Goal: Entertainment & Leisure: Consume media (video, audio)

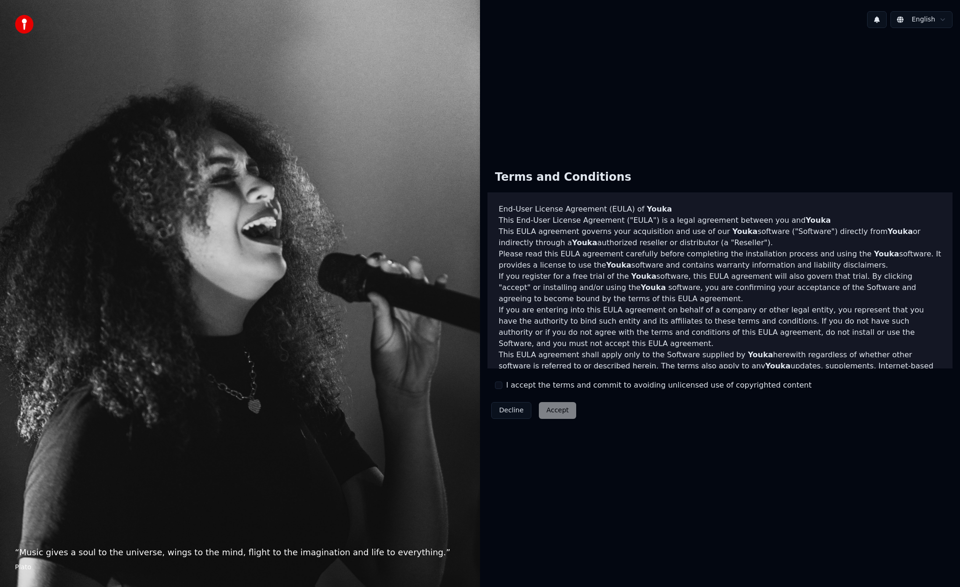
click at [506, 383] on label "I accept the terms and commit to avoiding unlicensed use of copyrighted content" at bounding box center [658, 385] width 305 height 11
click at [502, 383] on button "I accept the terms and commit to avoiding unlicensed use of copyrighted content" at bounding box center [498, 384] width 7 height 7
click at [557, 414] on button "Accept" at bounding box center [557, 410] width 37 height 17
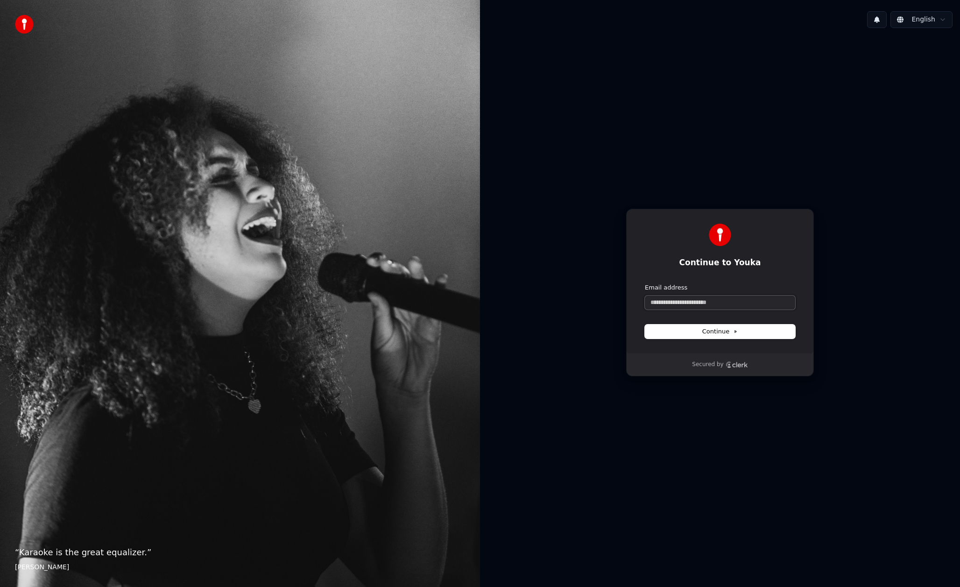
click at [669, 306] on input "Email address" at bounding box center [720, 303] width 150 height 14
click at [645, 283] on button "submit" at bounding box center [645, 283] width 0 height 0
type input "**********"
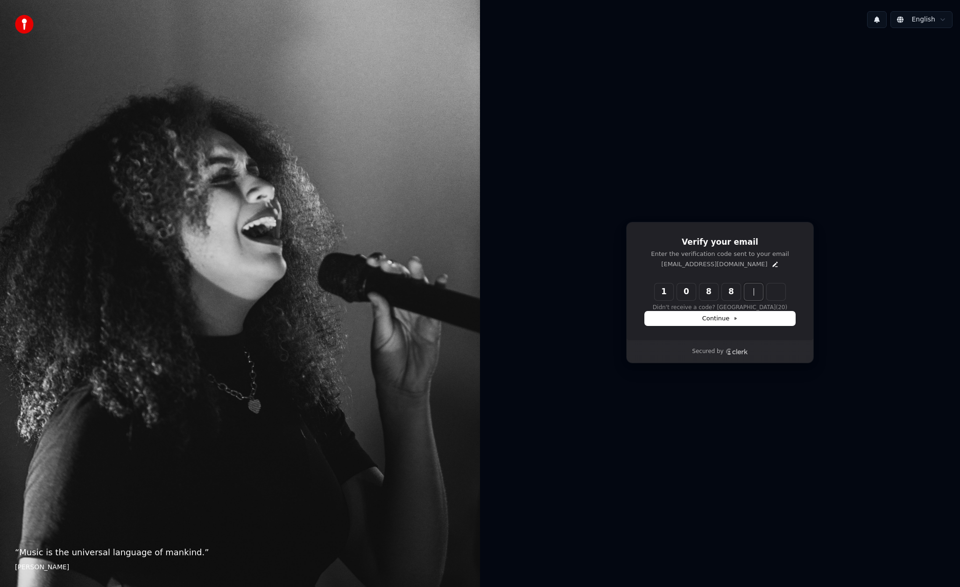
type input "******"
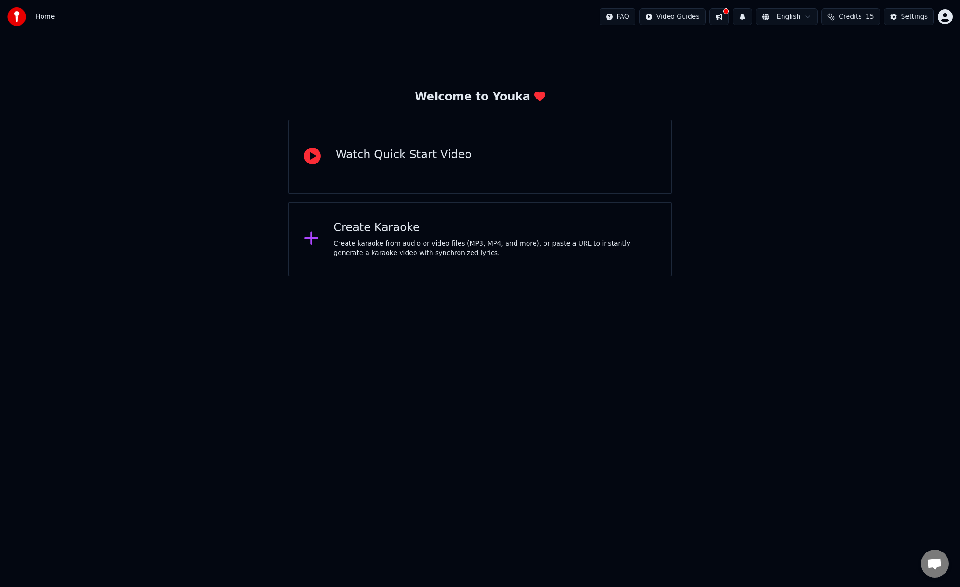
click at [486, 266] on div "Create Karaoke Create karaoke from audio or video files (MP3, MP4, and more), o…" at bounding box center [480, 239] width 384 height 75
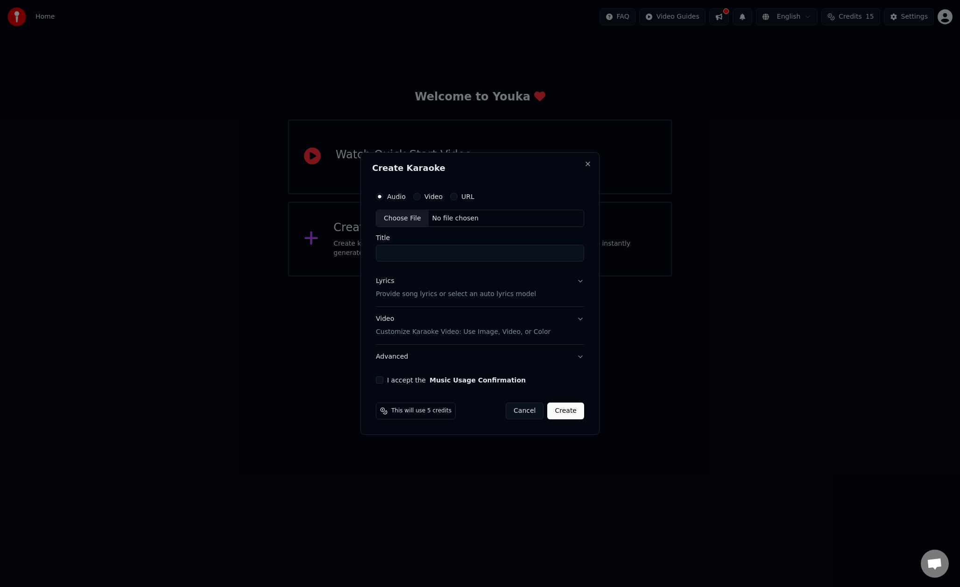
click at [453, 218] on div "No file chosen" at bounding box center [456, 218] width 54 height 9
click at [429, 202] on div "Audio Video URL" at bounding box center [480, 196] width 208 height 19
click at [420, 193] on div "Video" at bounding box center [427, 196] width 29 height 7
click at [419, 198] on button "Video" at bounding box center [416, 196] width 7 height 7
click at [447, 221] on div "No file chosen" at bounding box center [456, 218] width 54 height 9
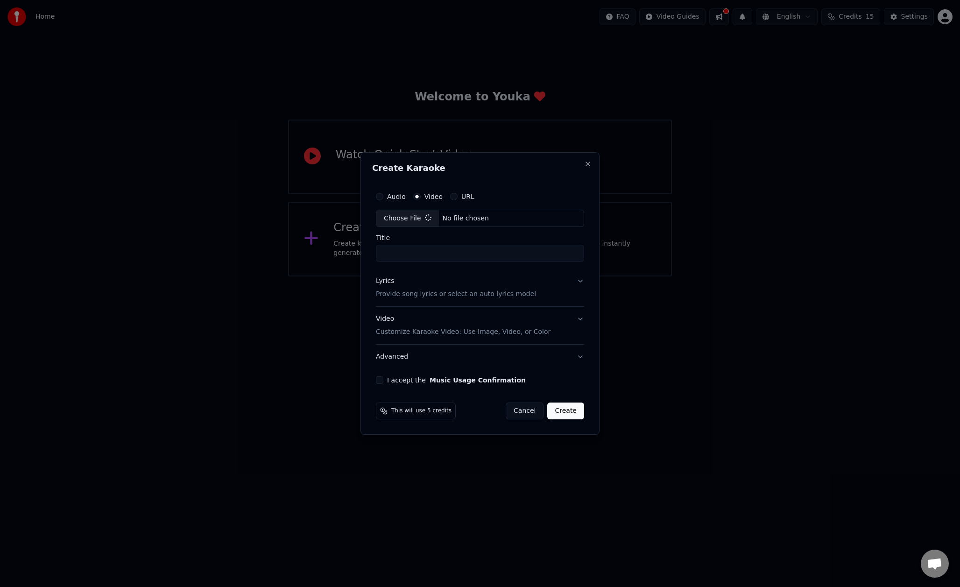
click at [455, 255] on input "Title" at bounding box center [480, 253] width 208 height 17
click at [572, 280] on button "Lyrics Provide song lyrics or select an auto lyrics model" at bounding box center [480, 287] width 208 height 37
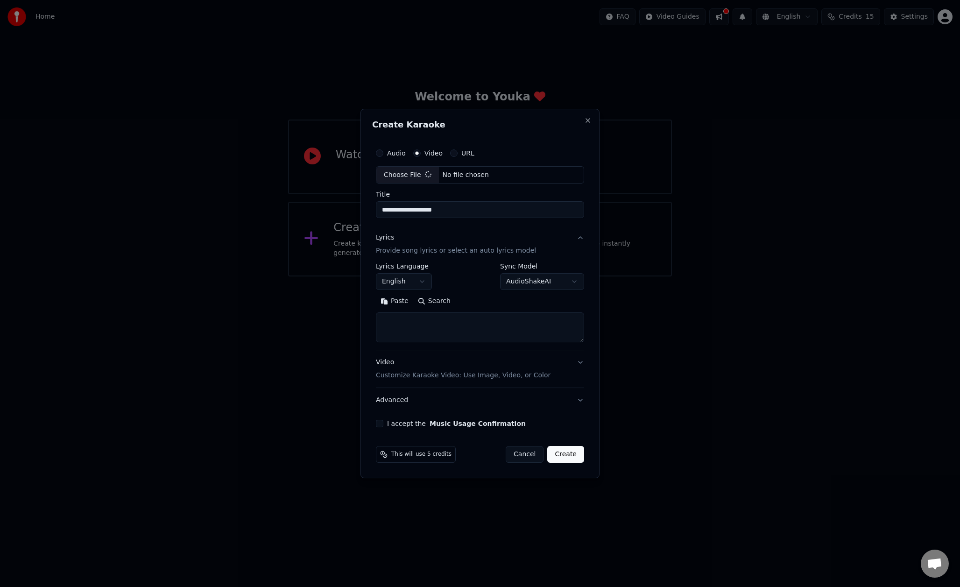
type input "**********"
click at [577, 236] on button "Lyrics Provide song lyrics or select an auto lyrics model" at bounding box center [480, 244] width 212 height 37
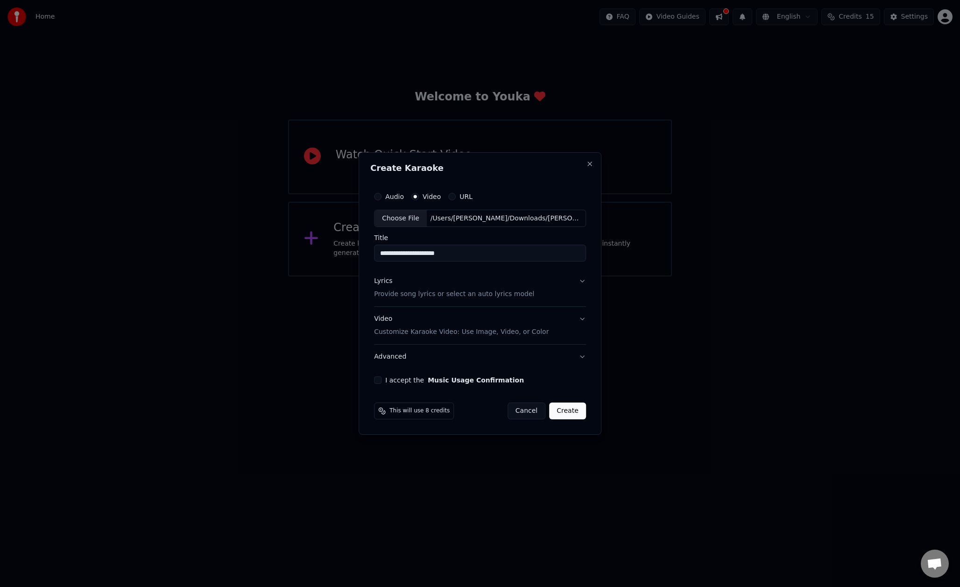
click at [519, 328] on p "Customize Karaoke Video: Use Image, Video, or Color" at bounding box center [461, 331] width 175 height 9
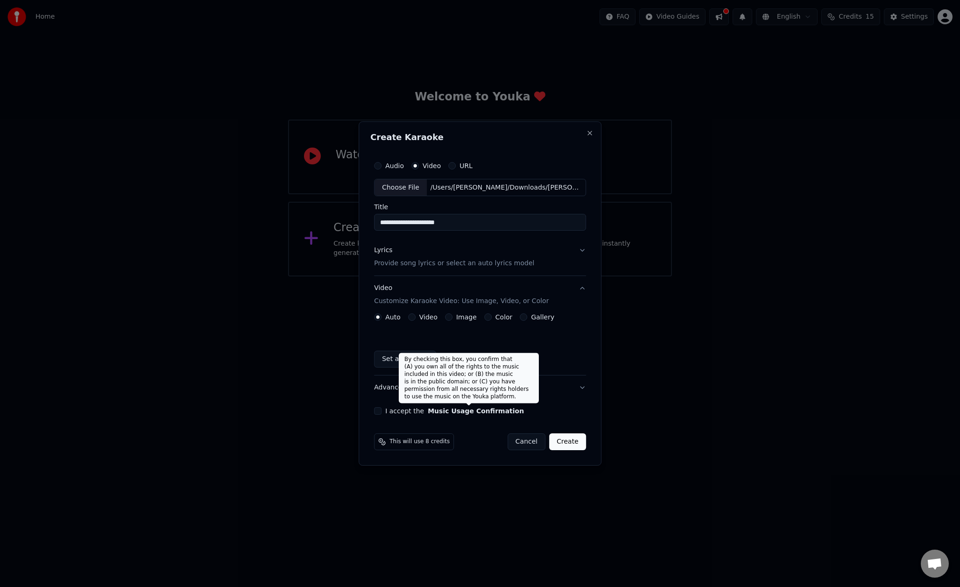
click at [456, 413] on button "Music Usage Confirmation" at bounding box center [476, 411] width 96 height 7
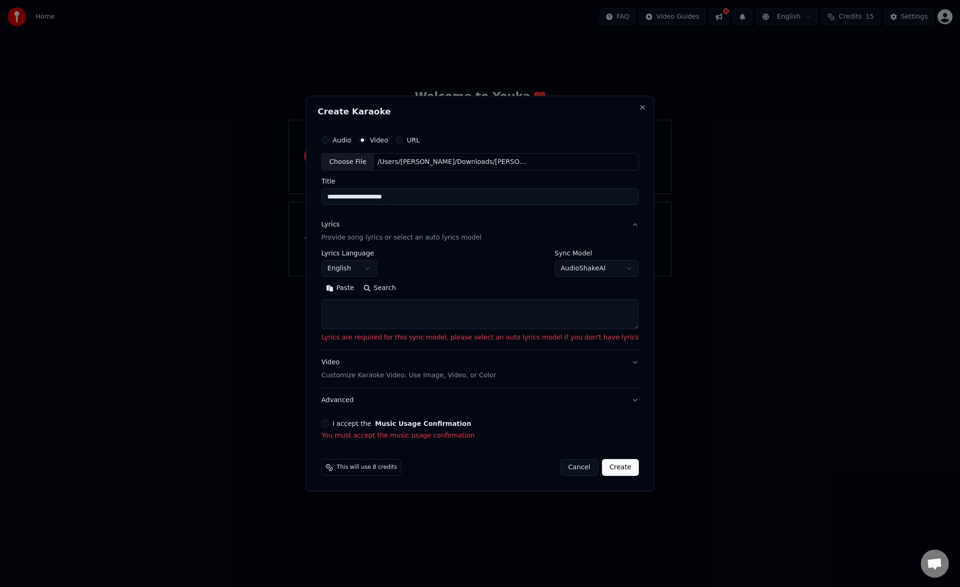
click at [618, 227] on button "Lyrics Provide song lyrics or select an auto lyrics model" at bounding box center [479, 231] width 317 height 37
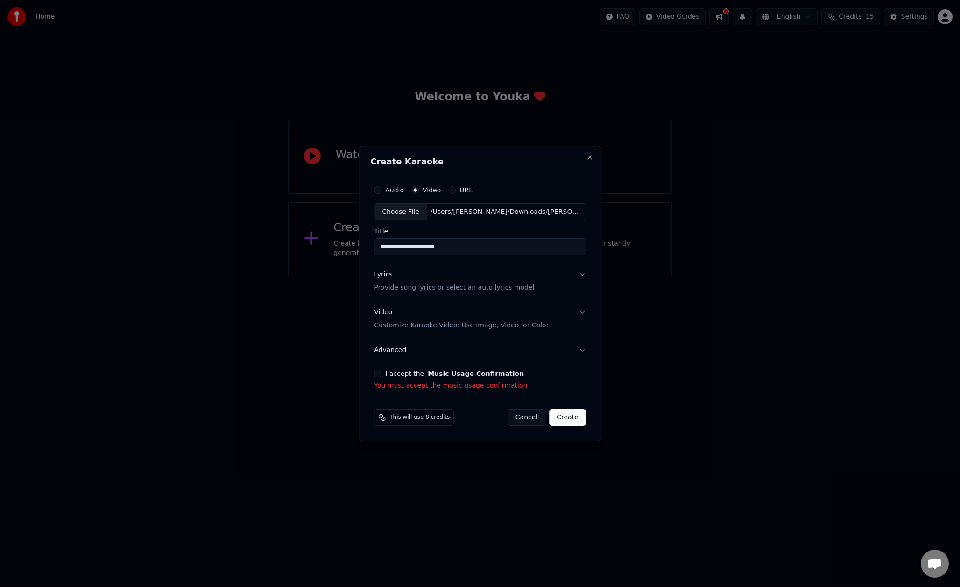
click at [380, 374] on button "I accept the Music Usage Confirmation" at bounding box center [377, 373] width 7 height 7
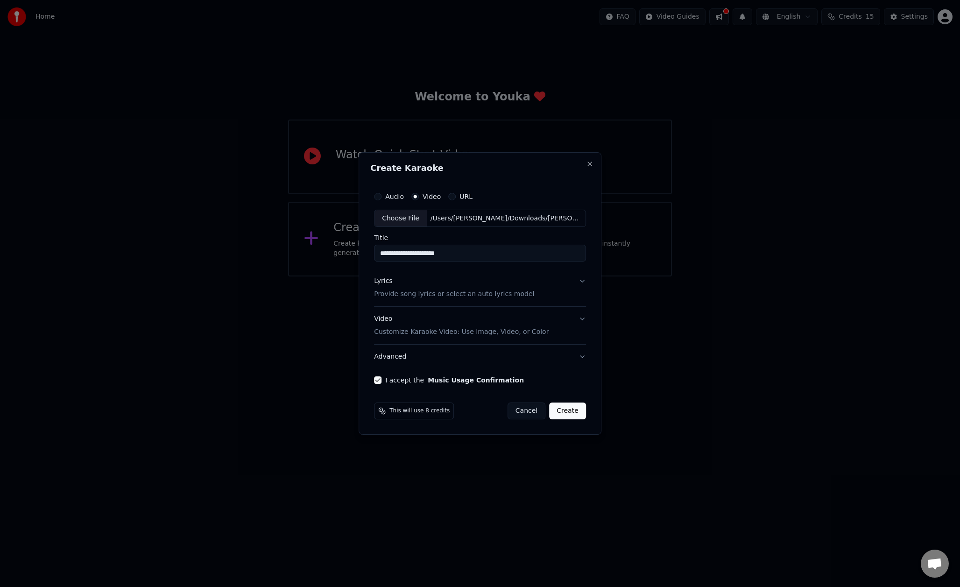
click at [556, 406] on button "Create" at bounding box center [567, 410] width 37 height 17
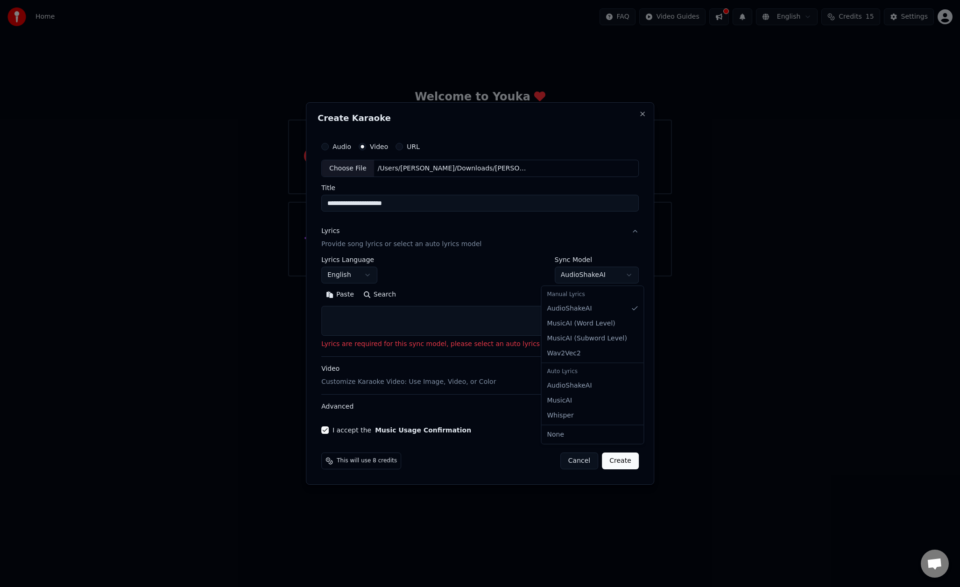
click at [580, 276] on body "**********" at bounding box center [480, 138] width 960 height 276
select select "**********"
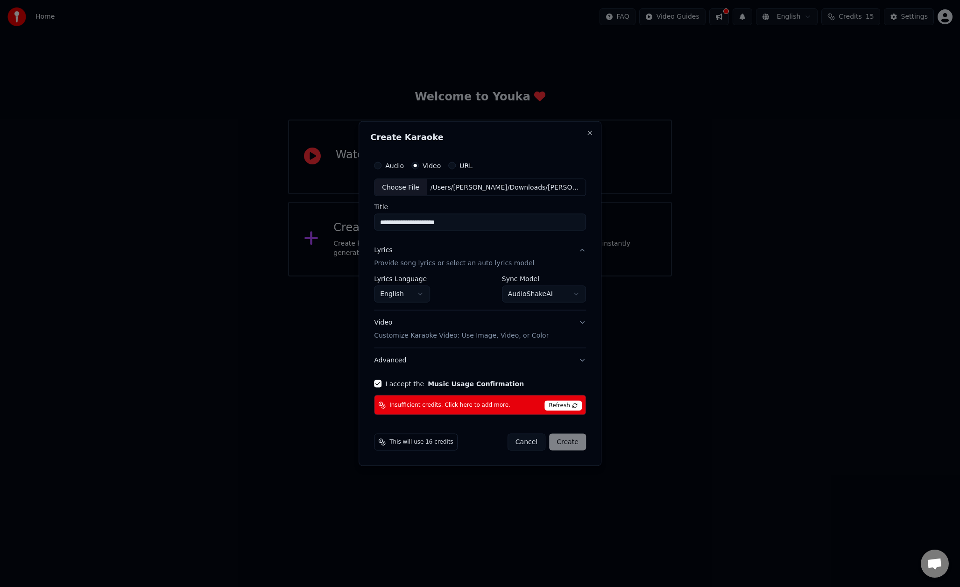
click at [570, 407] on span "Refresh" at bounding box center [562, 406] width 37 height 10
click at [577, 440] on div "Cancel Create" at bounding box center [547, 442] width 78 height 17
click at [394, 408] on span "Insufficient credits. Click here to add more." at bounding box center [449, 404] width 121 height 7
click at [451, 404] on span "Insufficient credits. Click here to add more." at bounding box center [449, 404] width 121 height 7
click at [566, 403] on span "Refresh" at bounding box center [562, 406] width 37 height 10
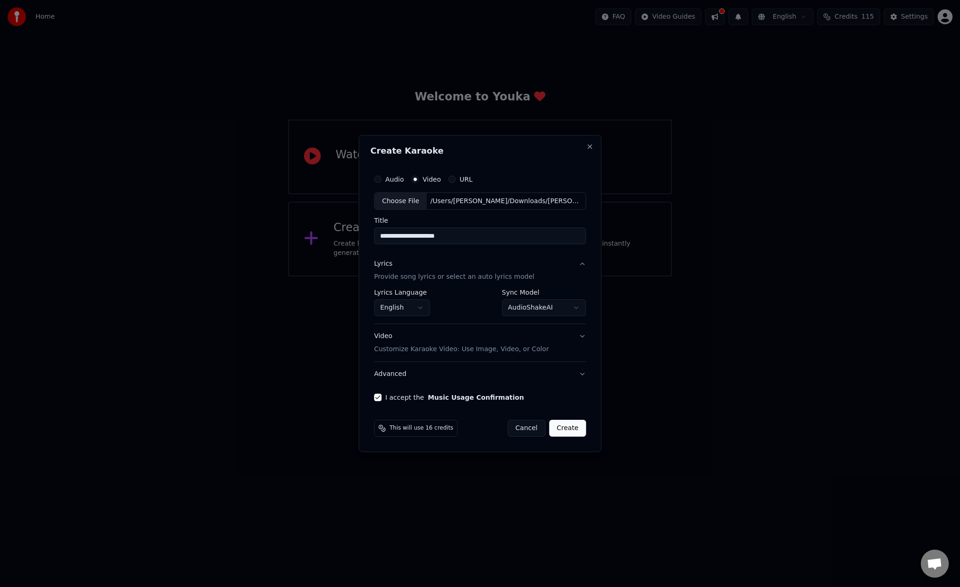
click at [567, 424] on button "Create" at bounding box center [567, 428] width 37 height 17
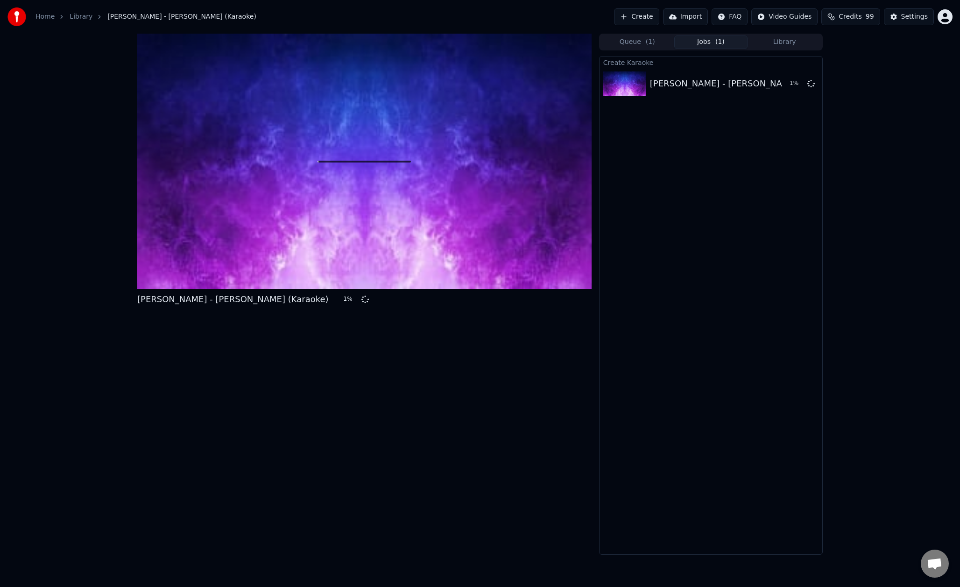
click at [781, 42] on button "Library" at bounding box center [784, 42] width 74 height 14
click at [739, 48] on button "Jobs ( 1 )" at bounding box center [711, 42] width 74 height 14
click at [373, 148] on icon at bounding box center [364, 162] width 30 height 30
click at [364, 161] on icon at bounding box center [364, 162] width 30 height 30
click at [340, 302] on icon at bounding box center [343, 298] width 7 height 7
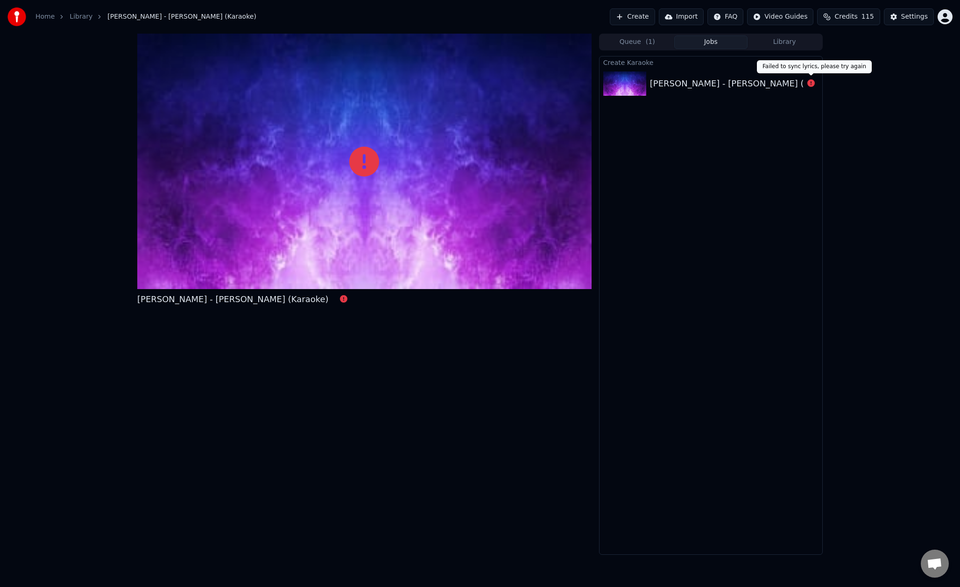
click at [804, 79] on div at bounding box center [811, 83] width 15 height 11
click at [810, 86] on icon at bounding box center [810, 82] width 7 height 7
click at [747, 82] on div "[PERSON_NAME] - [PERSON_NAME] (Karaoke)" at bounding box center [727, 83] width 154 height 13
click at [642, 40] on button "Queue ( 1 )" at bounding box center [637, 42] width 74 height 14
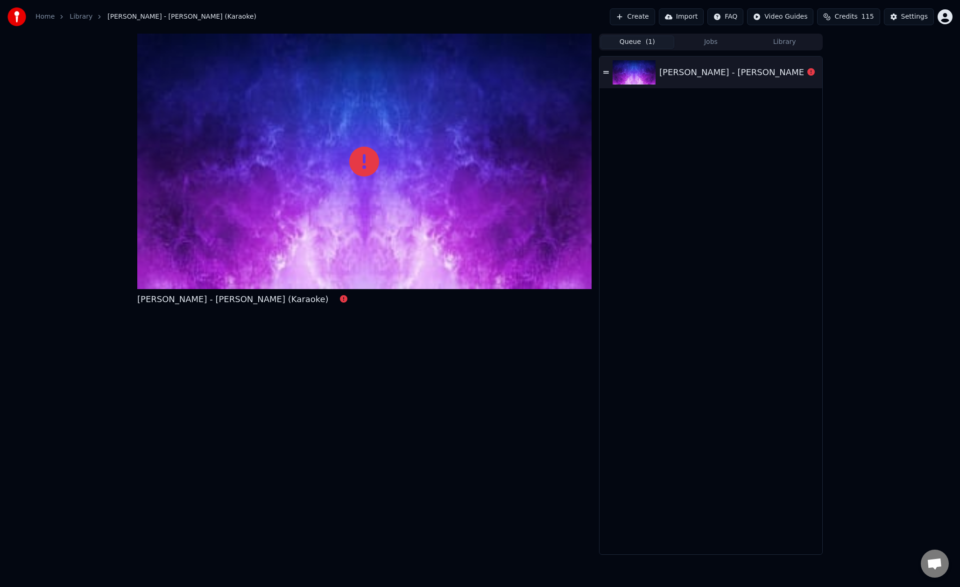
click at [675, 78] on div "[PERSON_NAME] - [PERSON_NAME] (Karaoke)" at bounding box center [754, 72] width 191 height 13
click at [606, 74] on icon at bounding box center [606, 72] width 6 height 7
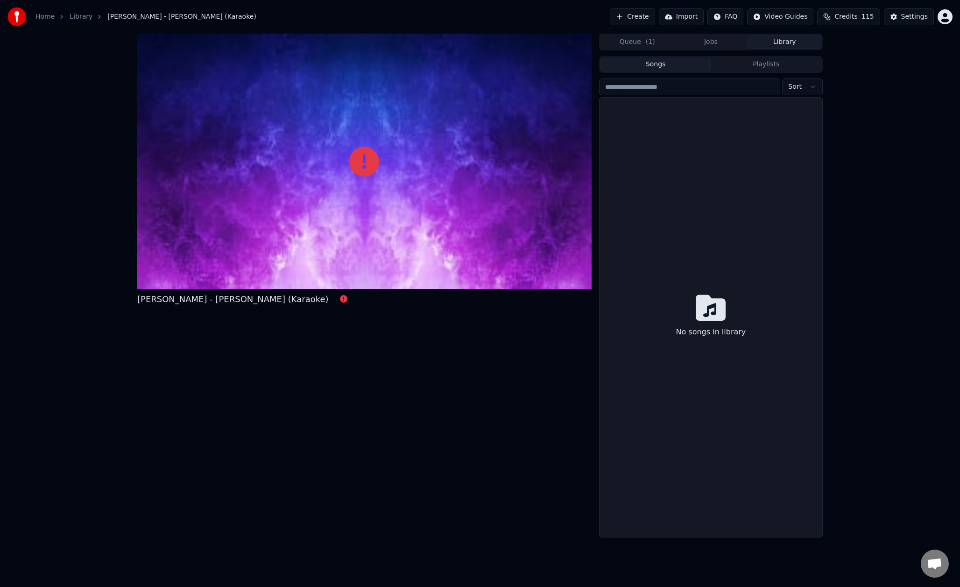
click at [769, 44] on button "Library" at bounding box center [784, 42] width 74 height 14
click at [684, 46] on button "Jobs" at bounding box center [711, 42] width 74 height 14
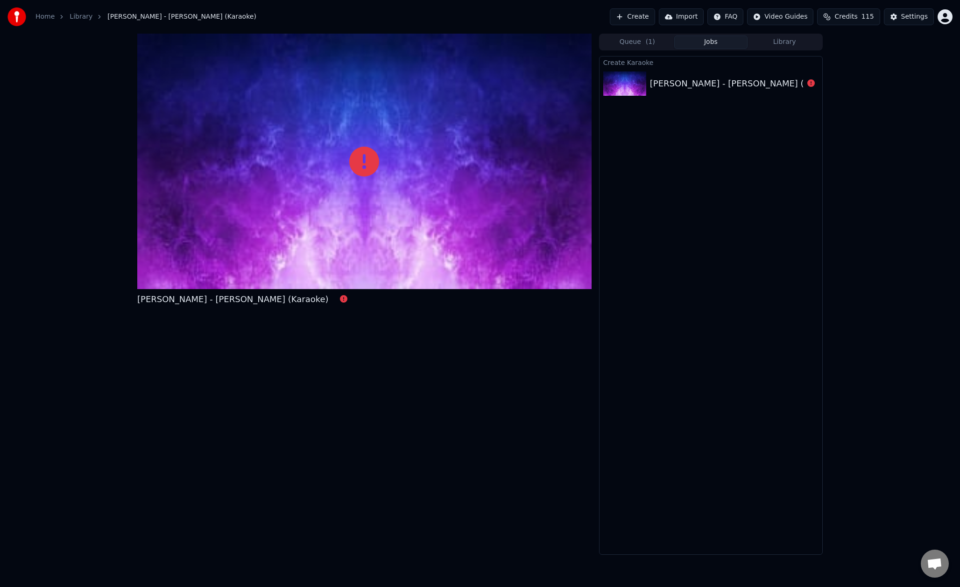
click at [667, 90] on div "[PERSON_NAME] - [PERSON_NAME] (Karaoke)" at bounding box center [710, 84] width 223 height 32
click at [182, 244] on div at bounding box center [364, 161] width 454 height 255
click at [433, 185] on div at bounding box center [364, 161] width 454 height 255
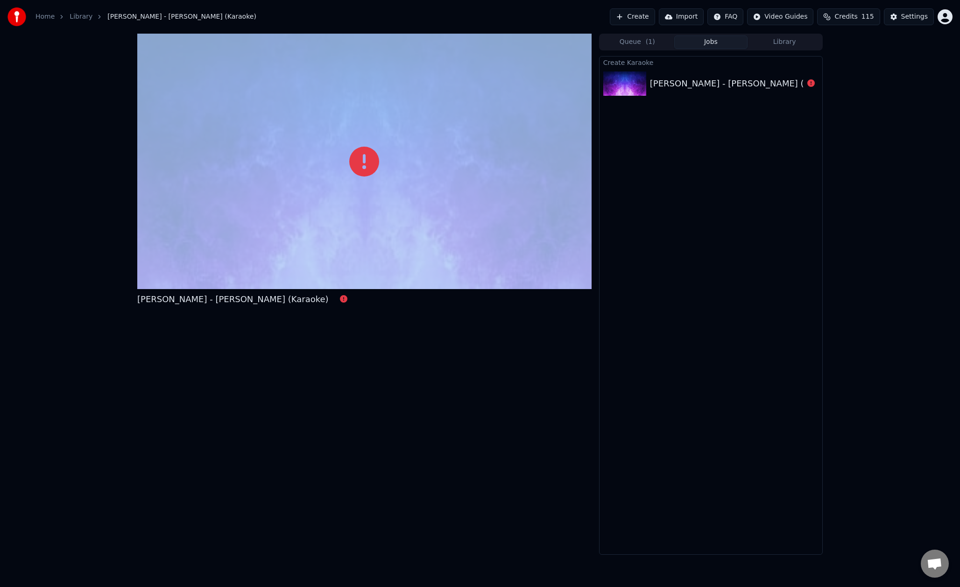
click at [433, 185] on div at bounding box center [364, 161] width 454 height 255
click at [684, 19] on button "Import" at bounding box center [681, 16] width 45 height 17
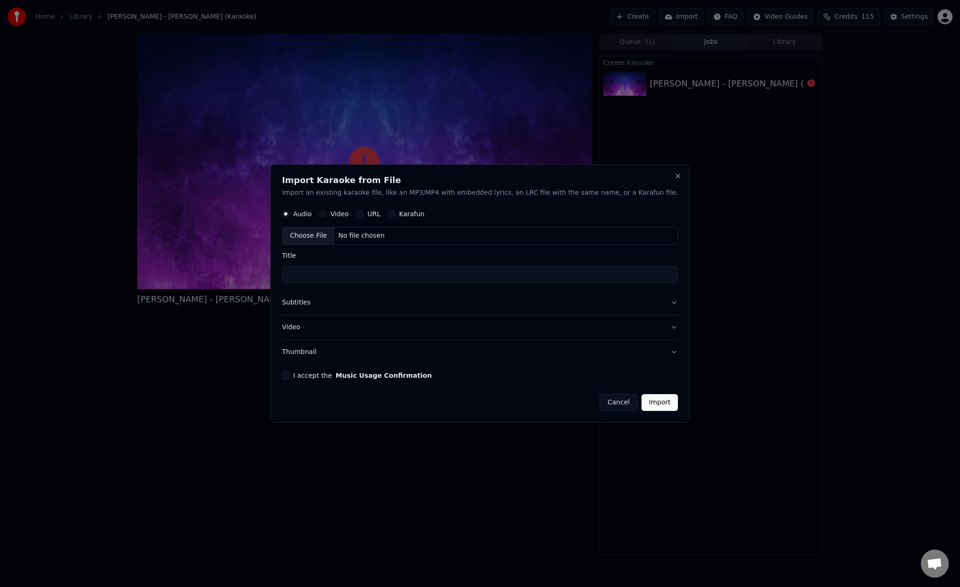
click at [610, 404] on button "Cancel" at bounding box center [618, 402] width 38 height 17
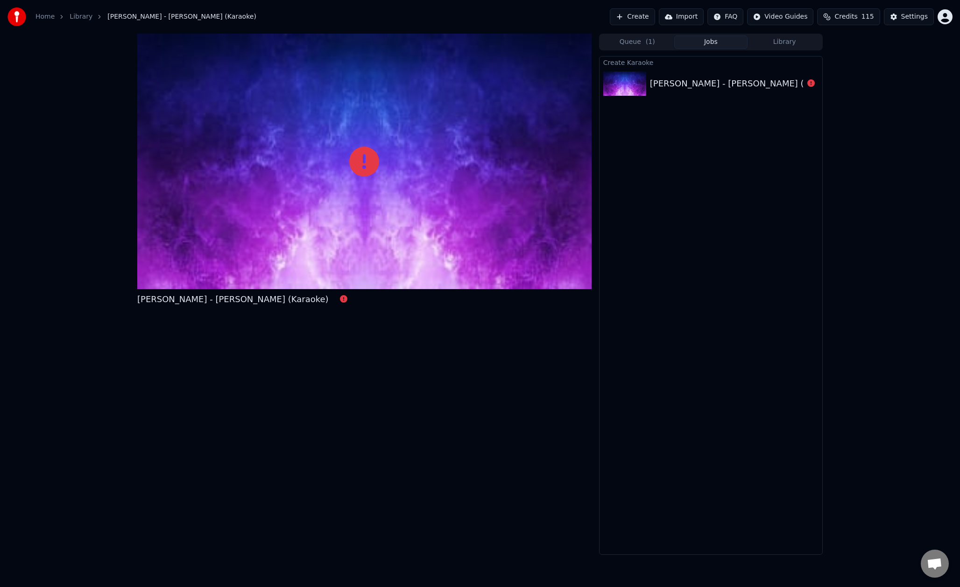
click at [633, 14] on button "Create" at bounding box center [632, 16] width 45 height 17
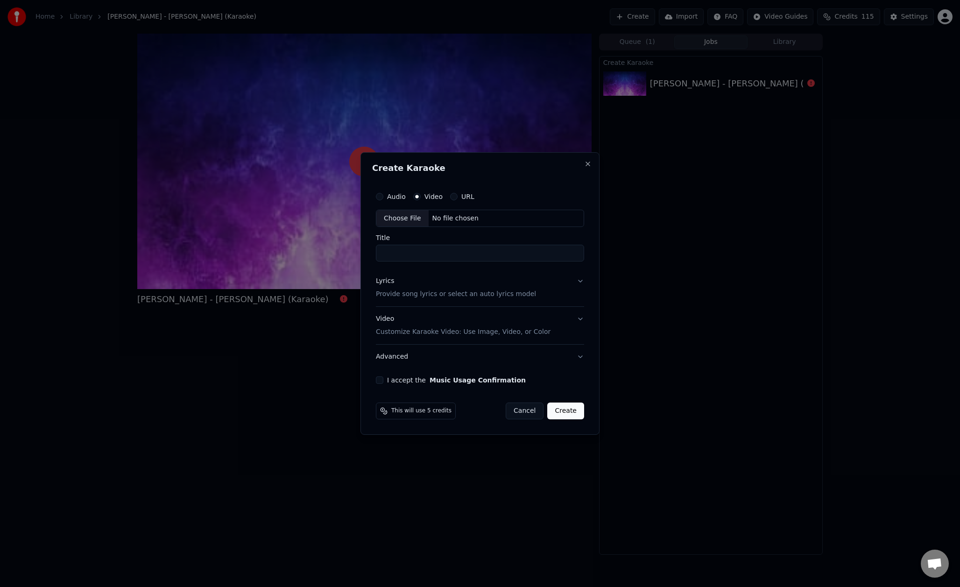
click at [467, 197] on label "URL" at bounding box center [467, 196] width 13 height 7
click at [458, 197] on button "URL" at bounding box center [453, 196] width 7 height 7
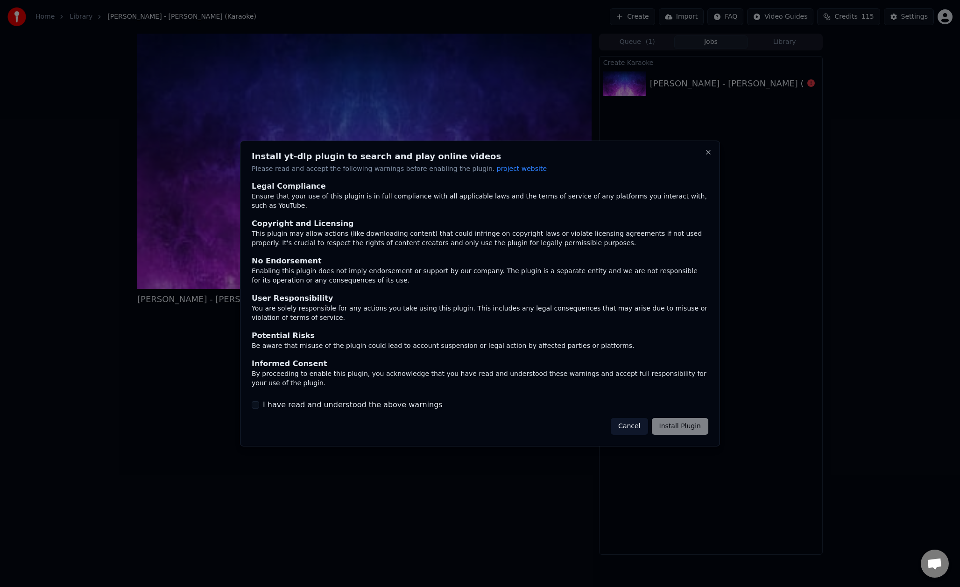
click at [259, 406] on button "I have read and understood the above warnings" at bounding box center [255, 404] width 7 height 7
click at [688, 429] on button "Install Plugin" at bounding box center [680, 426] width 56 height 17
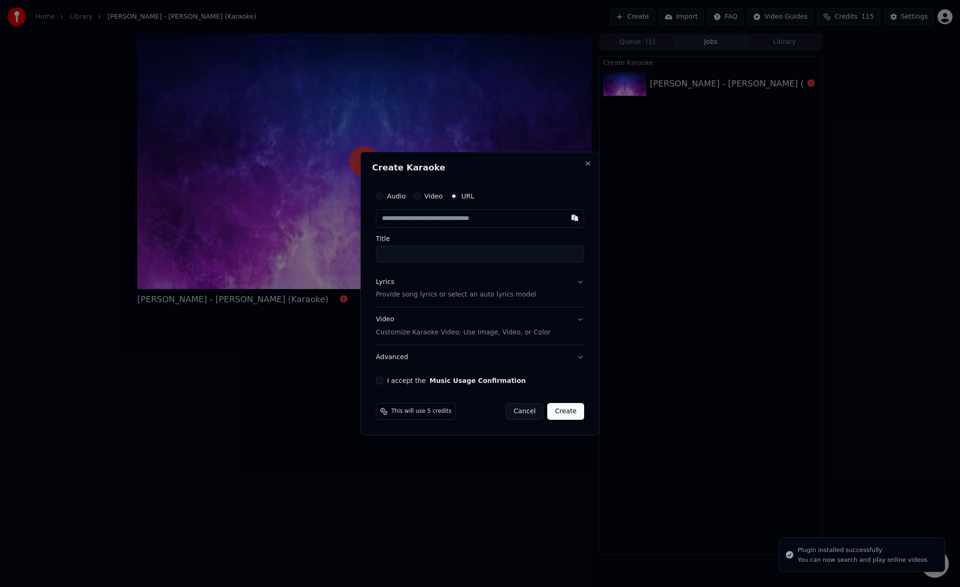
click at [472, 218] on input "text" at bounding box center [480, 218] width 208 height 19
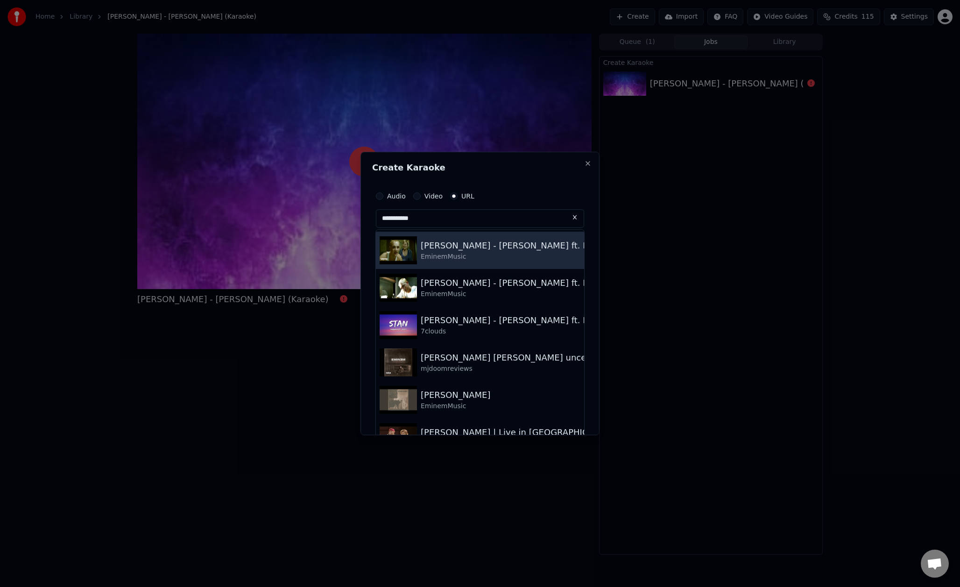
click at [511, 266] on div "[PERSON_NAME] - [PERSON_NAME] ft. Dido EminemMusic" at bounding box center [480, 250] width 208 height 37
type input "**********"
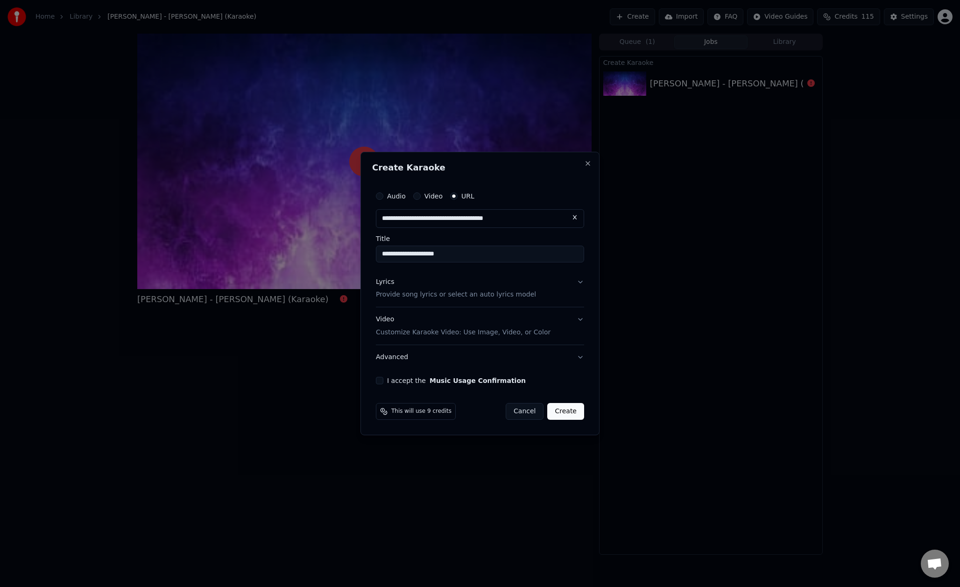
click at [504, 383] on button "Music Usage Confirmation" at bounding box center [478, 380] width 96 height 7
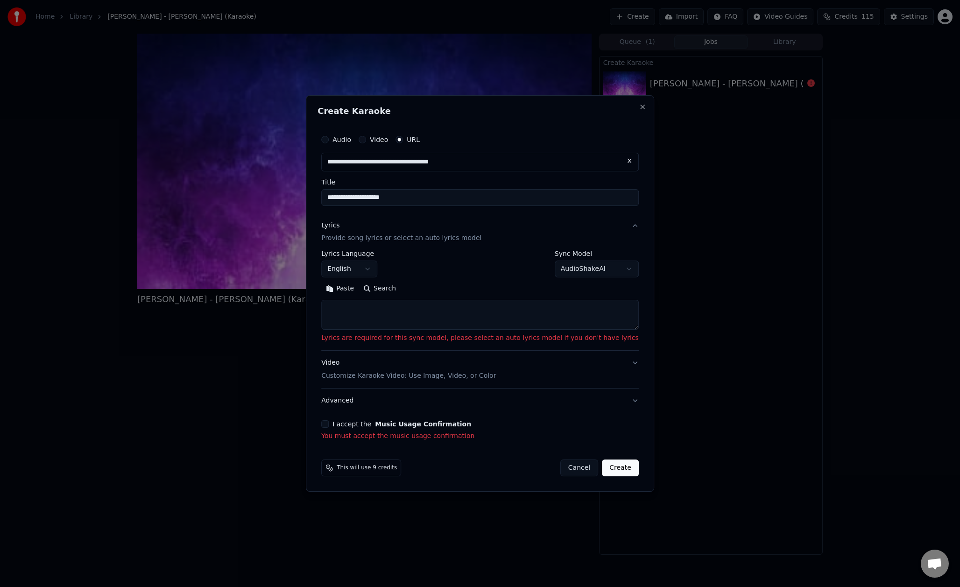
click at [329, 426] on button "I accept the Music Usage Confirmation" at bounding box center [324, 423] width 7 height 7
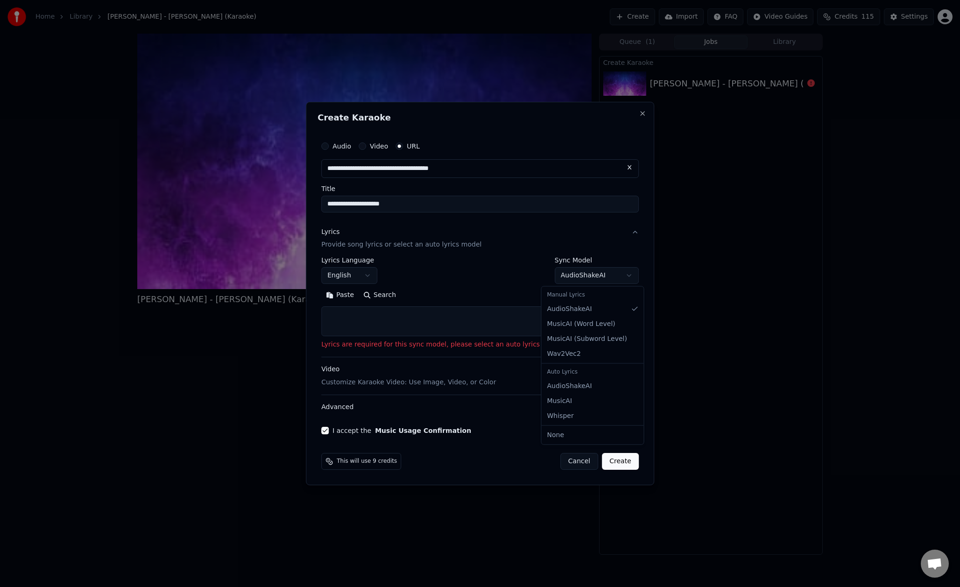
click at [574, 274] on body "**********" at bounding box center [480, 293] width 960 height 587
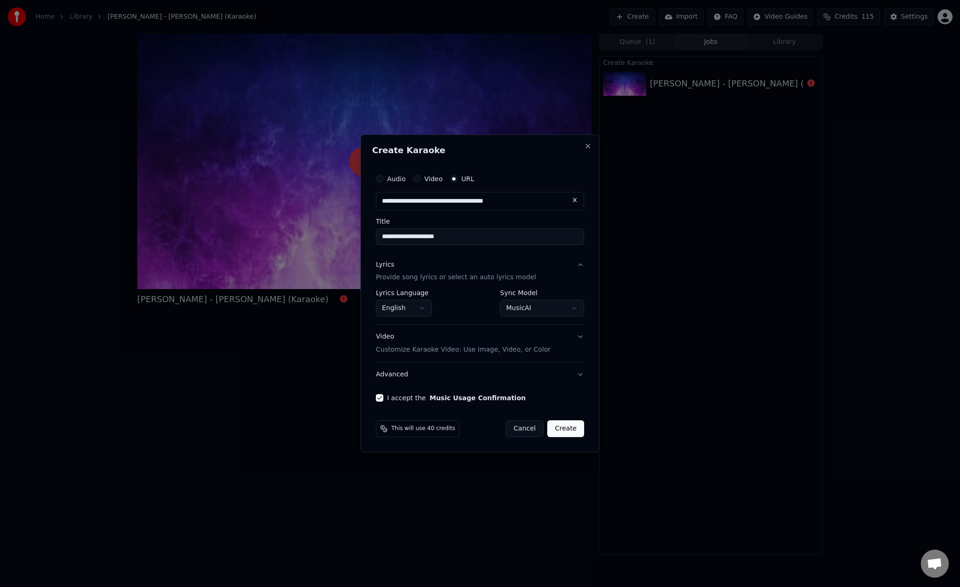
click at [577, 430] on button "Create" at bounding box center [565, 428] width 37 height 17
select select "**********"
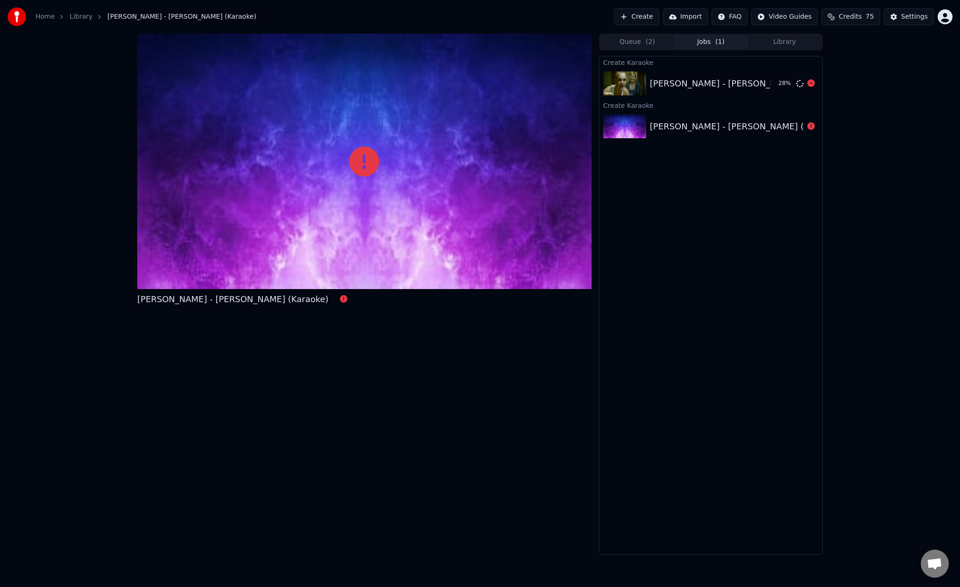
click at [740, 84] on div "[PERSON_NAME] - [PERSON_NAME] ft. Dido" at bounding box center [710, 83] width 121 height 13
click at [807, 124] on icon at bounding box center [810, 125] width 7 height 7
click at [814, 127] on icon at bounding box center [810, 125] width 7 height 7
click at [812, 85] on icon at bounding box center [810, 82] width 7 height 7
click at [708, 86] on div "[PERSON_NAME] - [PERSON_NAME] ft. Dido" at bounding box center [741, 83] width 182 height 13
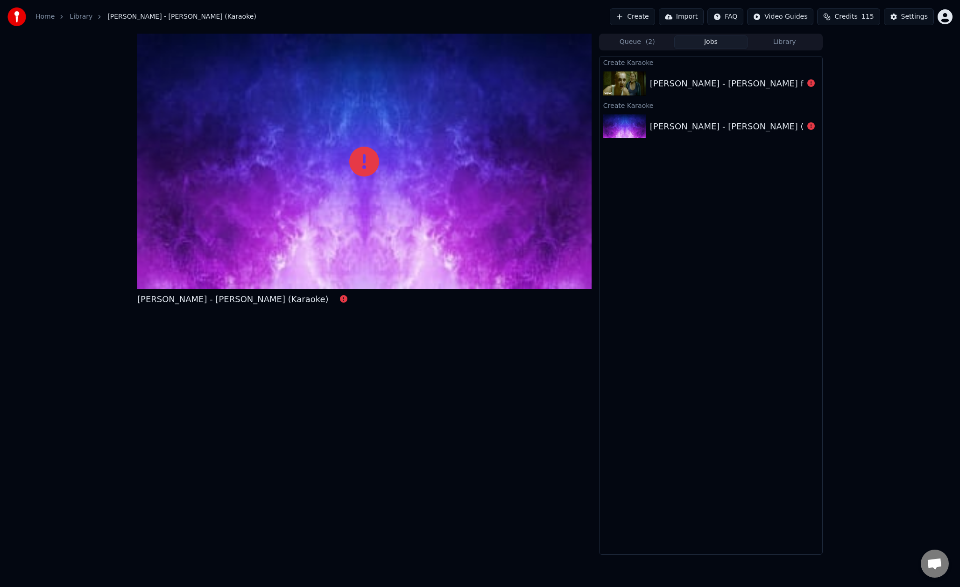
click at [631, 19] on button "Create" at bounding box center [632, 16] width 45 height 17
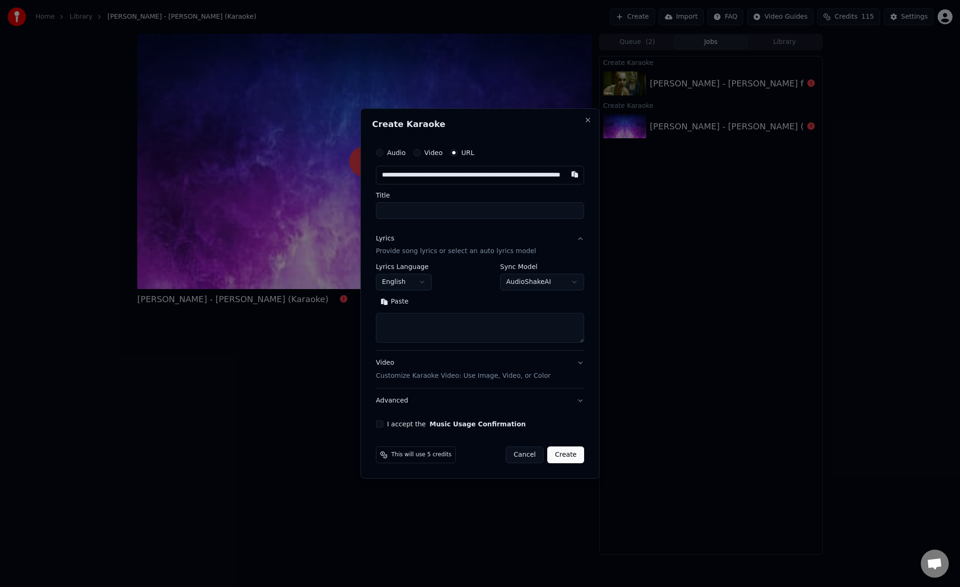
scroll to position [0, 68]
type input "**********"
click at [428, 214] on input "Title" at bounding box center [480, 210] width 208 height 17
type input "**********"
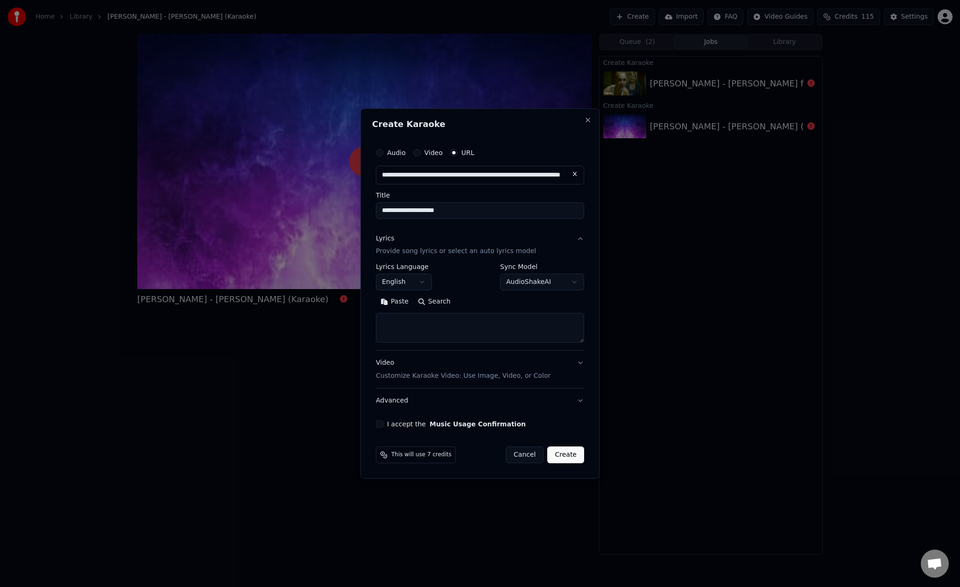
type input "**********"
click at [437, 171] on input "**********" at bounding box center [480, 175] width 208 height 19
click at [462, 208] on input "**********" at bounding box center [480, 210] width 208 height 17
click at [522, 284] on body "**********" at bounding box center [480, 293] width 960 height 587
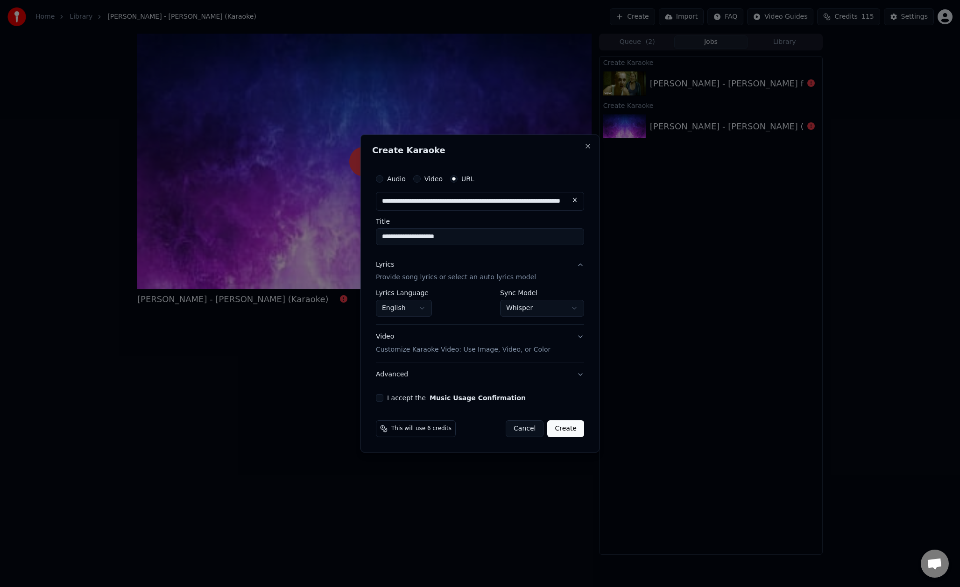
click at [379, 399] on button "I accept the Music Usage Confirmation" at bounding box center [379, 397] width 7 height 7
click at [539, 309] on body "**********" at bounding box center [480, 293] width 960 height 587
select select "**********"
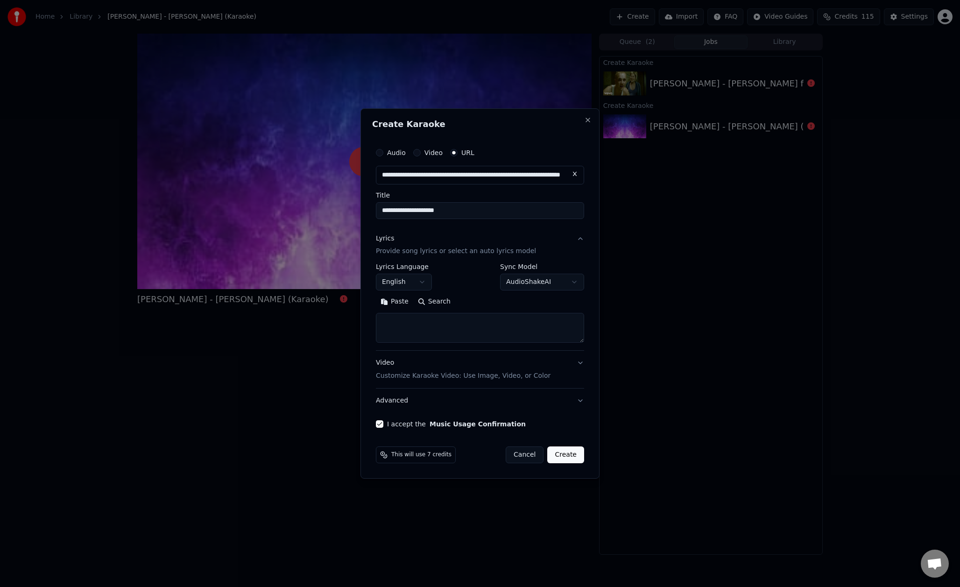
click at [437, 334] on textarea at bounding box center [480, 328] width 208 height 30
paste textarea "**********"
drag, startPoint x: 426, startPoint y: 324, endPoint x: 358, endPoint y: 320, distance: 68.7
click at [358, 320] on body "**********" at bounding box center [480, 293] width 960 height 587
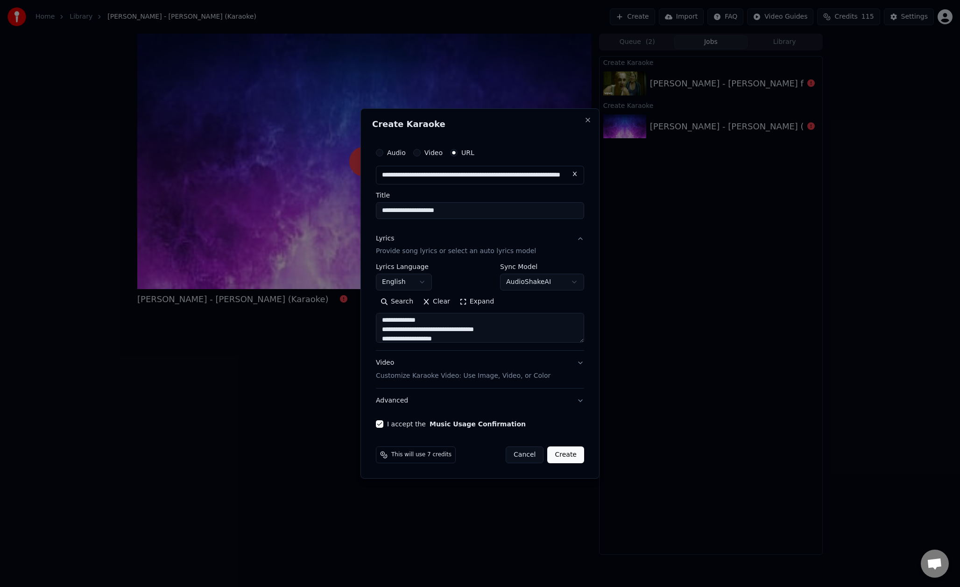
drag, startPoint x: 428, startPoint y: 329, endPoint x: 373, endPoint y: 330, distance: 55.1
click at [373, 330] on div "**********" at bounding box center [480, 286] width 216 height 292
drag, startPoint x: 439, startPoint y: 327, endPoint x: 340, endPoint y: 330, distance: 99.0
click at [340, 330] on body "**********" at bounding box center [480, 293] width 960 height 587
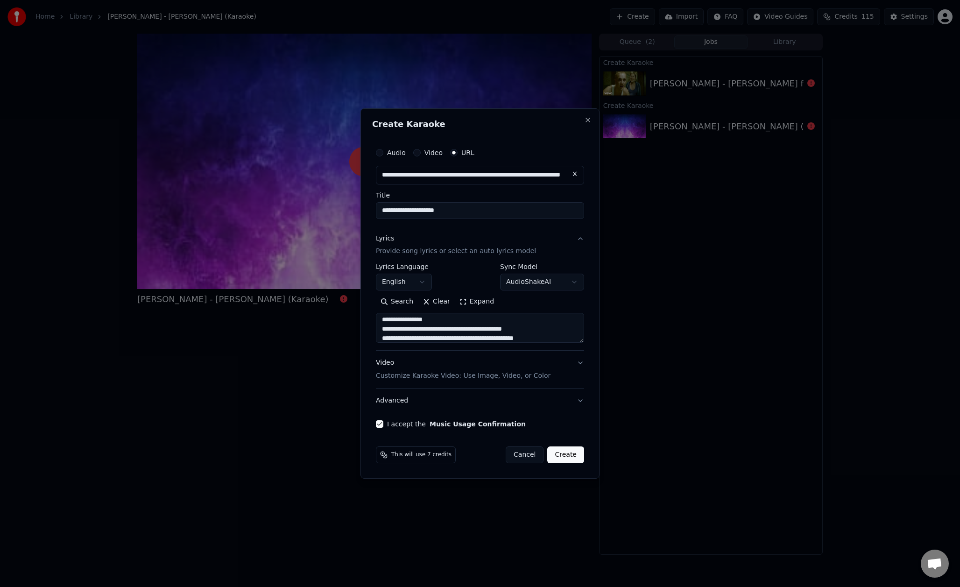
click at [445, 325] on textarea at bounding box center [480, 328] width 208 height 30
drag, startPoint x: 443, startPoint y: 329, endPoint x: 378, endPoint y: 327, distance: 64.4
click at [378, 327] on textarea at bounding box center [480, 328] width 208 height 30
drag, startPoint x: 429, startPoint y: 317, endPoint x: 437, endPoint y: 324, distance: 10.9
click at [438, 324] on textarea at bounding box center [480, 328] width 208 height 30
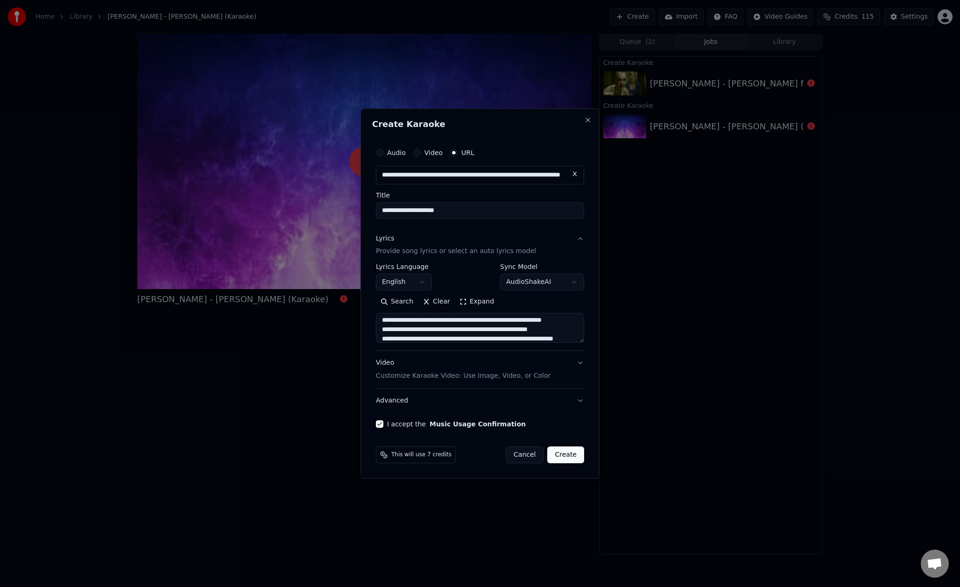
scroll to position [429, 0]
click at [442, 332] on textarea at bounding box center [480, 328] width 208 height 30
drag, startPoint x: 442, startPoint y: 332, endPoint x: 380, endPoint y: 332, distance: 62.6
click at [380, 332] on textarea at bounding box center [480, 328] width 208 height 30
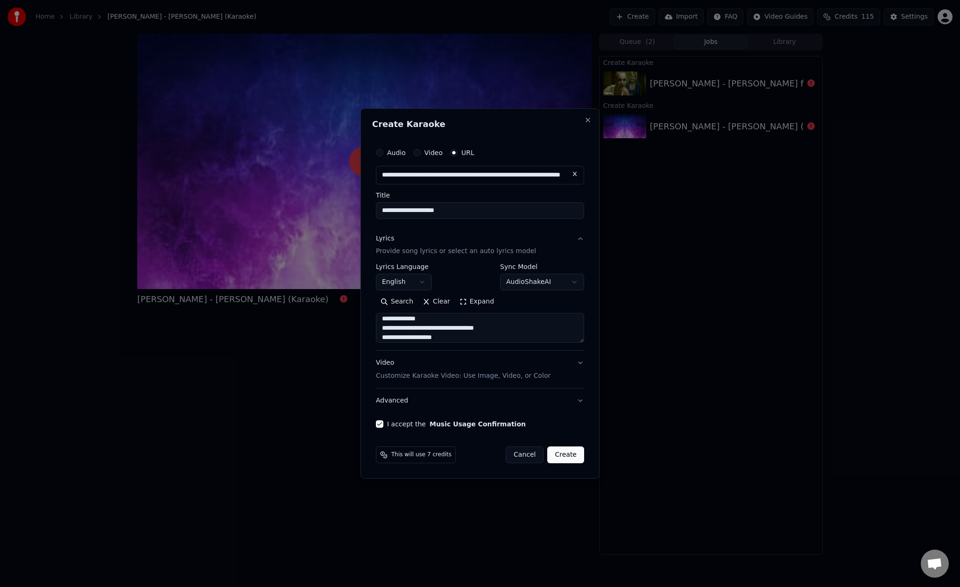
drag, startPoint x: 429, startPoint y: 335, endPoint x: 378, endPoint y: 334, distance: 50.9
click at [378, 334] on textarea at bounding box center [480, 328] width 208 height 30
click at [427, 328] on textarea at bounding box center [480, 328] width 208 height 30
drag, startPoint x: 427, startPoint y: 328, endPoint x: 387, endPoint y: 328, distance: 40.2
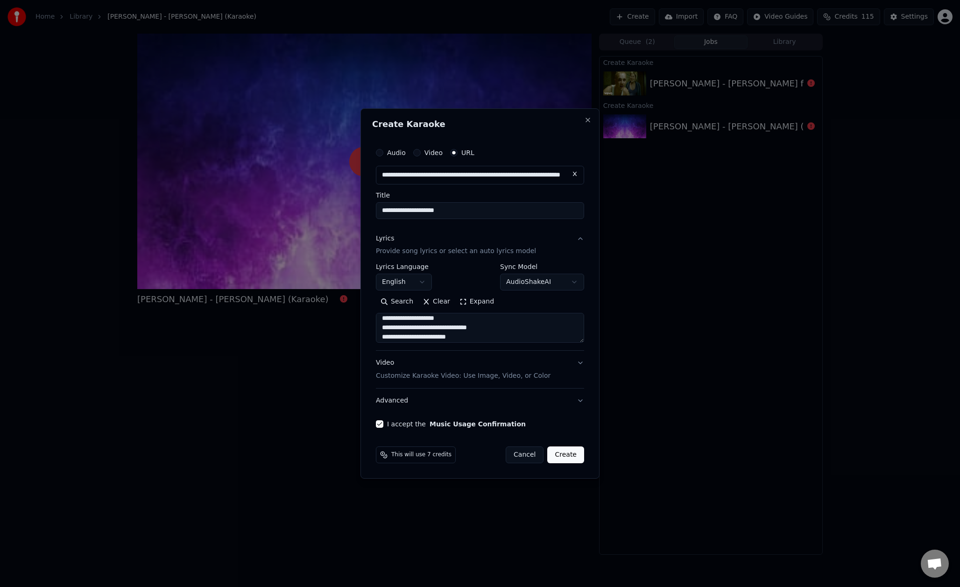
click at [387, 328] on textarea at bounding box center [480, 328] width 208 height 30
drag, startPoint x: 440, startPoint y: 327, endPoint x: 379, endPoint y: 326, distance: 61.6
click at [379, 326] on textarea at bounding box center [480, 328] width 208 height 30
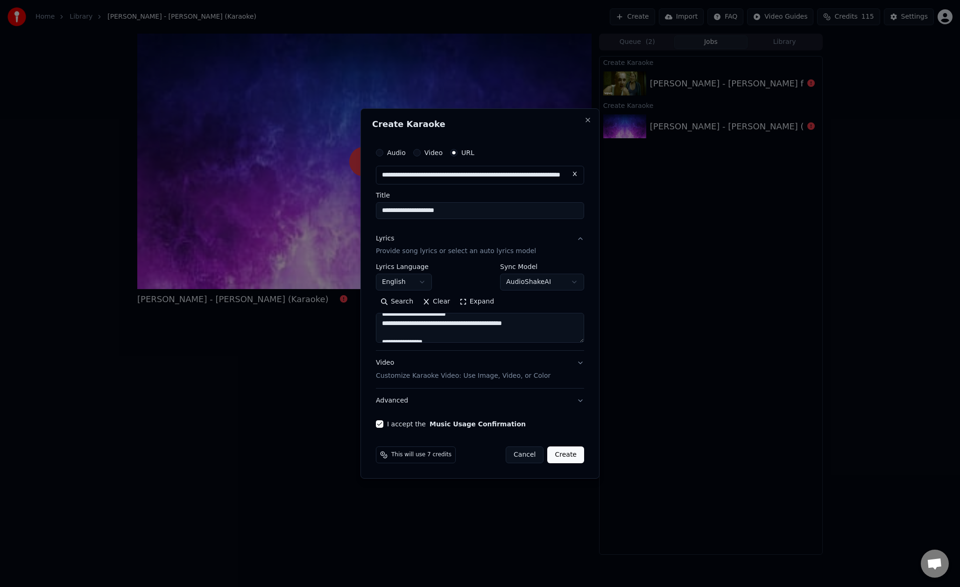
drag, startPoint x: 427, startPoint y: 331, endPoint x: 378, endPoint y: 332, distance: 48.6
click at [378, 332] on textarea at bounding box center [480, 328] width 208 height 30
drag, startPoint x: 441, startPoint y: 322, endPoint x: 382, endPoint y: 323, distance: 58.8
click at [382, 323] on textarea at bounding box center [480, 328] width 208 height 30
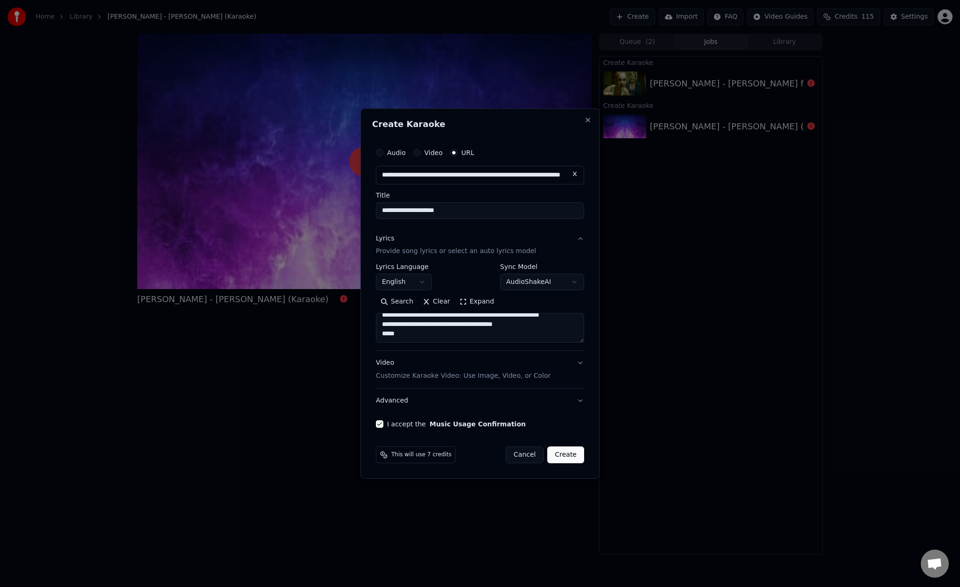
scroll to position [1462, 0]
type textarea "**********"
click at [566, 453] on button "Create" at bounding box center [565, 454] width 37 height 17
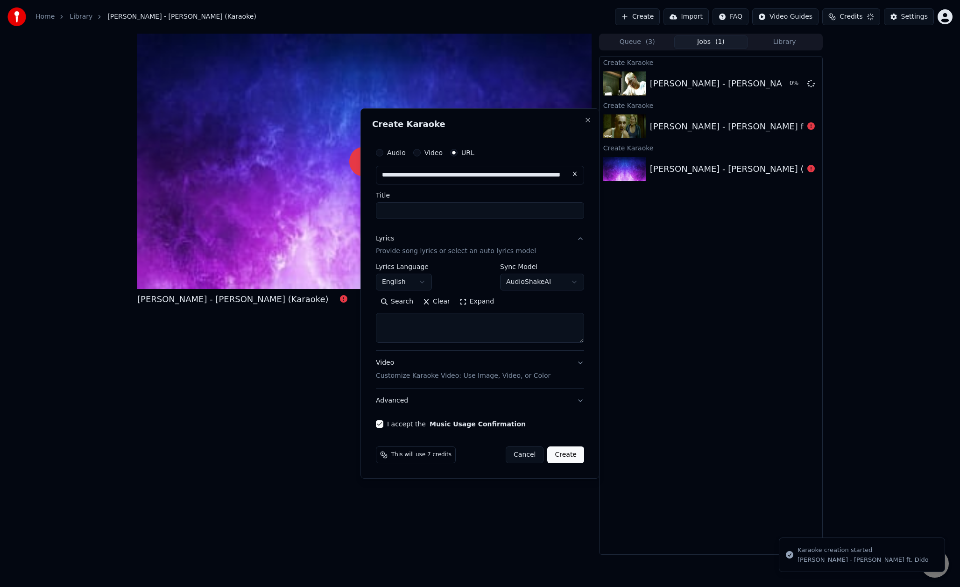
scroll to position [0, 0]
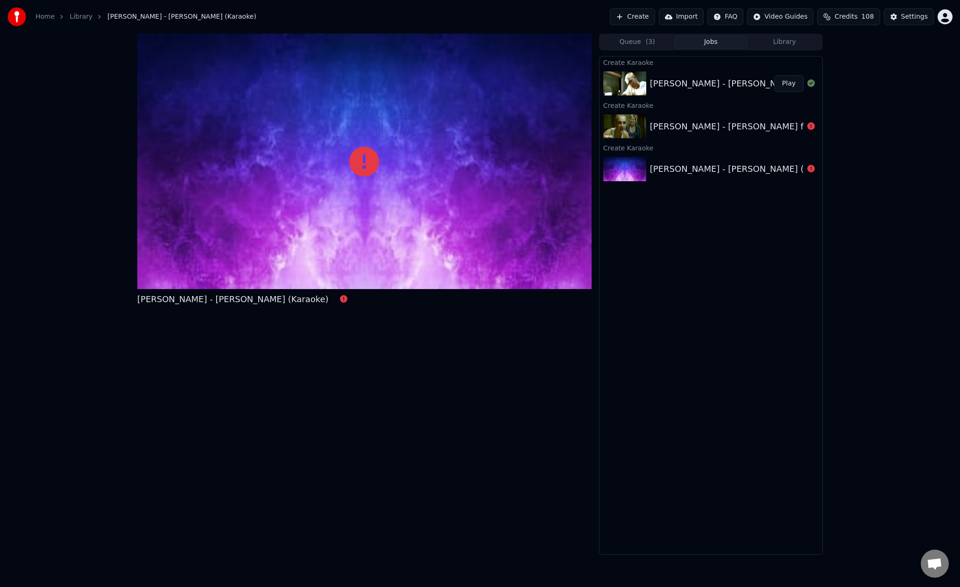
click at [790, 85] on button "Play" at bounding box center [788, 83] width 29 height 17
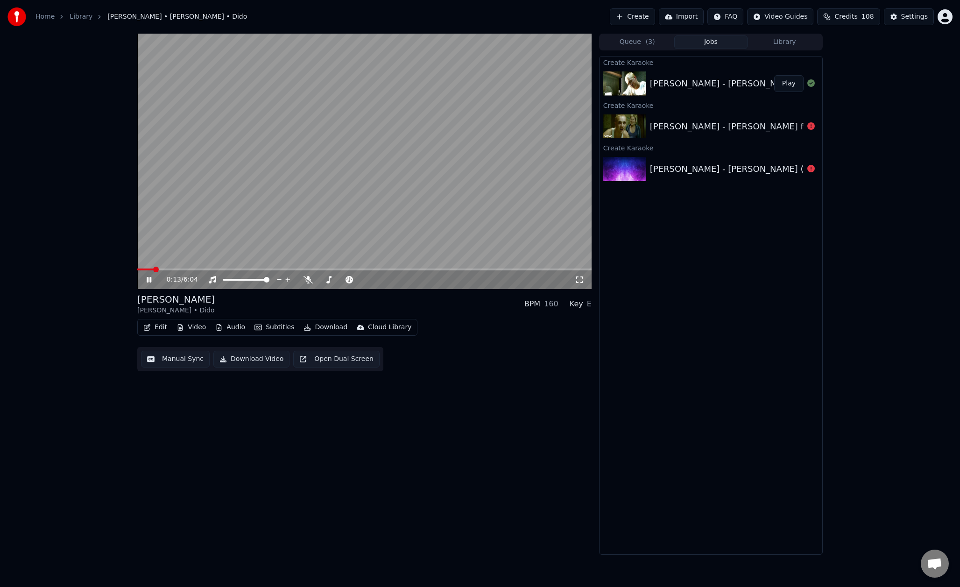
click at [157, 268] on span at bounding box center [156, 270] width 6 height 6
click at [178, 269] on span at bounding box center [181, 270] width 6 height 6
click at [151, 282] on icon at bounding box center [156, 279] width 22 height 7
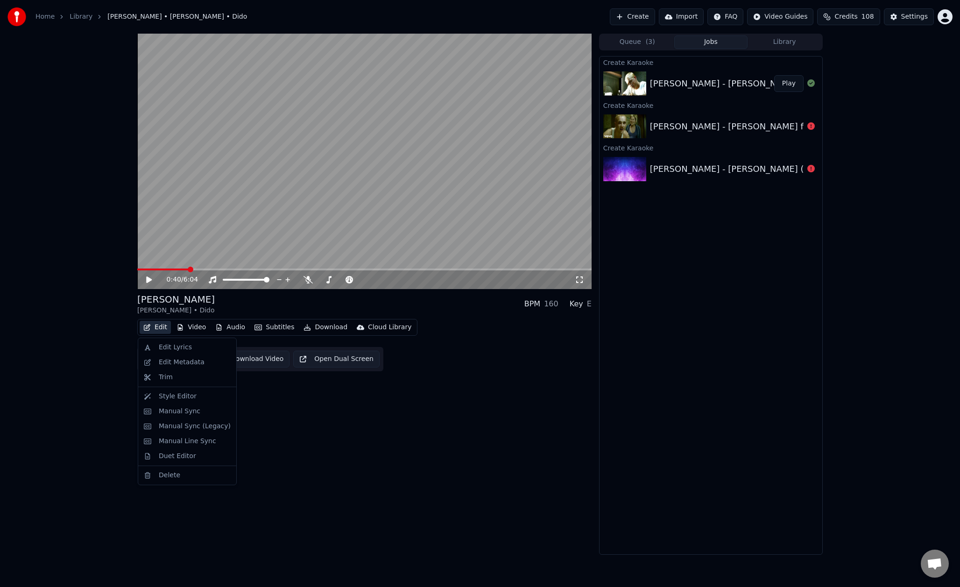
click at [150, 330] on icon "button" at bounding box center [146, 327] width 7 height 7
click at [158, 343] on div "Edit Lyrics" at bounding box center [187, 347] width 94 height 15
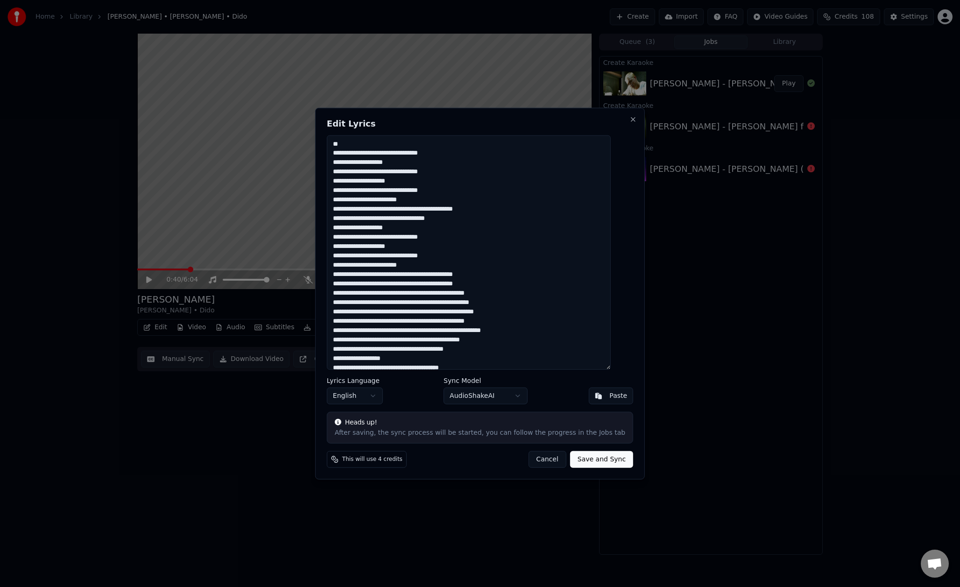
click at [550, 461] on button "Cancel" at bounding box center [547, 459] width 38 height 17
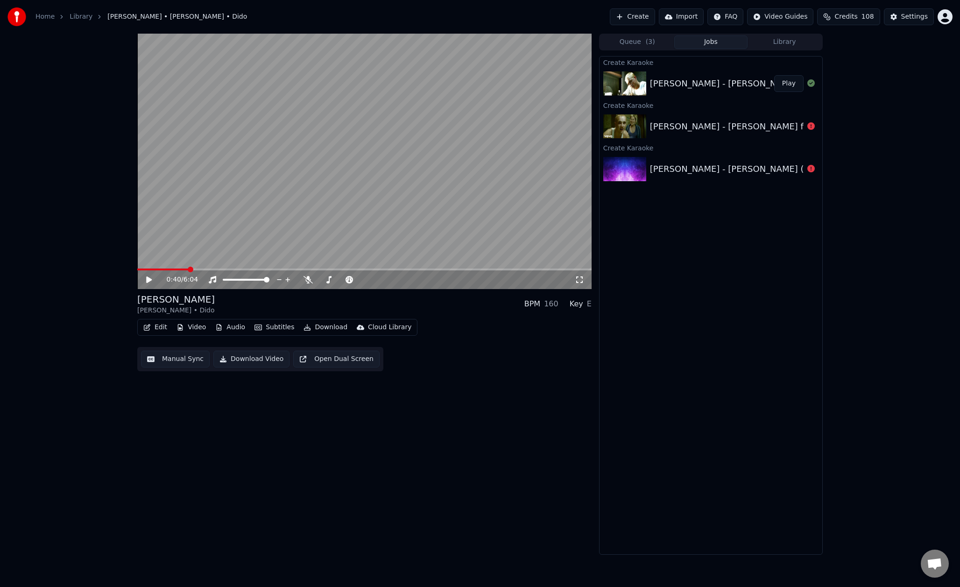
click at [183, 363] on button "Manual Sync" at bounding box center [175, 359] width 69 height 17
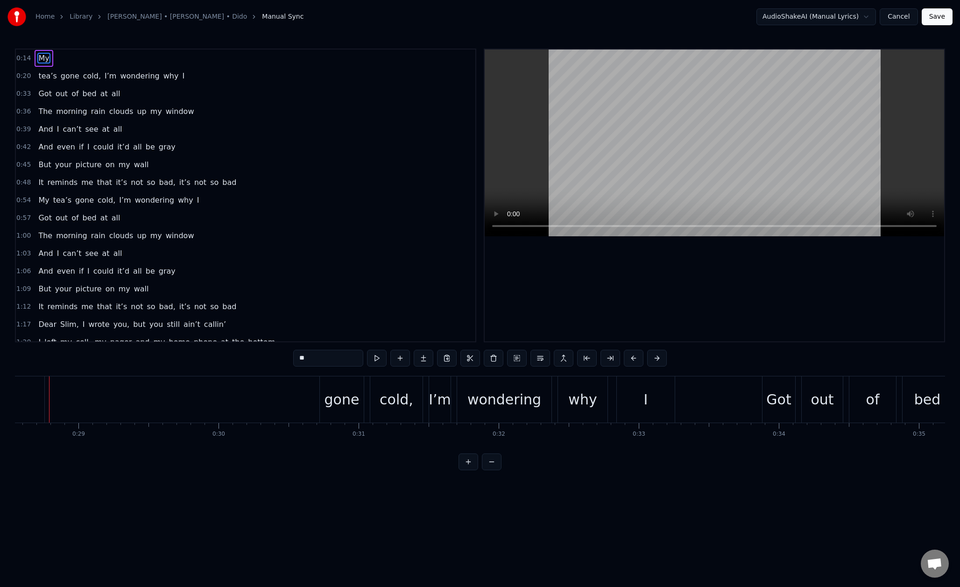
scroll to position [0, 3985]
click at [22, 59] on span "0:14" at bounding box center [23, 58] width 14 height 9
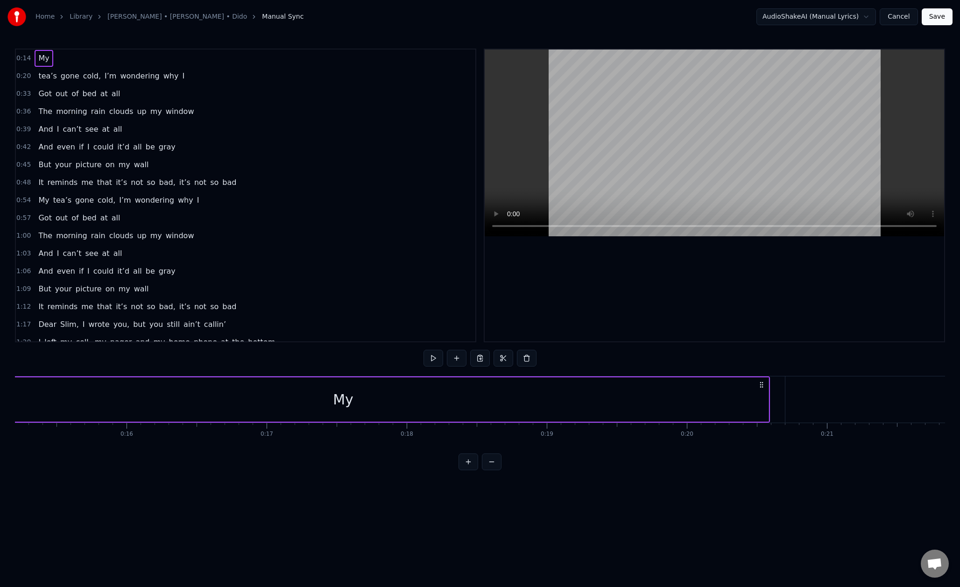
click at [23, 59] on span "0:14" at bounding box center [23, 58] width 14 height 9
click at [69, 385] on icon at bounding box center [69, 384] width 7 height 7
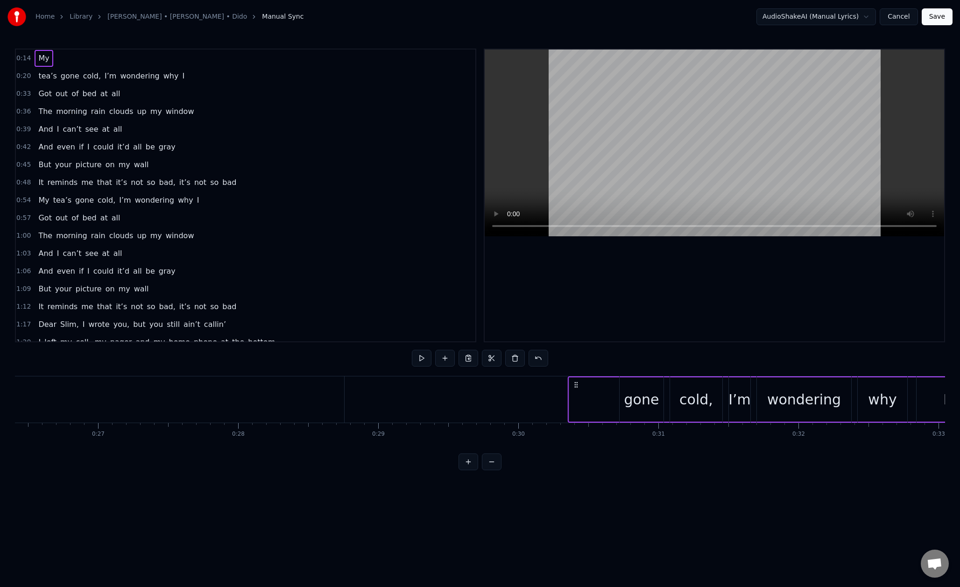
scroll to position [0, 3713]
drag, startPoint x: 71, startPoint y: 385, endPoint x: 719, endPoint y: 385, distance: 648.5
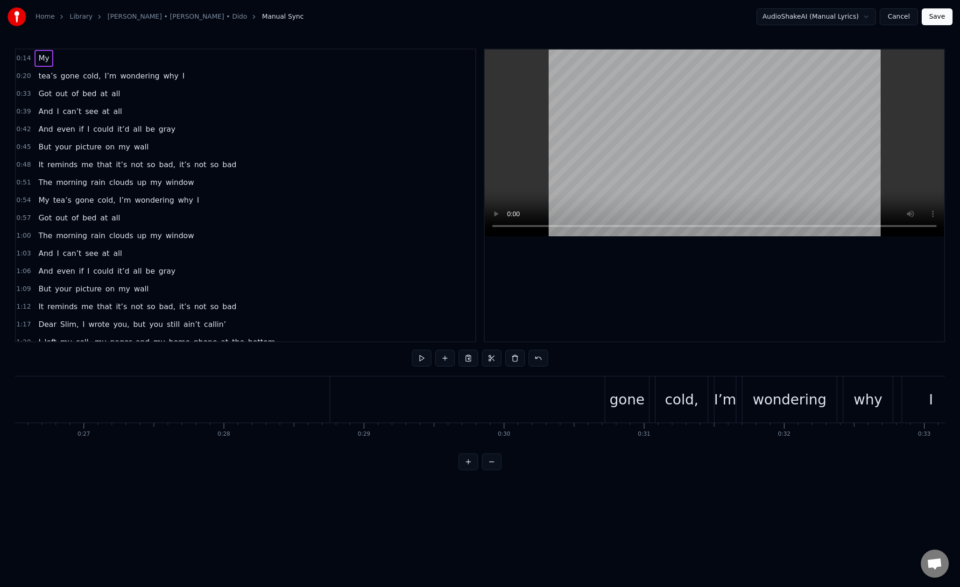
click at [473, 462] on button at bounding box center [468, 461] width 20 height 17
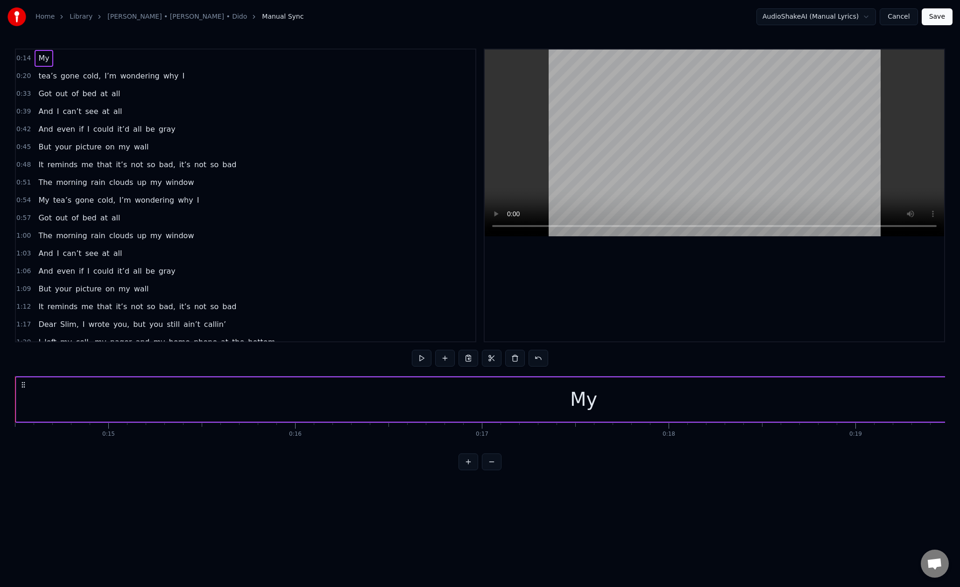
scroll to position [0, 2661]
click at [494, 464] on button at bounding box center [492, 461] width 20 height 17
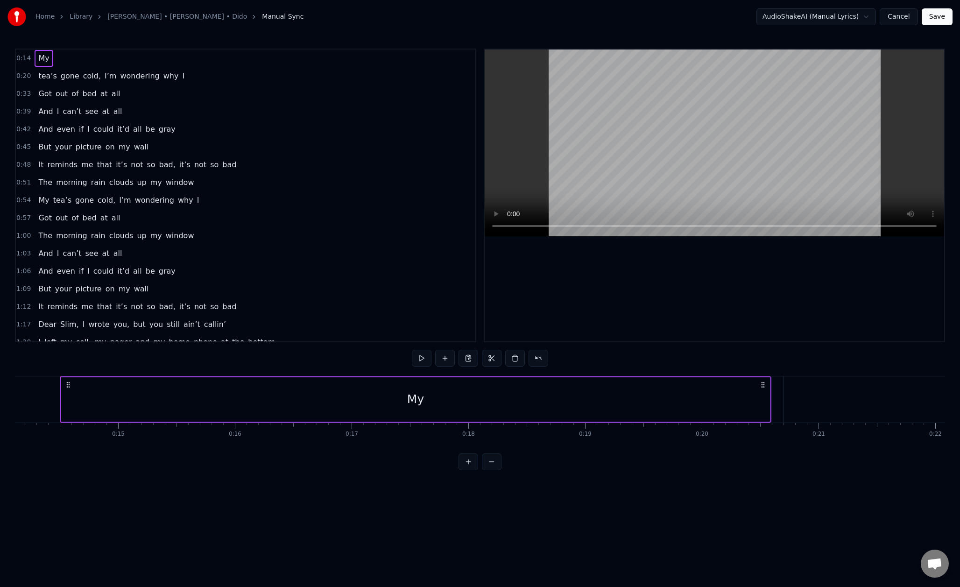
scroll to position [0, 1646]
click at [494, 464] on button at bounding box center [492, 461] width 20 height 17
click at [469, 466] on button at bounding box center [468, 461] width 20 height 17
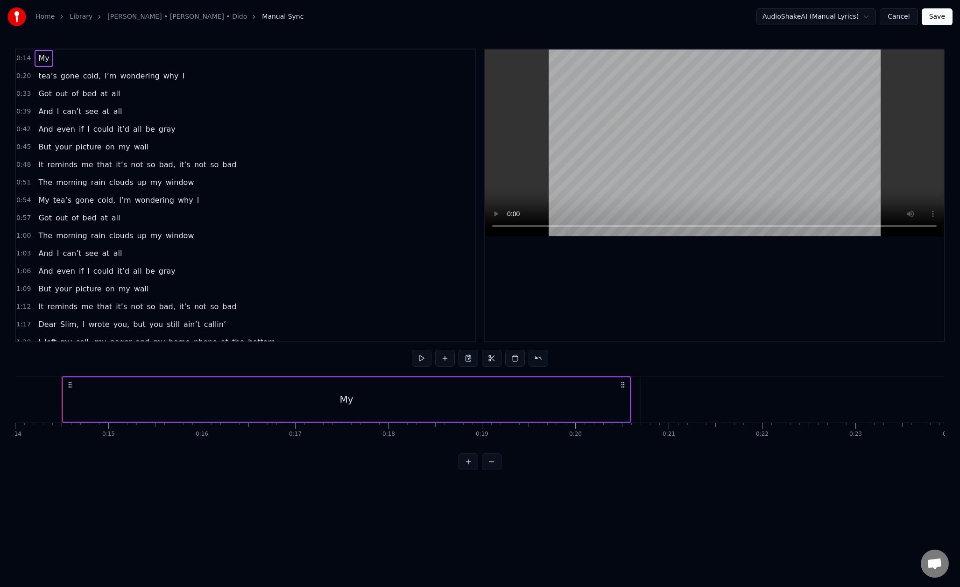
click at [469, 466] on button at bounding box center [468, 461] width 20 height 17
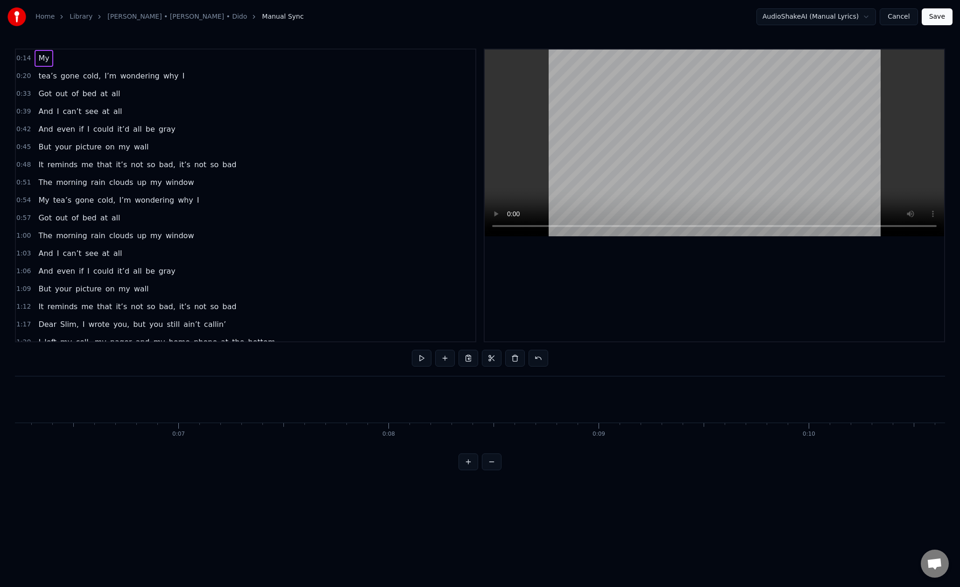
scroll to position [0, 3000]
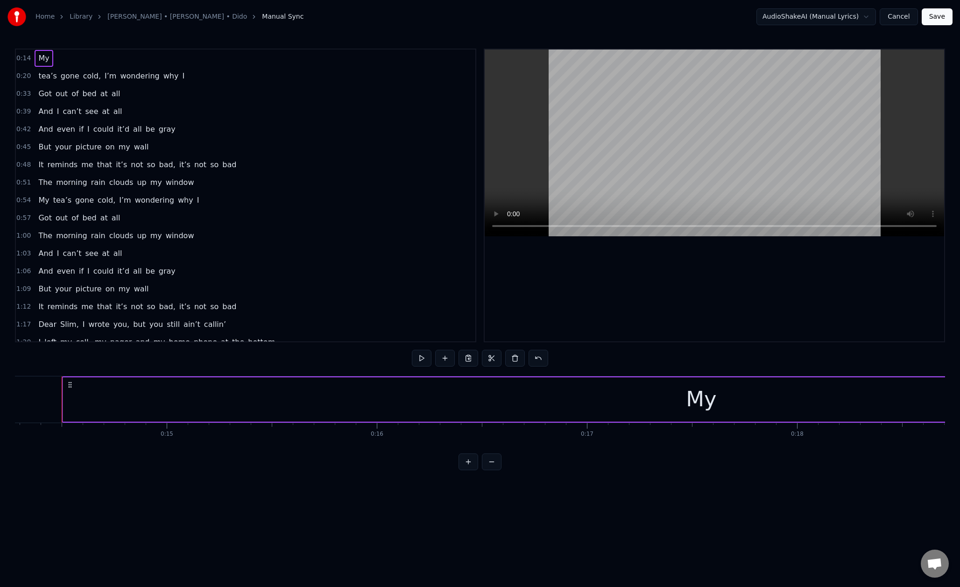
click at [469, 466] on button at bounding box center [468, 461] width 20 height 17
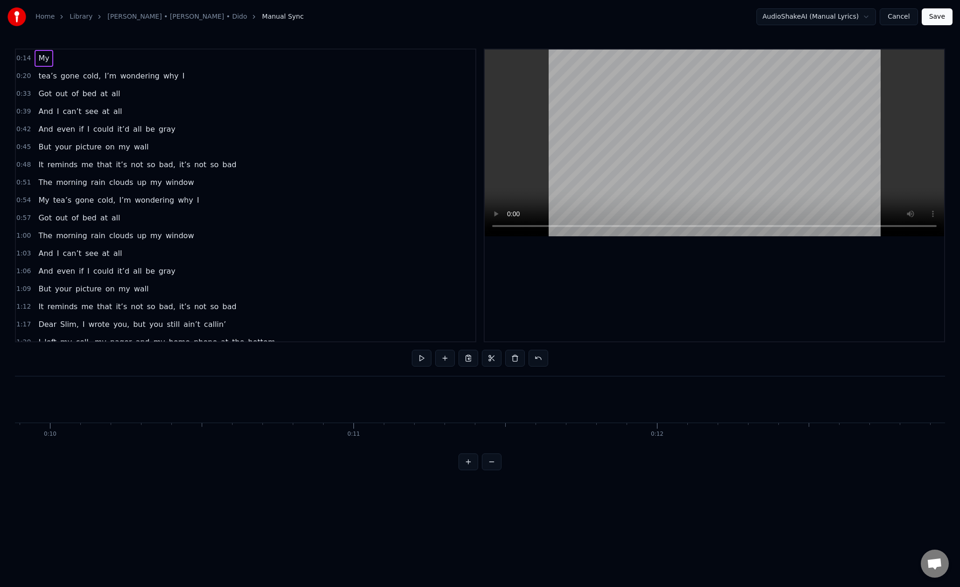
scroll to position [0, 4354]
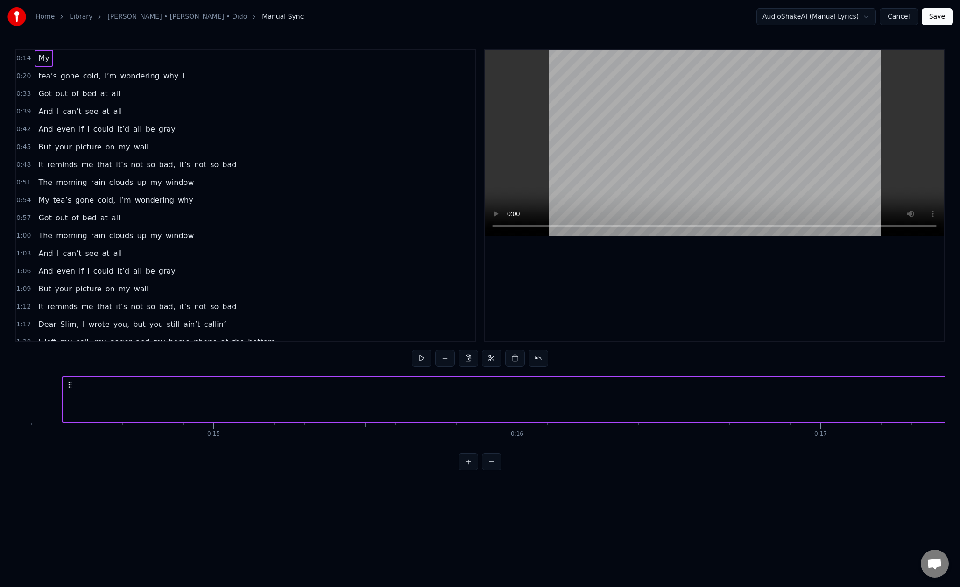
click at [469, 466] on button at bounding box center [468, 461] width 20 height 17
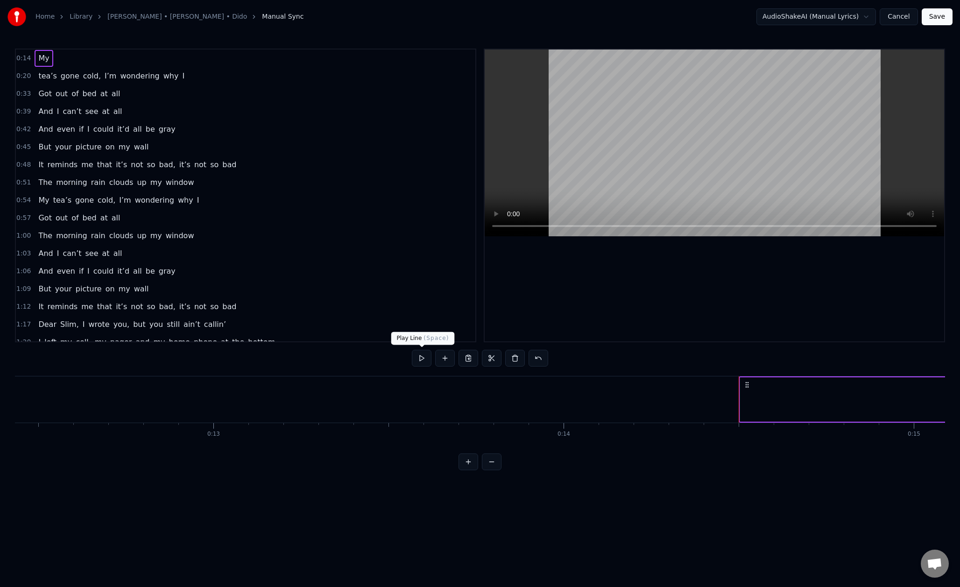
click at [428, 364] on button at bounding box center [422, 358] width 20 height 17
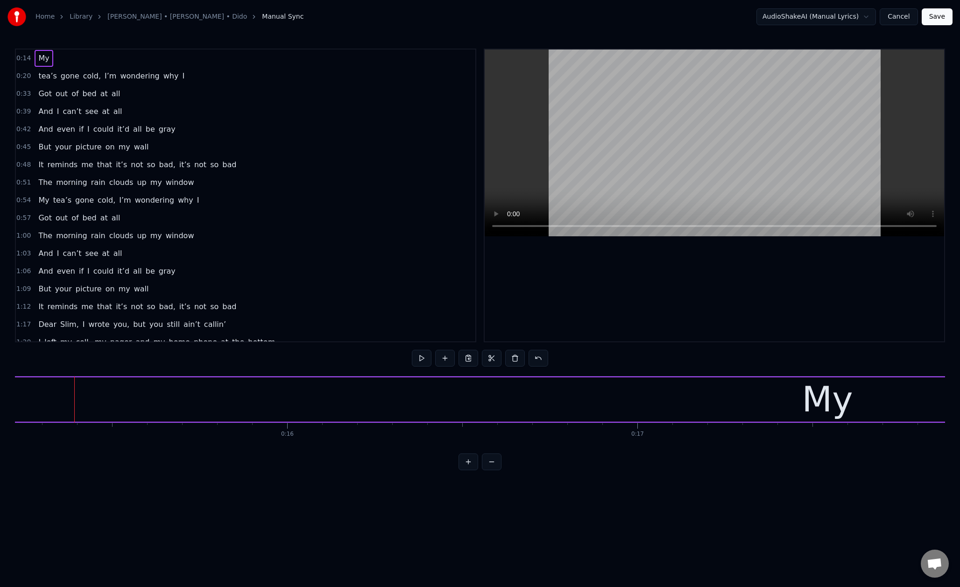
scroll to position [0, 5343]
drag, startPoint x: 615, startPoint y: 405, endPoint x: 655, endPoint y: 405, distance: 39.7
click at [655, 405] on div "My" at bounding box center [815, 399] width 2128 height 44
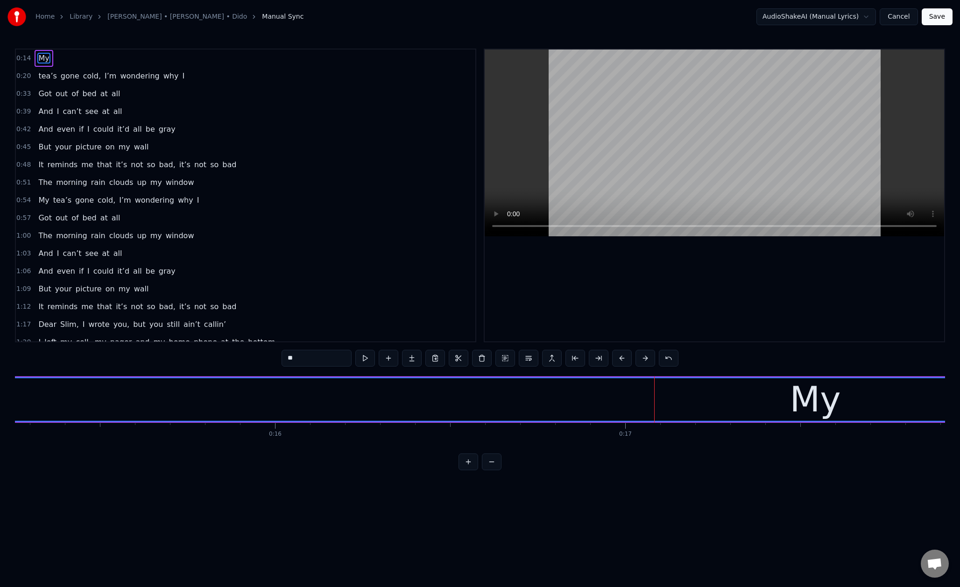
click at [596, 379] on div "My" at bounding box center [815, 399] width 2127 height 42
click at [645, 360] on button at bounding box center [645, 358] width 20 height 17
click at [624, 360] on button at bounding box center [622, 358] width 20 height 17
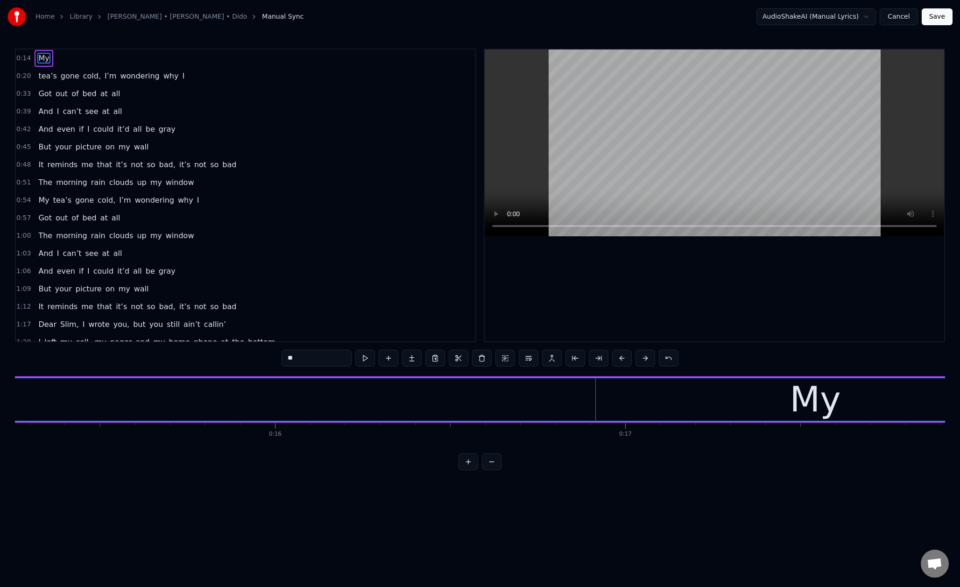
click at [340, 362] on input "**" at bounding box center [317, 358] width 70 height 17
click at [419, 485] on html "Home Library [PERSON_NAME] • [PERSON_NAME] • Dido Manual Sync AudioShakeAI (Man…" at bounding box center [480, 242] width 960 height 485
click at [22, 62] on span "0:14" at bounding box center [23, 58] width 14 height 9
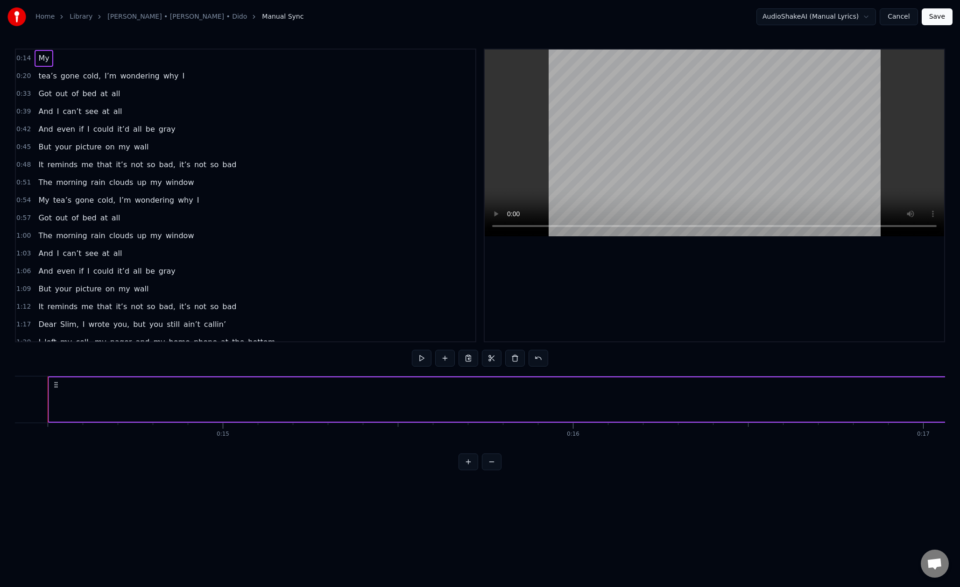
scroll to position [0, 5031]
click at [22, 56] on html "Home Library [PERSON_NAME] • [PERSON_NAME] • Dido Manual Sync AudioShakeAI (Man…" at bounding box center [480, 242] width 960 height 485
click at [22, 58] on span "0:14" at bounding box center [23, 58] width 14 height 9
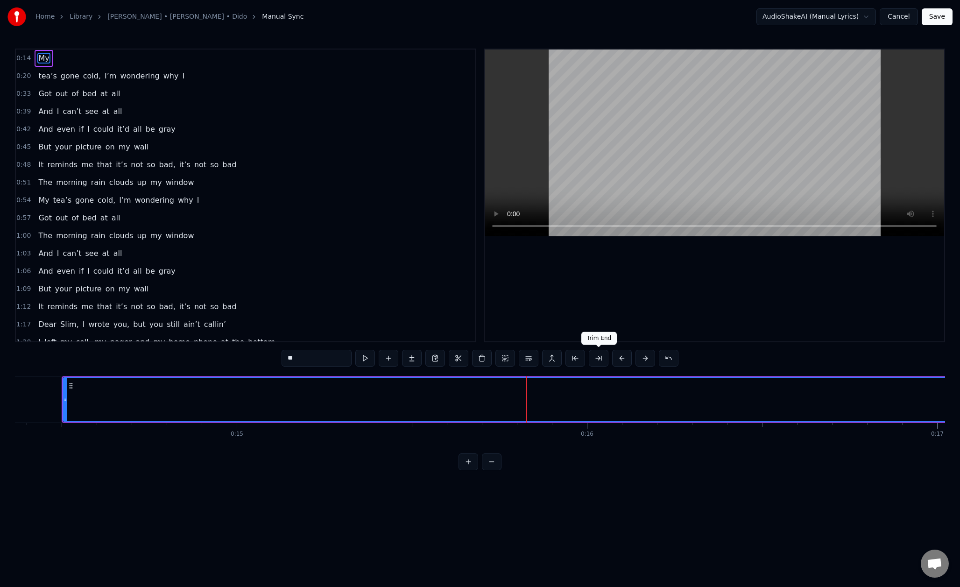
click at [594, 352] on button at bounding box center [599, 358] width 20 height 17
click at [627, 359] on button at bounding box center [634, 358] width 20 height 17
click at [641, 358] on button at bounding box center [645, 358] width 20 height 17
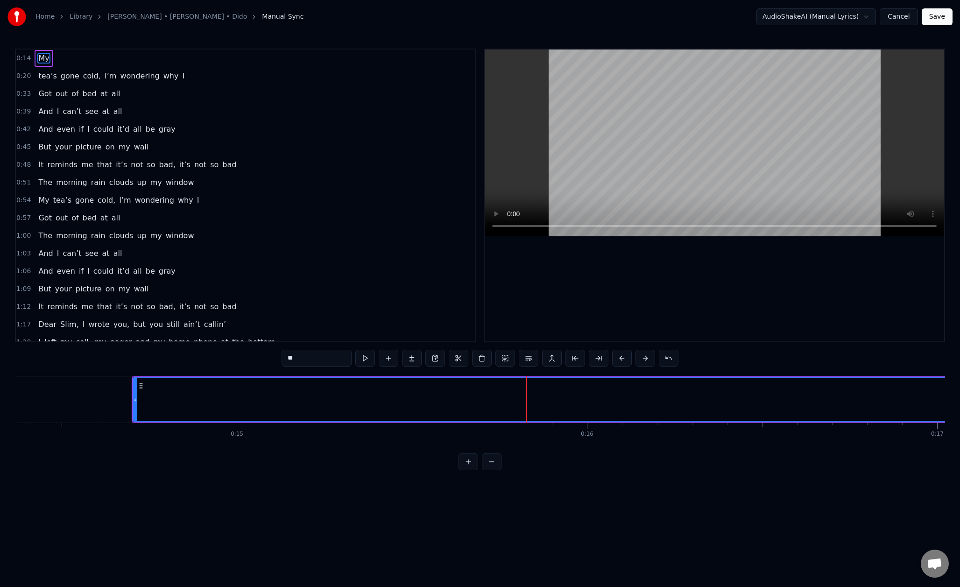
click at [641, 358] on button at bounding box center [645, 358] width 20 height 17
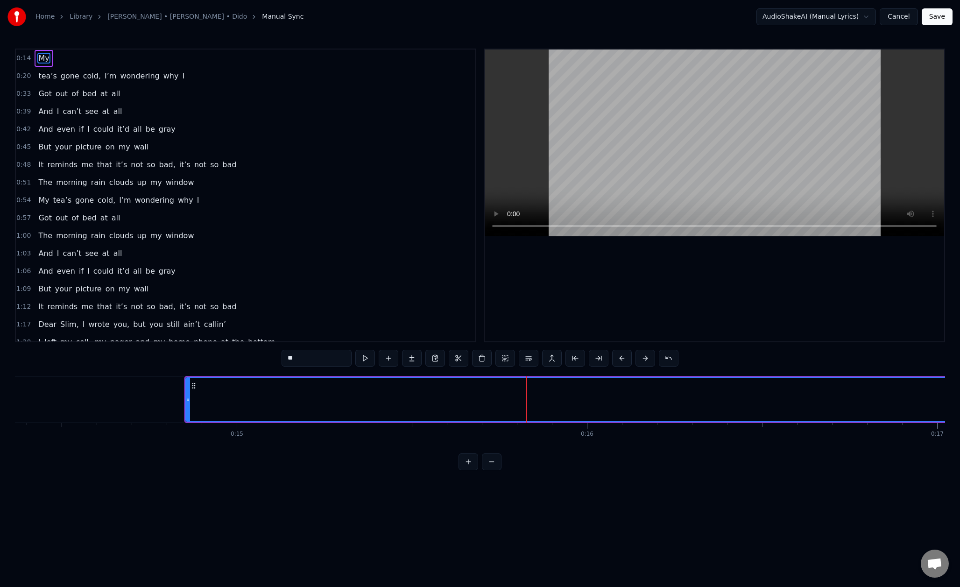
click at [641, 358] on button at bounding box center [645, 358] width 20 height 17
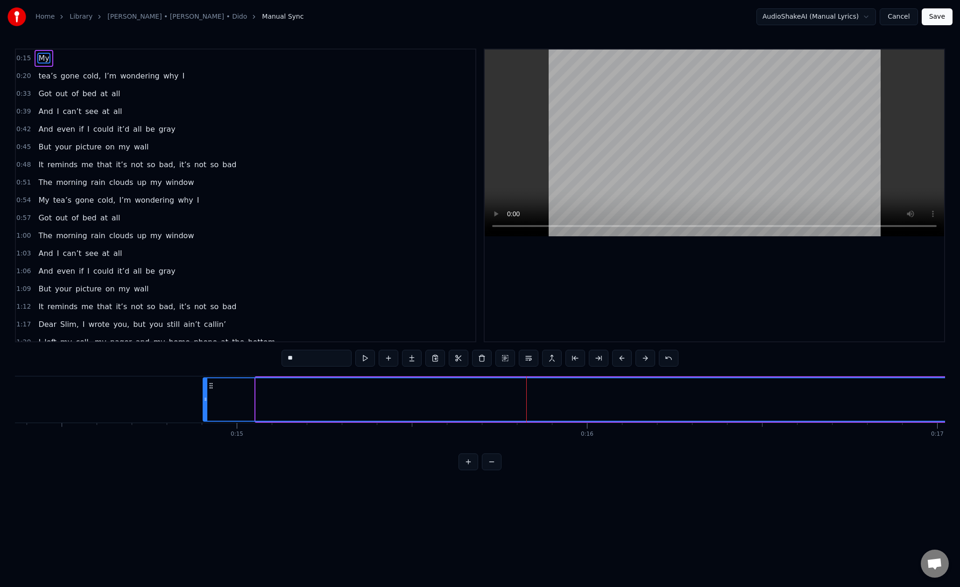
click at [641, 358] on button at bounding box center [645, 358] width 20 height 17
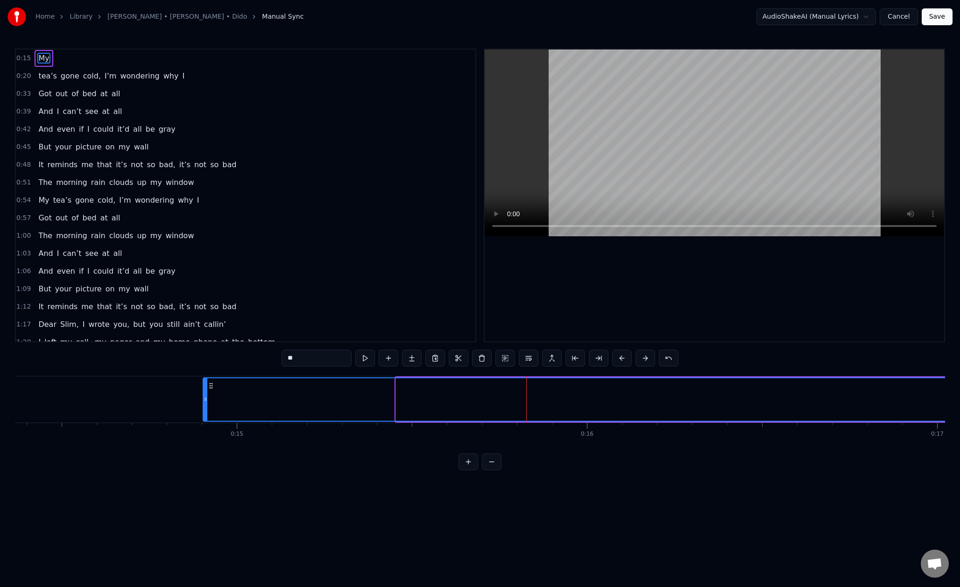
click at [641, 358] on button at bounding box center [645, 358] width 20 height 17
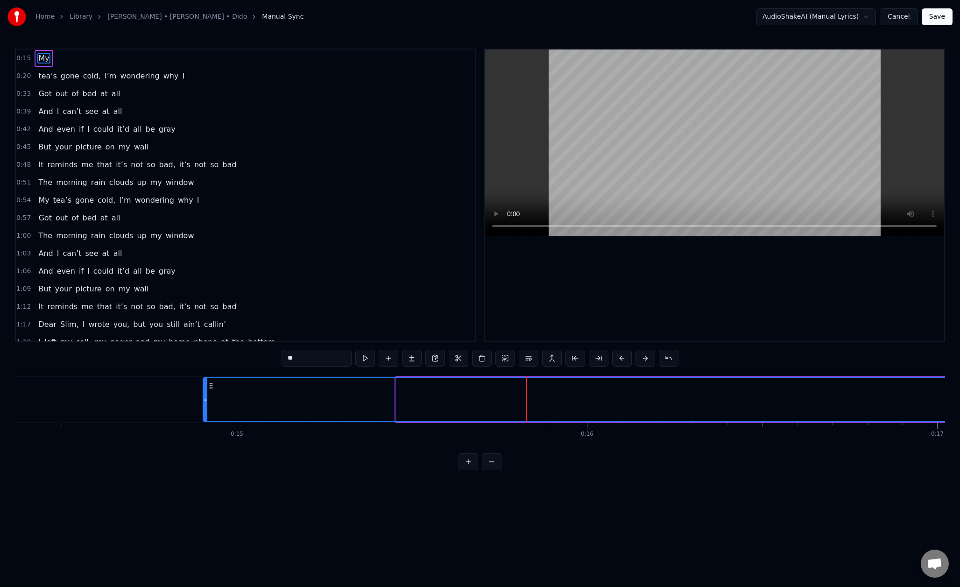
click at [641, 358] on button at bounding box center [645, 358] width 20 height 17
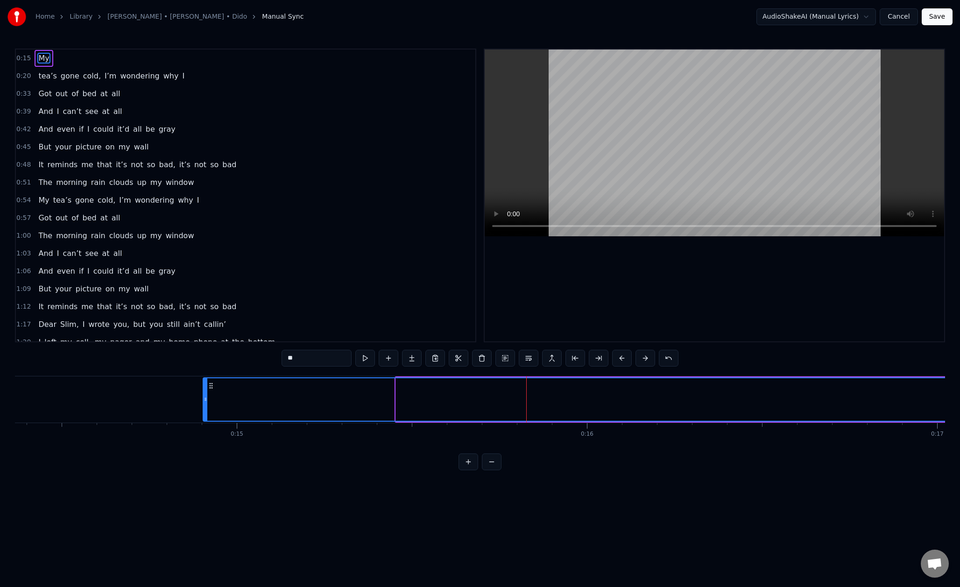
click at [641, 358] on button at bounding box center [645, 358] width 20 height 17
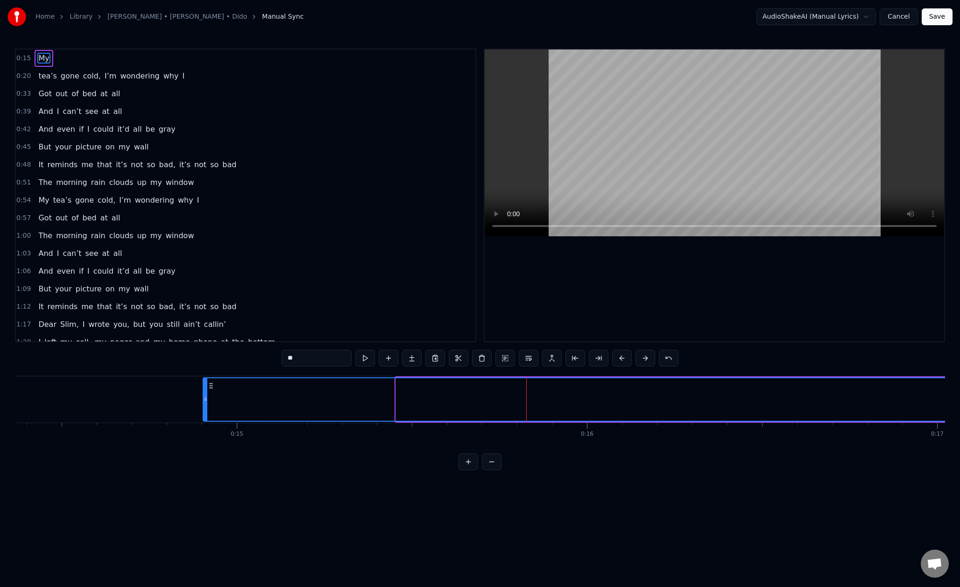
click at [641, 358] on button at bounding box center [645, 358] width 20 height 17
click at [642, 356] on button at bounding box center [645, 358] width 20 height 17
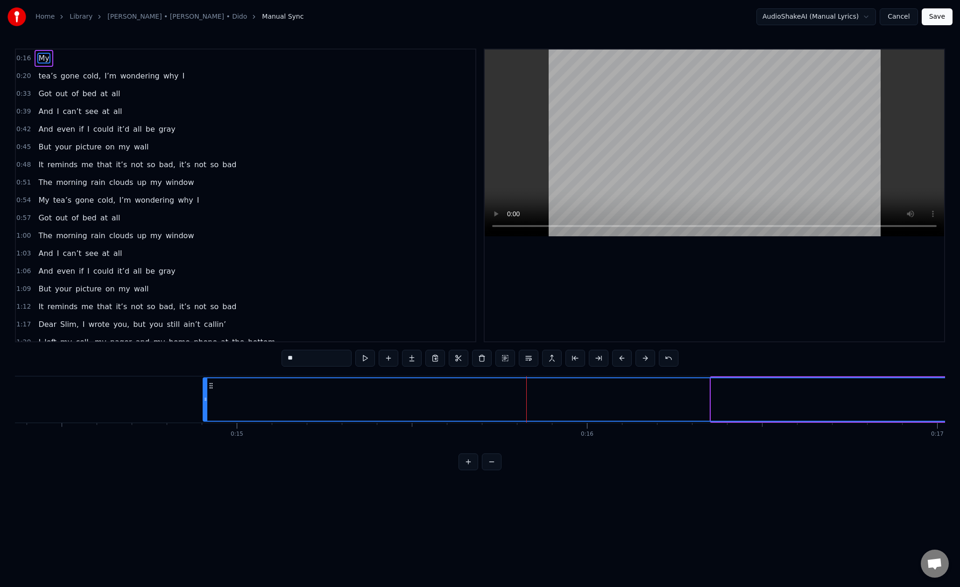
click at [642, 356] on button at bounding box center [645, 358] width 20 height 17
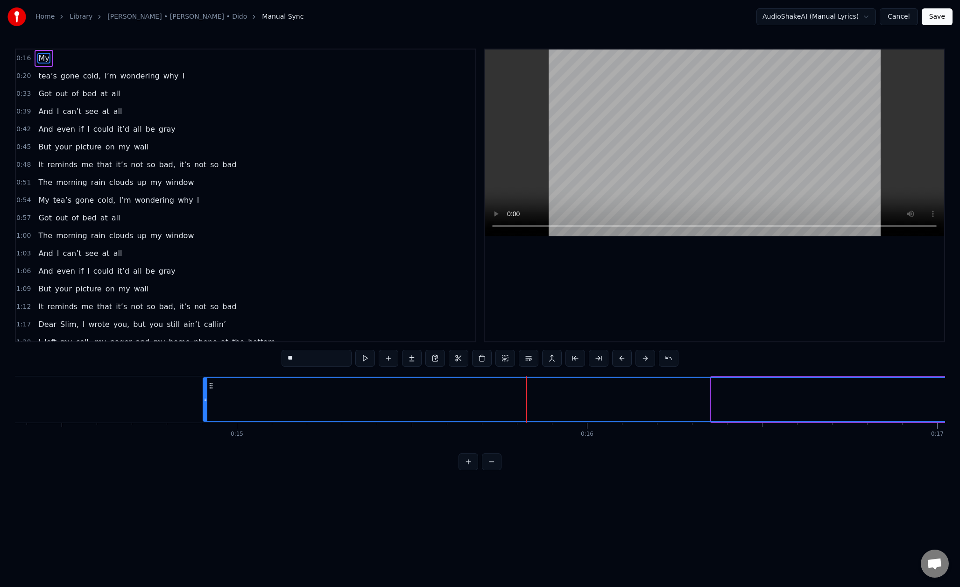
click at [642, 356] on button at bounding box center [645, 358] width 20 height 17
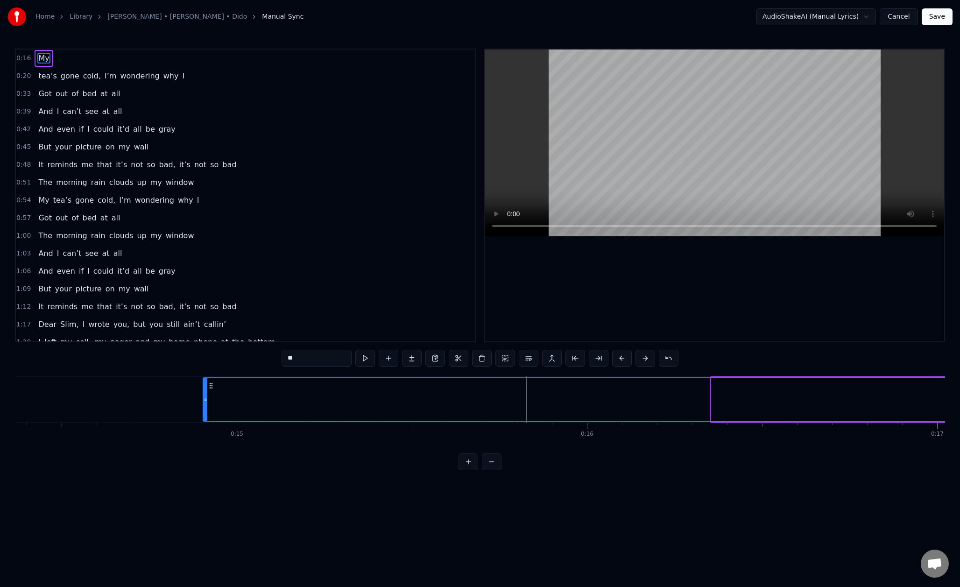
click at [642, 356] on button at bounding box center [645, 358] width 20 height 17
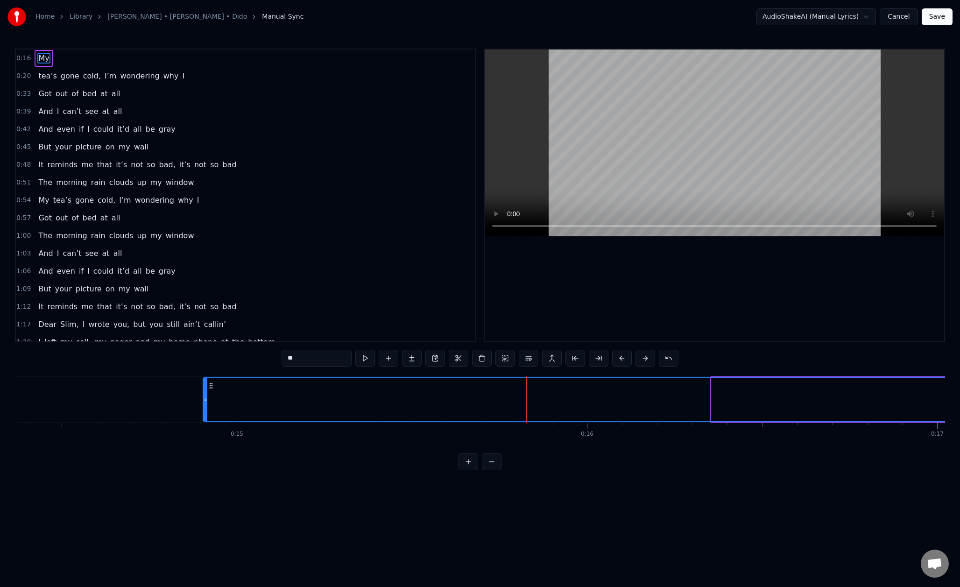
click at [642, 356] on button at bounding box center [645, 358] width 20 height 17
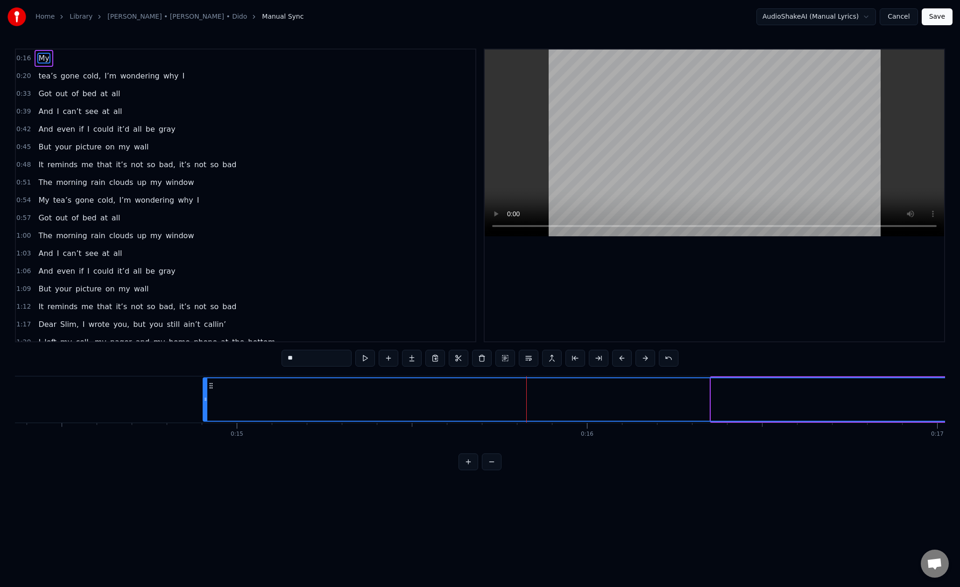
click at [642, 356] on button at bounding box center [645, 358] width 20 height 17
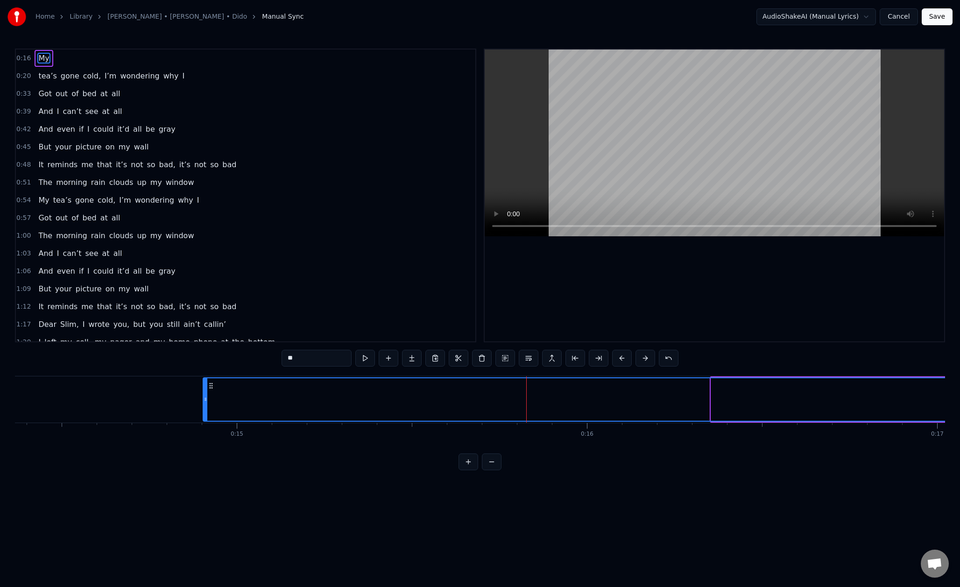
click at [642, 356] on button at bounding box center [645, 358] width 20 height 17
click at [664, 485] on html "Home Library [PERSON_NAME] • [PERSON_NAME] • Dido Manual Sync AudioShakeAI (Man…" at bounding box center [480, 242] width 960 height 485
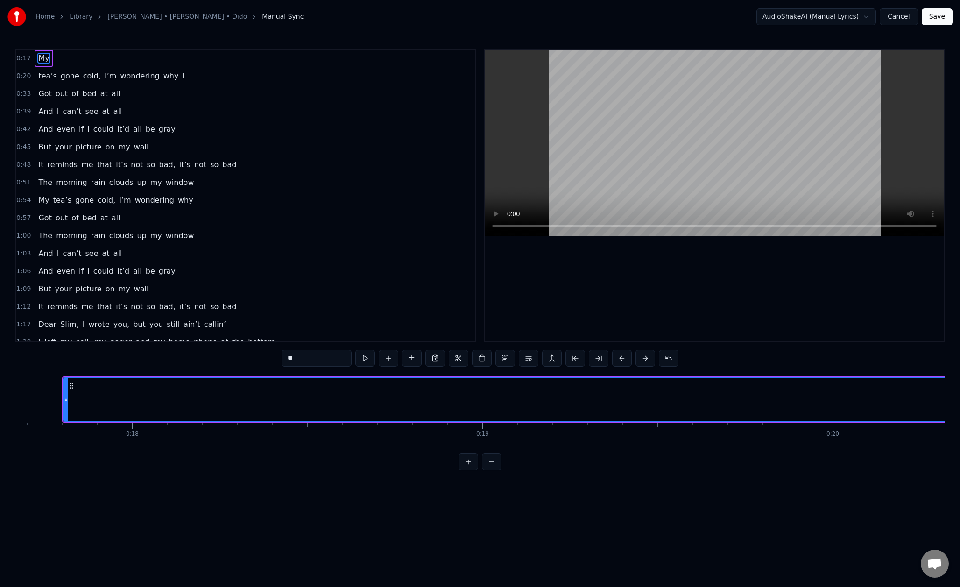
scroll to position [0, 6200]
click at [645, 358] on button at bounding box center [645, 358] width 20 height 17
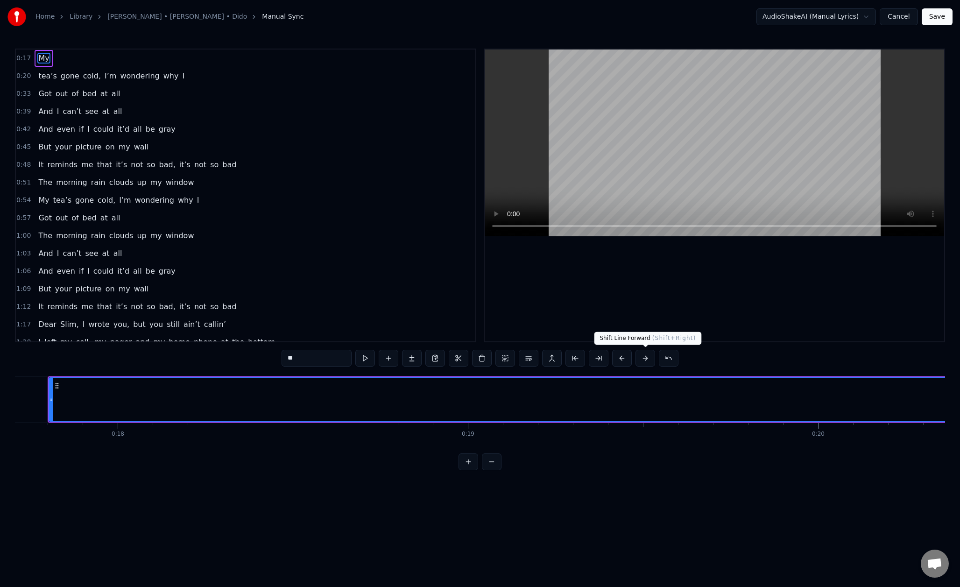
click at [645, 358] on button at bounding box center [645, 358] width 20 height 17
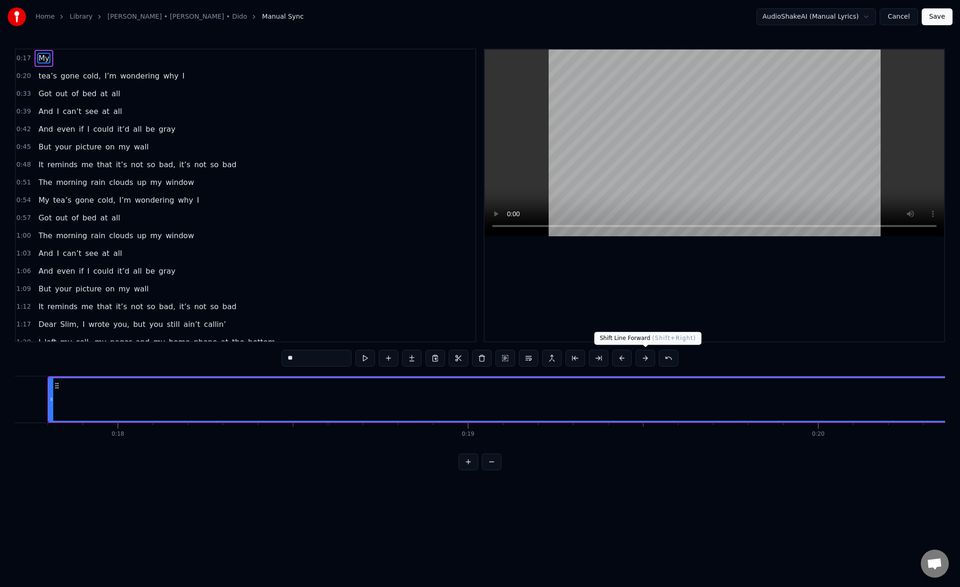
click at [645, 358] on button at bounding box center [645, 358] width 20 height 17
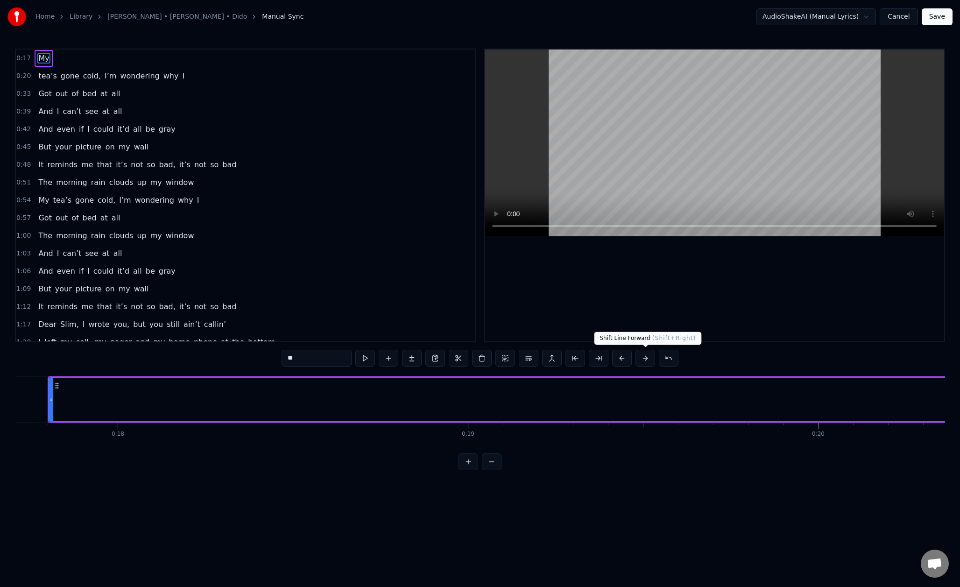
click at [645, 358] on button at bounding box center [645, 358] width 20 height 17
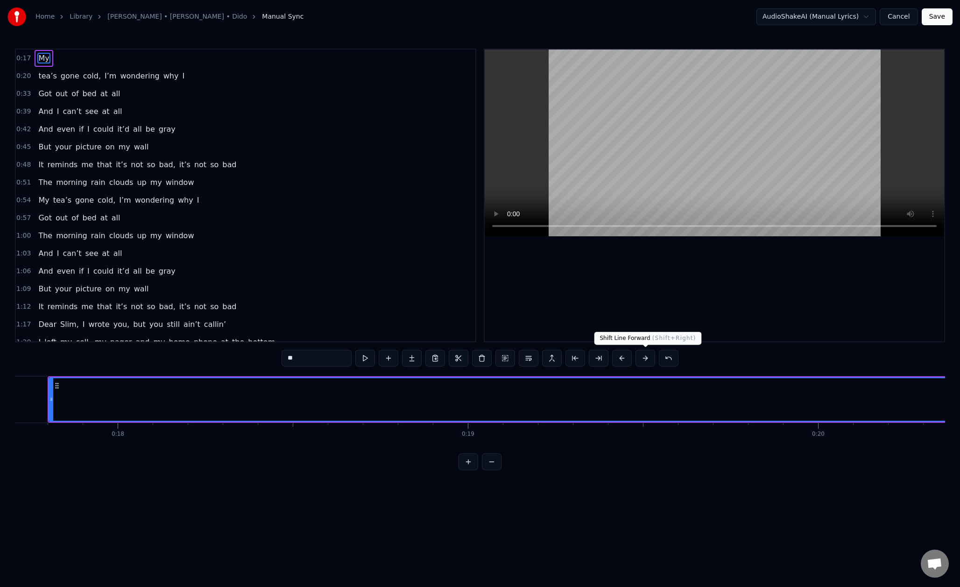
click at [645, 358] on button at bounding box center [645, 358] width 20 height 17
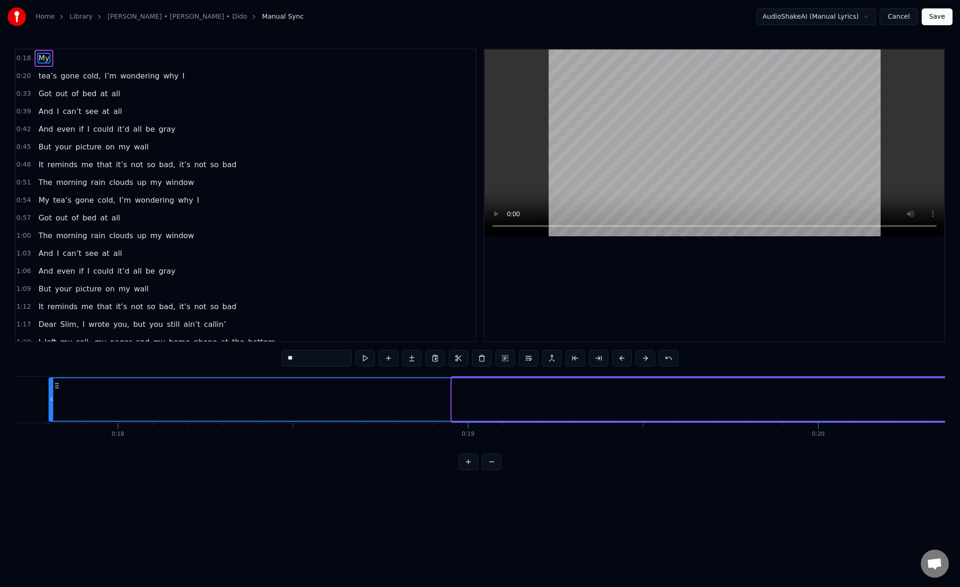
click at [645, 359] on button at bounding box center [645, 358] width 20 height 17
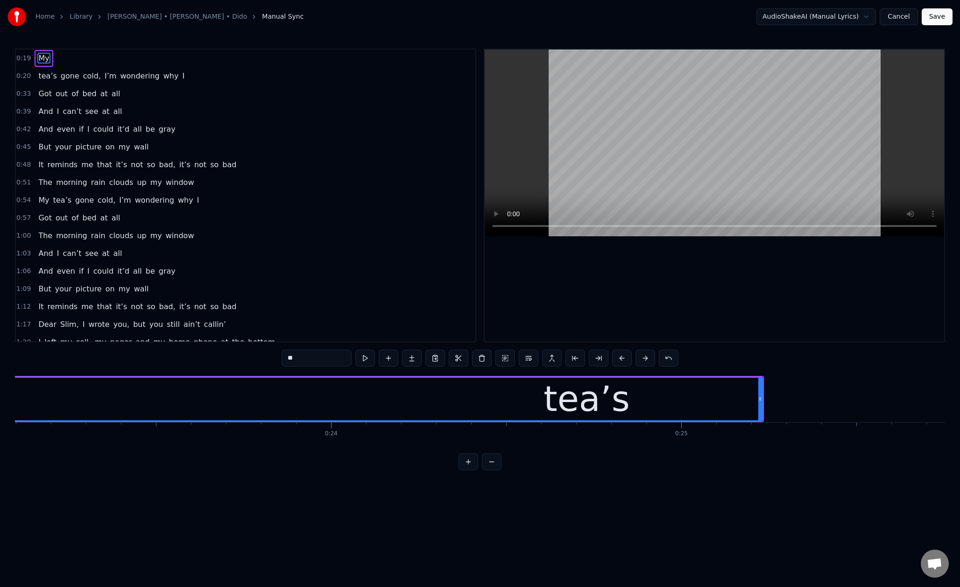
scroll to position [0, 8085]
click at [641, 359] on button at bounding box center [645, 358] width 20 height 17
click at [647, 358] on button at bounding box center [645, 358] width 20 height 17
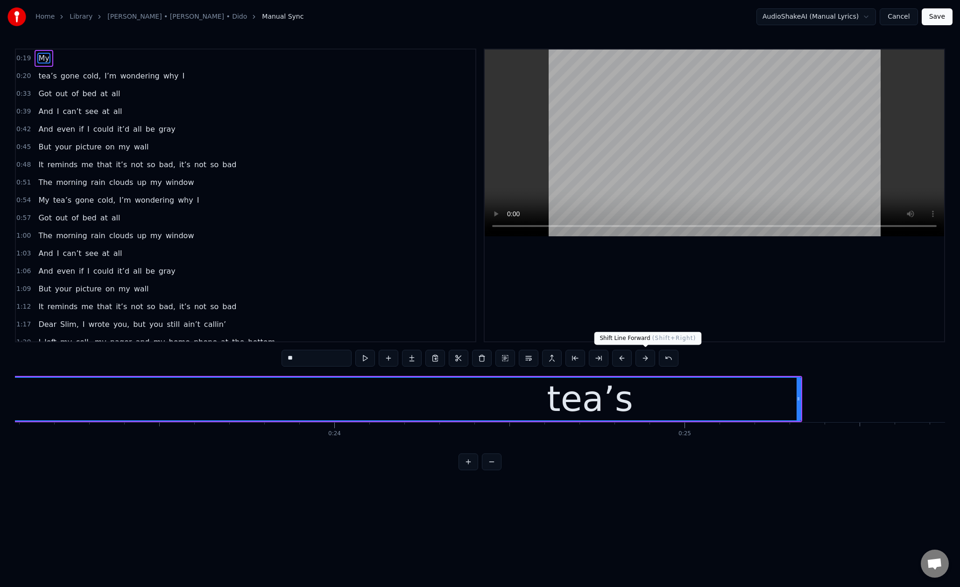
click at [647, 358] on button at bounding box center [645, 358] width 20 height 17
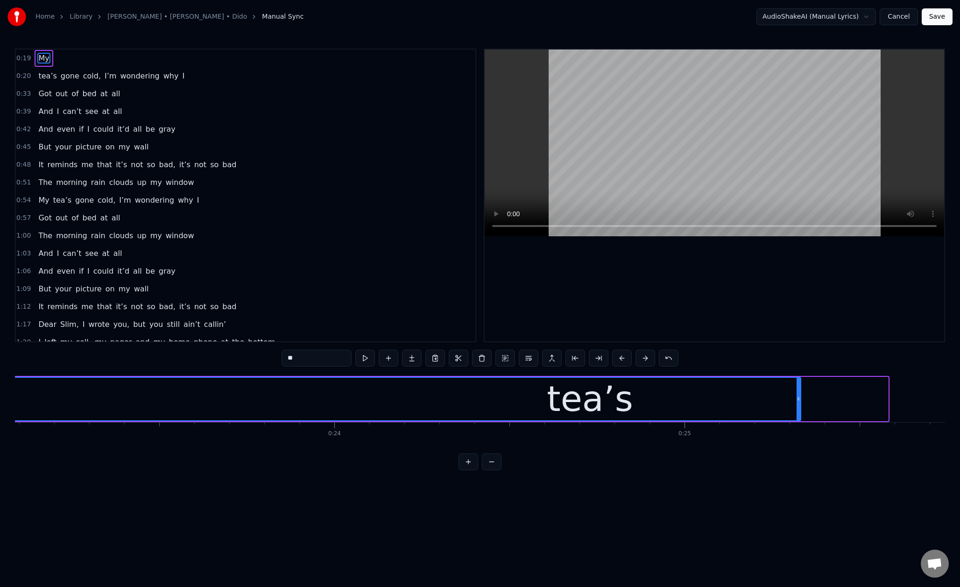
click at [647, 358] on button at bounding box center [645, 358] width 20 height 17
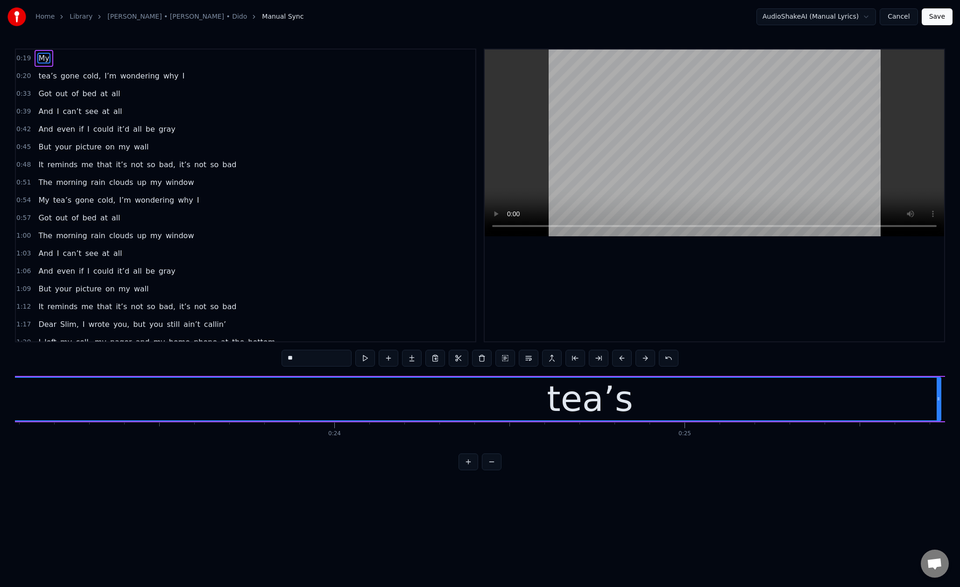
click at [647, 358] on button at bounding box center [645, 358] width 20 height 17
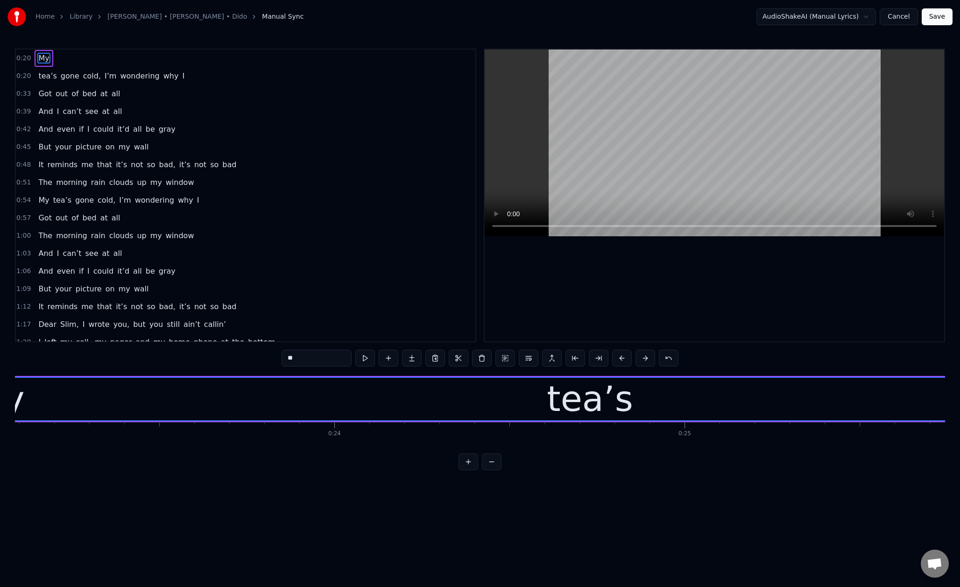
click at [647, 358] on button at bounding box center [645, 358] width 20 height 17
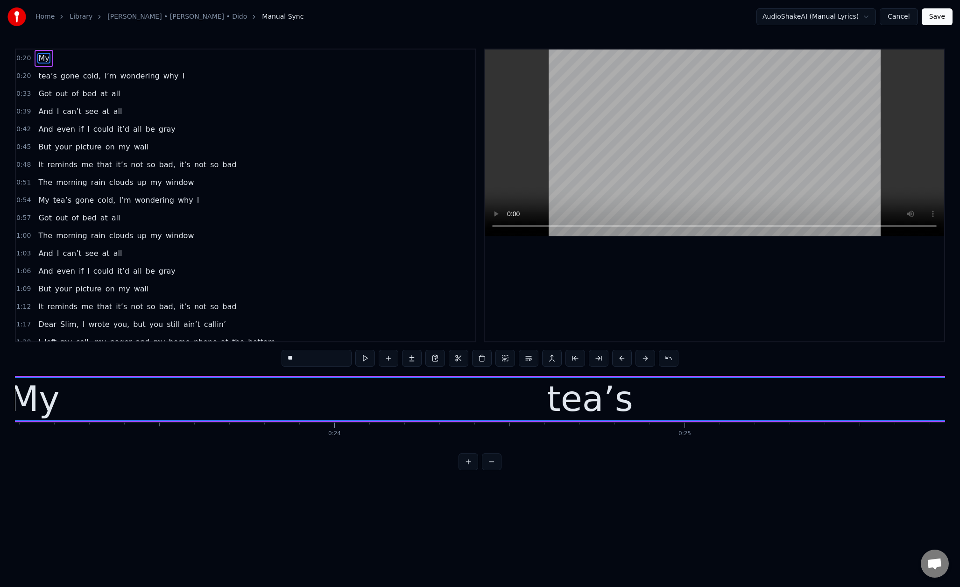
click at [647, 358] on button at bounding box center [645, 358] width 20 height 17
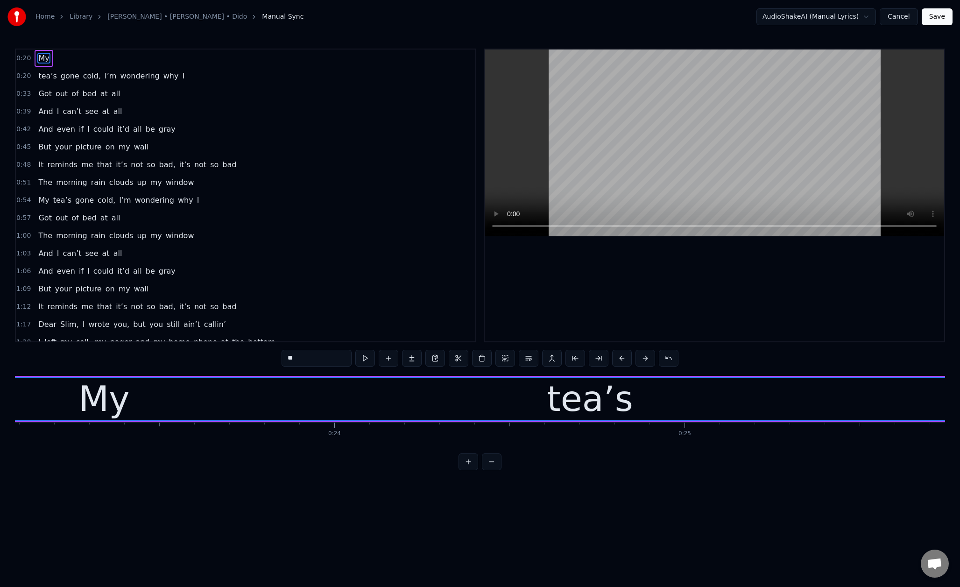
click at [647, 358] on button at bounding box center [645, 358] width 20 height 17
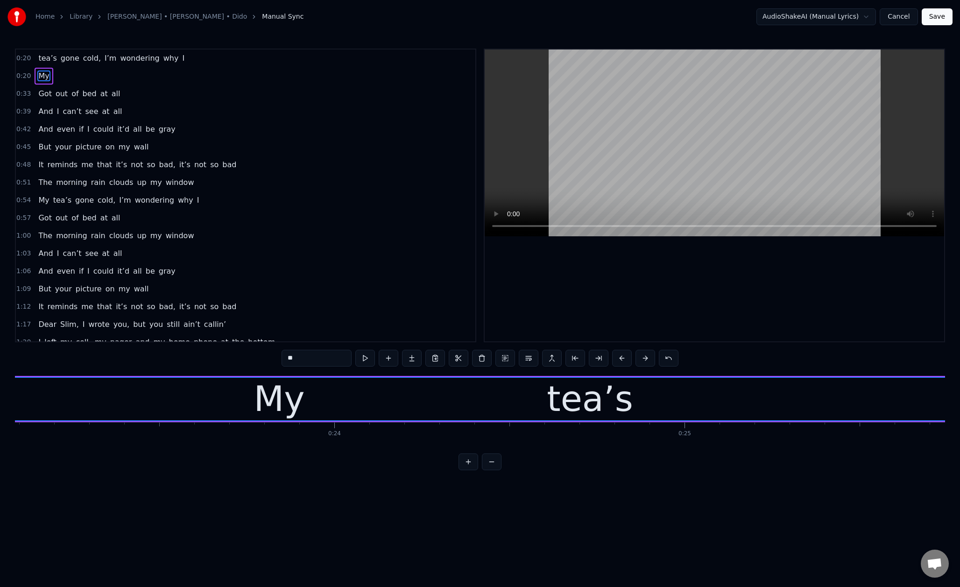
click at [647, 358] on button at bounding box center [645, 358] width 20 height 17
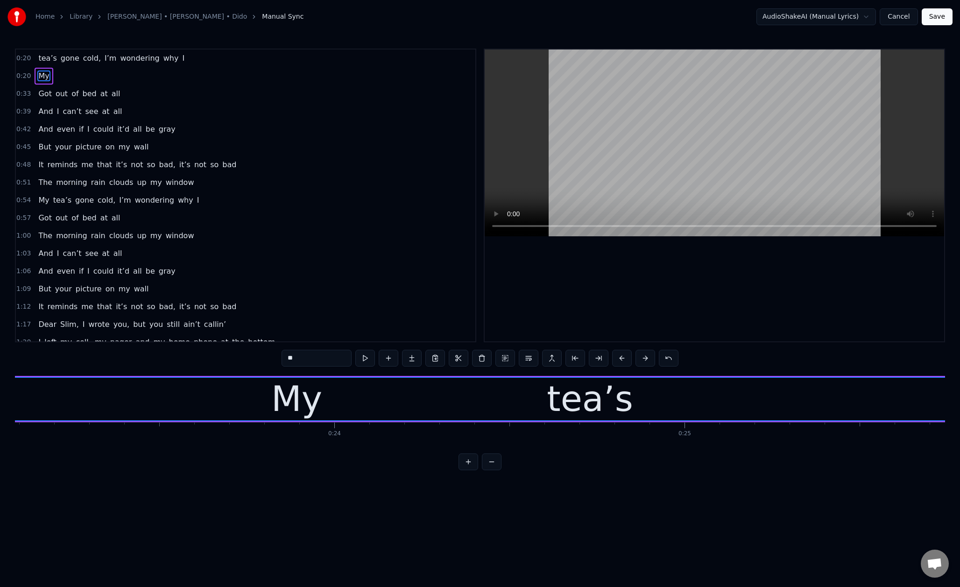
click at [647, 358] on button at bounding box center [645, 358] width 20 height 17
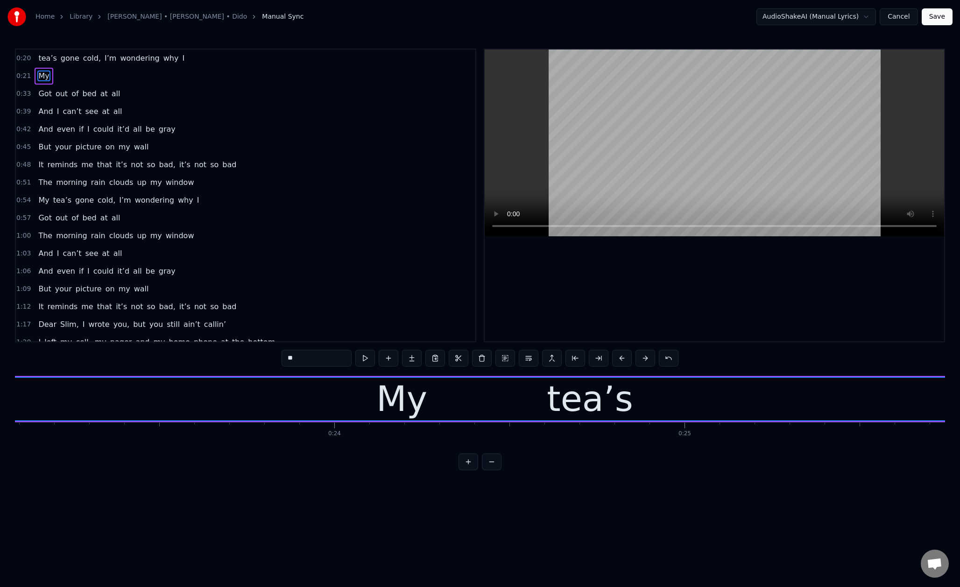
click at [647, 358] on button at bounding box center [645, 358] width 20 height 17
click at [571, 485] on html "Home Library [PERSON_NAME] • [PERSON_NAME] • Dido Manual Sync AudioShakeAI (Man…" at bounding box center [480, 242] width 960 height 485
click at [858, 15] on html "Home Library [PERSON_NAME] • [PERSON_NAME] • Dido Manual Sync AudioShakeAI (Man…" at bounding box center [480, 242] width 960 height 485
click at [282, 57] on html "Home Library [PERSON_NAME] • [PERSON_NAME] • Dido Manual Sync AudioShakeAI (Man…" at bounding box center [480, 242] width 960 height 485
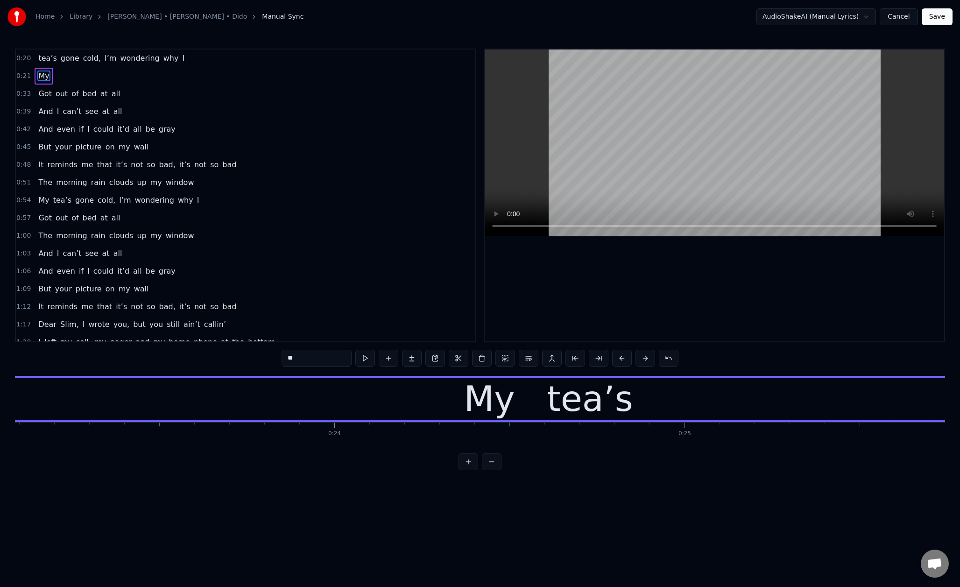
click at [162, 17] on link "[PERSON_NAME] • [PERSON_NAME] • Dido" at bounding box center [177, 16] width 140 height 9
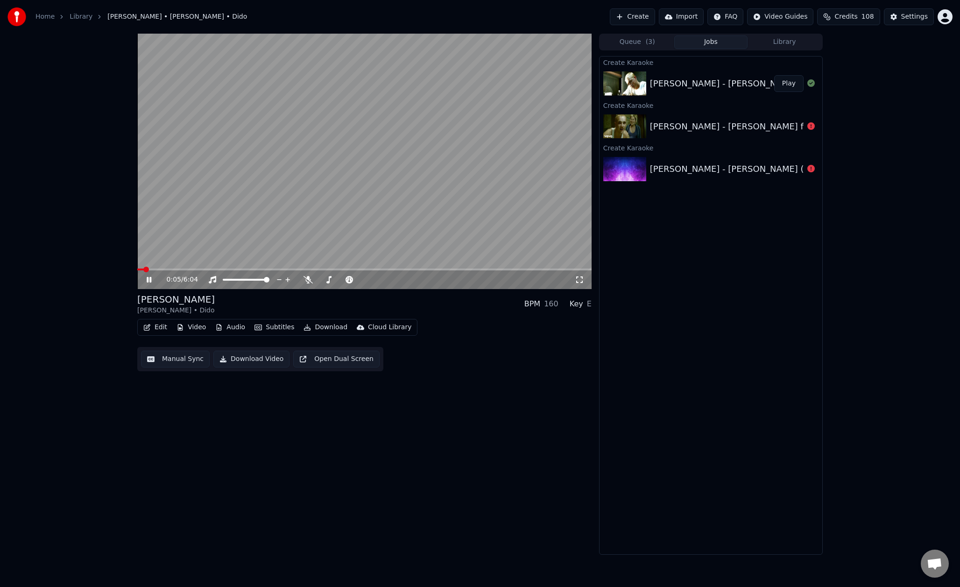
click at [148, 329] on icon "button" at bounding box center [146, 327] width 7 height 7
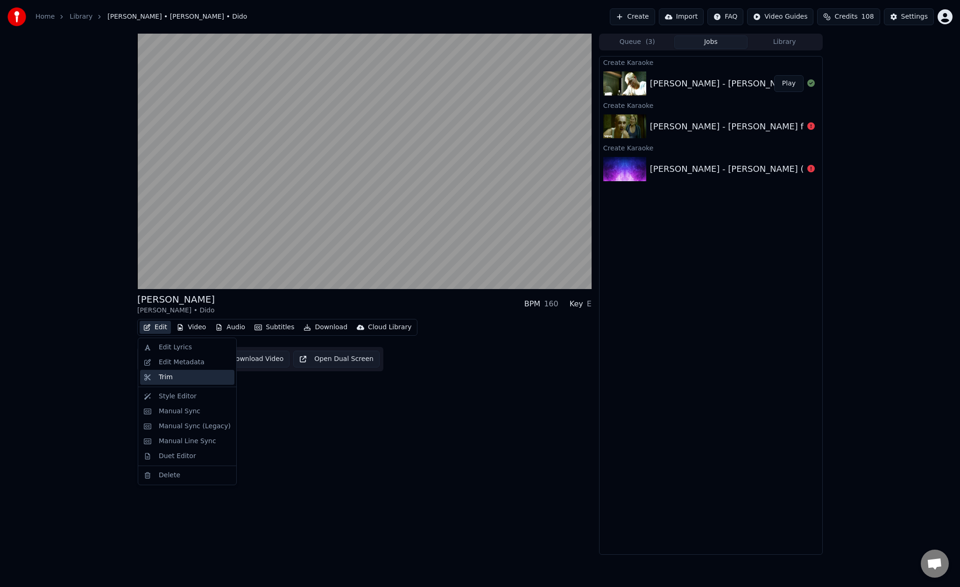
click at [160, 378] on div "Trim" at bounding box center [166, 377] width 14 height 9
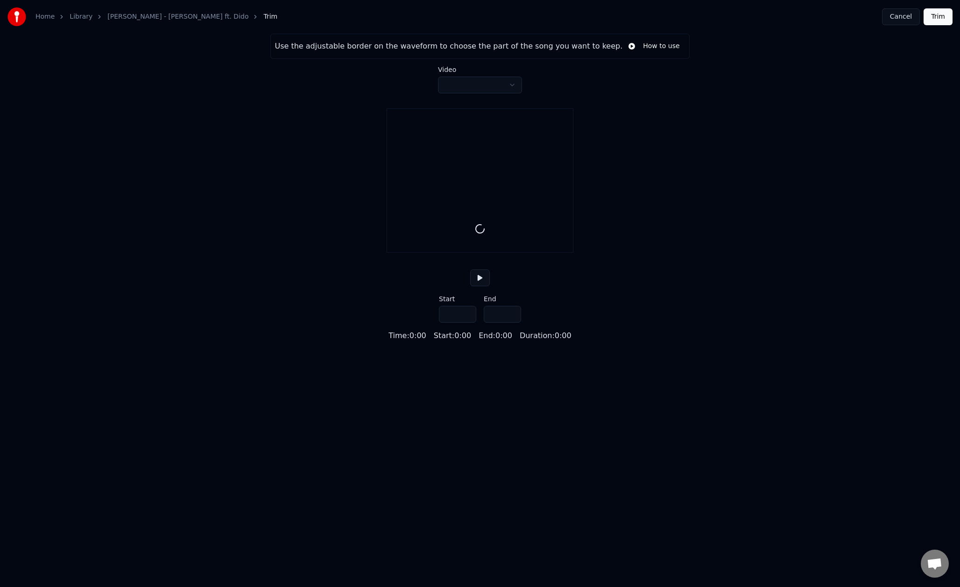
type input "*****"
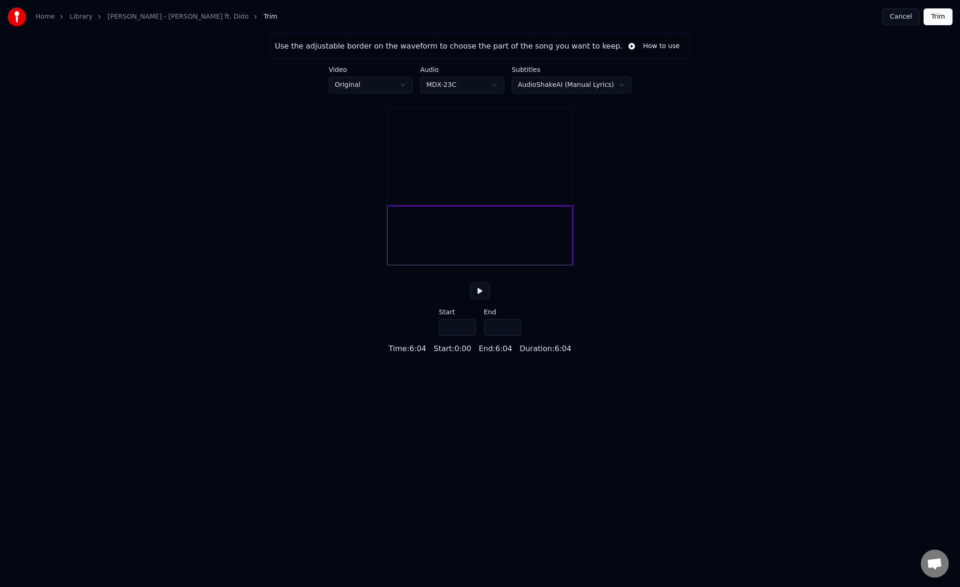
drag, startPoint x: 451, startPoint y: 342, endPoint x: 425, endPoint y: 340, distance: 25.8
click at [425, 340] on div "Use the adjustable border on the waveform to choose the part of the song you wa…" at bounding box center [480, 194] width 960 height 321
click at [467, 336] on input "****" at bounding box center [457, 327] width 37 height 17
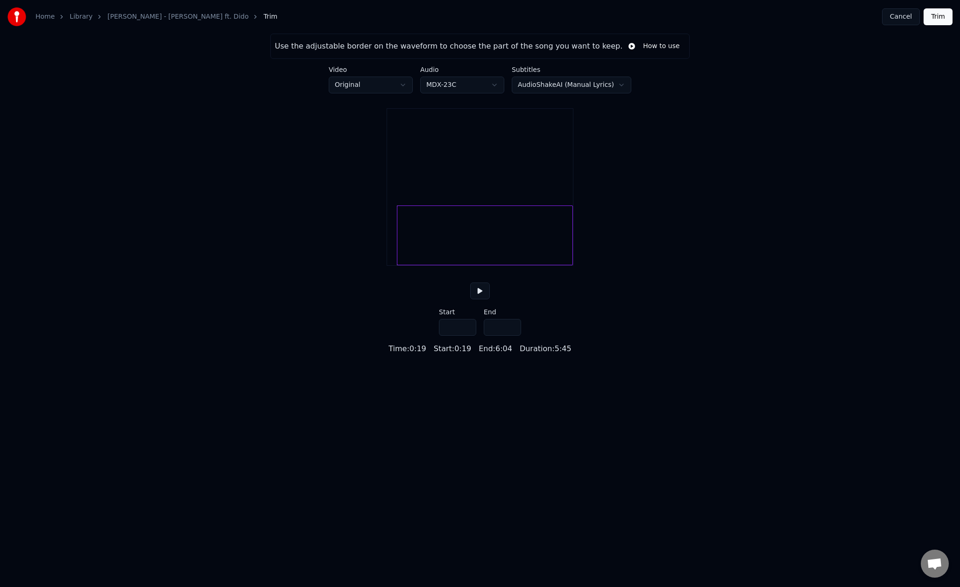
click at [467, 336] on input "****" at bounding box center [457, 327] width 37 height 17
type input "****"
click at [466, 336] on input "****" at bounding box center [457, 327] width 37 height 17
click at [481, 299] on button at bounding box center [480, 290] width 20 height 17
click at [934, 16] on button "Trim" at bounding box center [937, 16] width 29 height 17
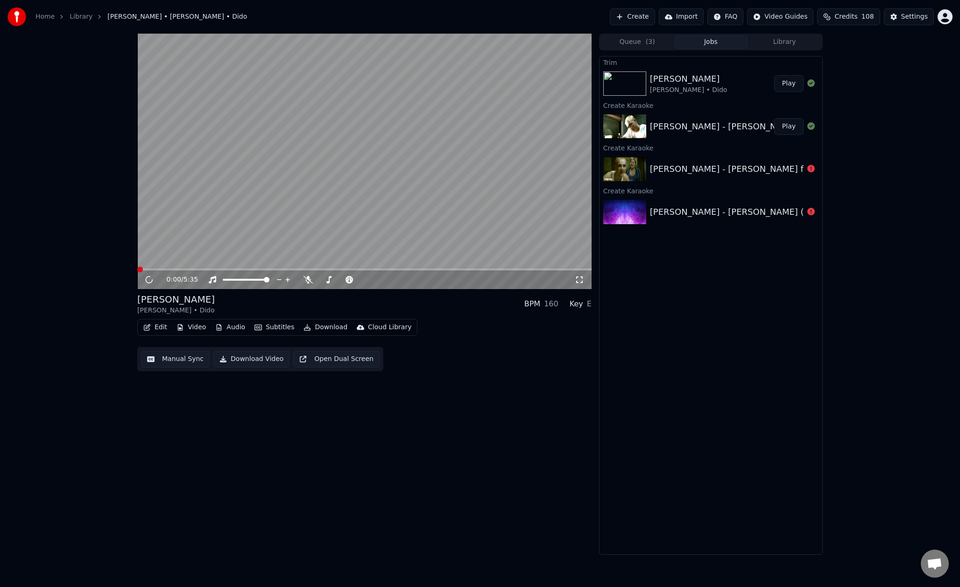
click at [172, 359] on button "Manual Sync" at bounding box center [175, 359] width 69 height 17
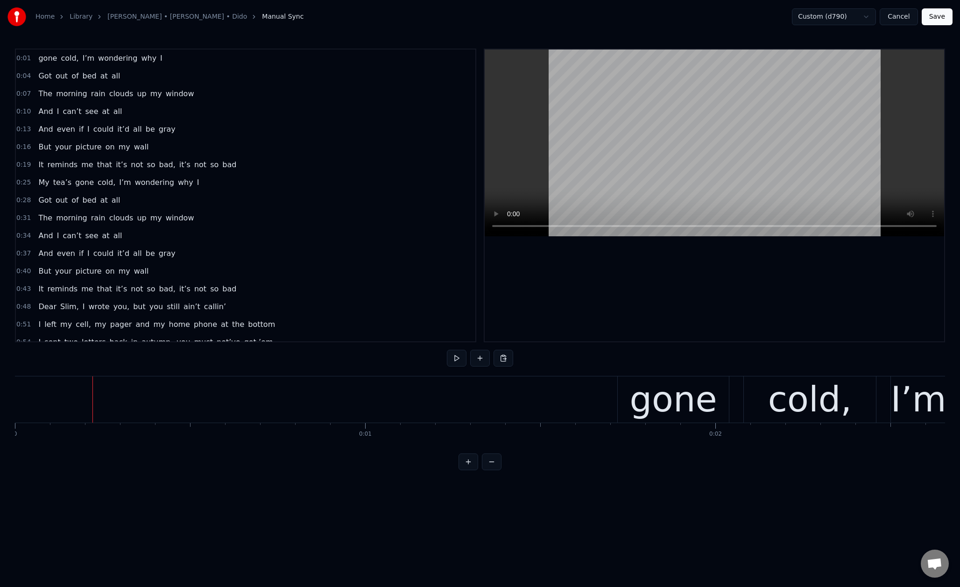
click at [478, 362] on button at bounding box center [480, 358] width 20 height 17
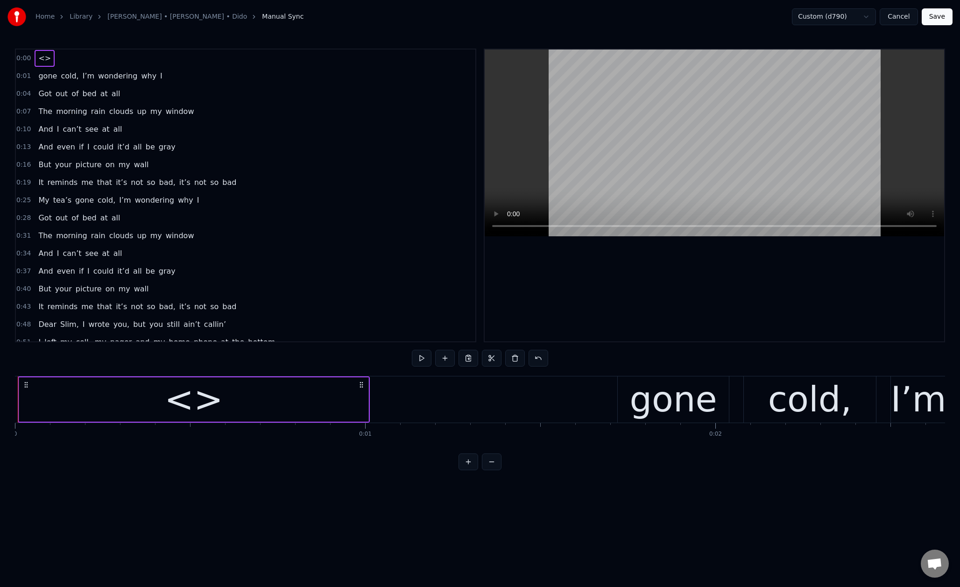
click at [199, 395] on div "<>" at bounding box center [193, 399] width 59 height 53
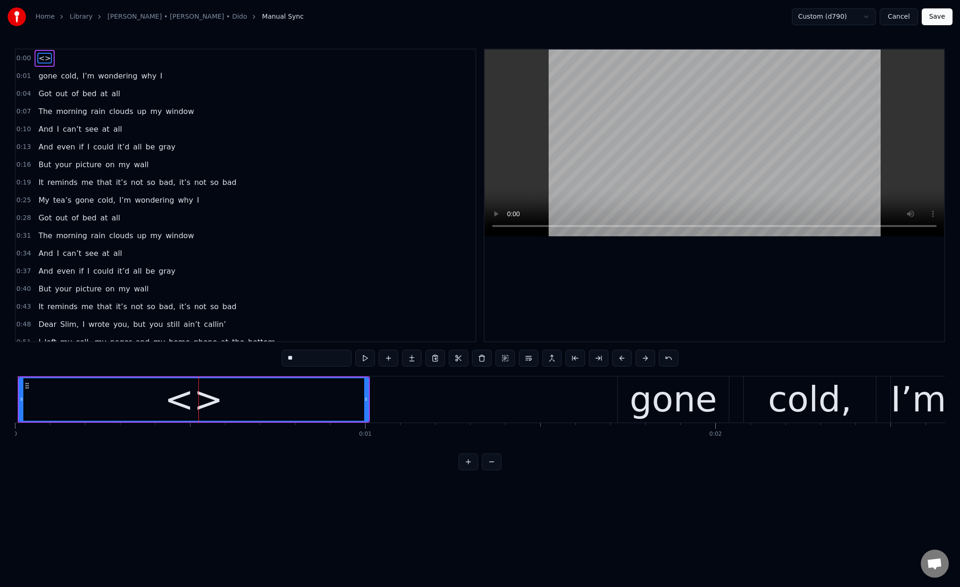
click at [196, 404] on div "<>" at bounding box center [193, 399] width 59 height 53
click at [298, 362] on input "**" at bounding box center [317, 358] width 70 height 17
type input "********"
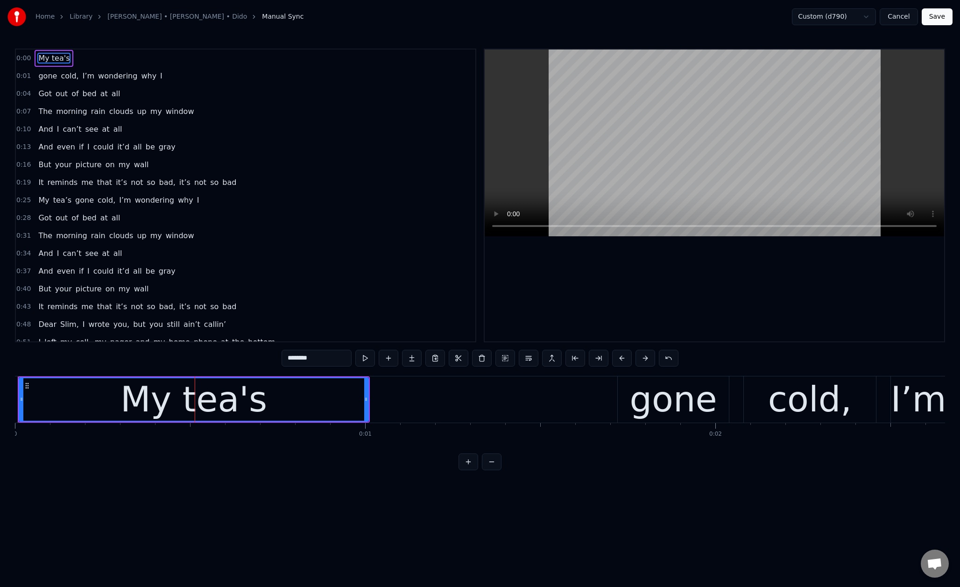
click at [350, 485] on html "Home Library [PERSON_NAME] • [PERSON_NAME] • Dido Manual Sync Custom (d790) Can…" at bounding box center [480, 242] width 960 height 485
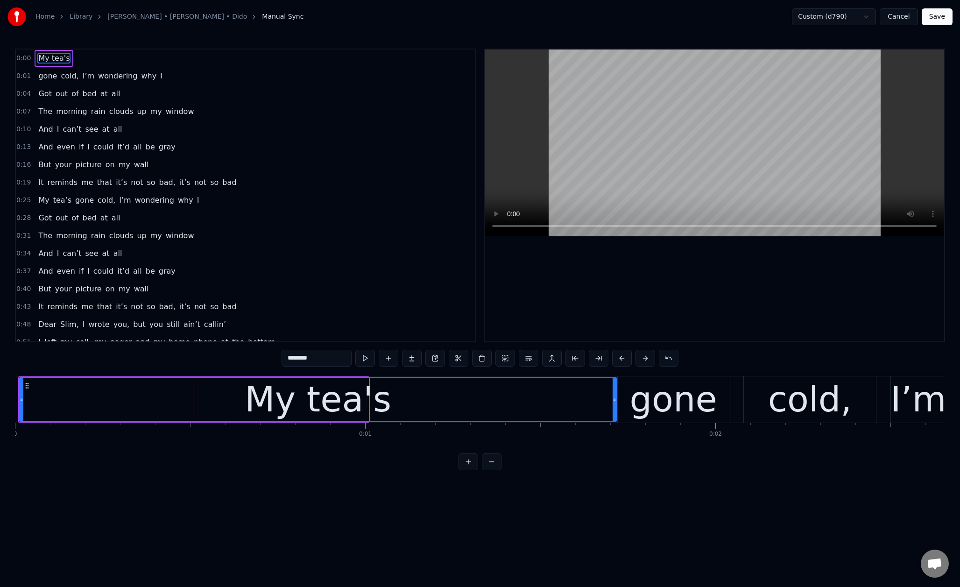
drag, startPoint x: 367, startPoint y: 398, endPoint x: 615, endPoint y: 407, distance: 248.5
click at [615, 407] on div at bounding box center [615, 399] width 4 height 42
click at [643, 475] on html "Home Library [PERSON_NAME] • [PERSON_NAME] • Dido Manual Sync Custom (d790) Can…" at bounding box center [480, 242] width 960 height 485
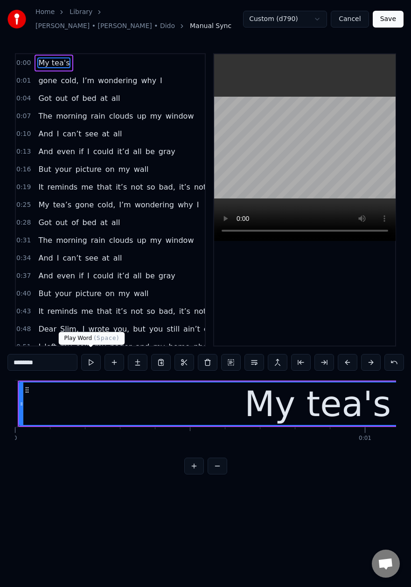
click at [89, 365] on button at bounding box center [91, 362] width 20 height 17
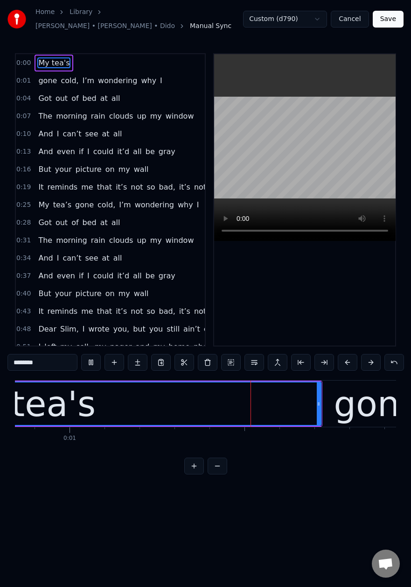
scroll to position [0, 303]
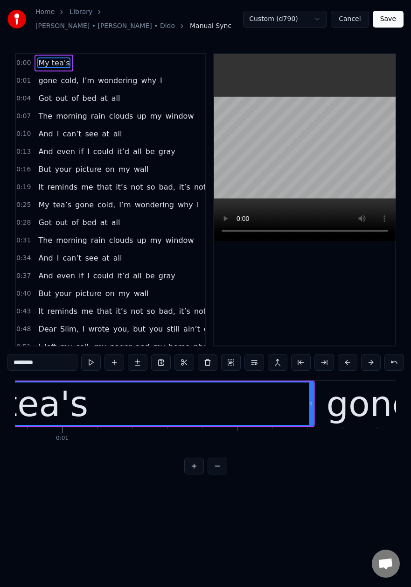
click at [391, 18] on button "Save" at bounding box center [388, 19] width 31 height 17
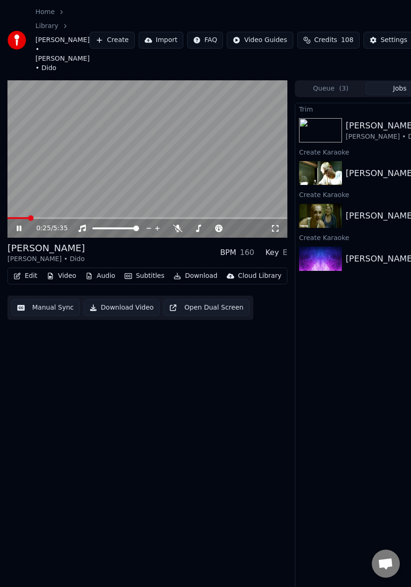
click at [19, 225] on icon at bounding box center [25, 228] width 21 height 7
click at [32, 272] on button "Edit" at bounding box center [25, 275] width 31 height 13
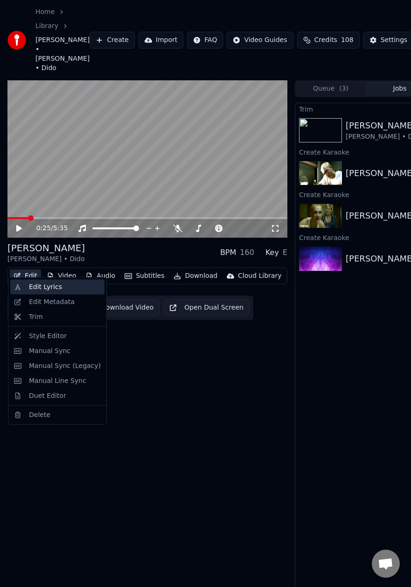
click at [35, 287] on div "Edit Lyrics" at bounding box center [45, 286] width 33 height 9
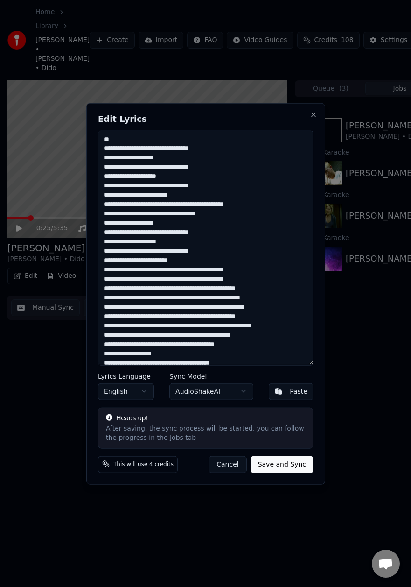
click at [114, 148] on textarea at bounding box center [206, 247] width 216 height 235
click at [154, 148] on textarea at bounding box center [206, 247] width 216 height 235
drag, startPoint x: 118, startPoint y: 159, endPoint x: 168, endPoint y: 161, distance: 50.0
click at [168, 161] on textarea at bounding box center [206, 247] width 216 height 235
drag, startPoint x: 221, startPoint y: 168, endPoint x: 93, endPoint y: 165, distance: 128.0
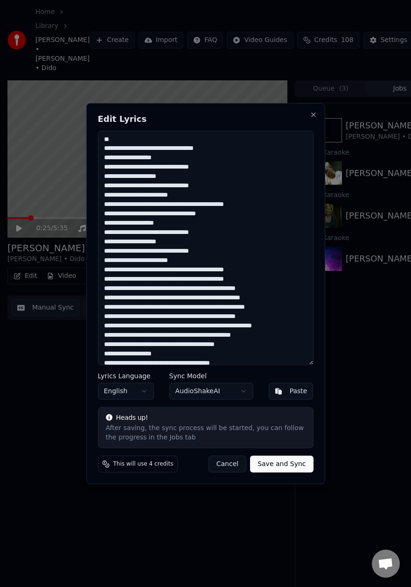
click at [93, 165] on div "Edit Lyrics Lyrics Language English Sync Model AudioShakeAI Paste Heads up! Aft…" at bounding box center [205, 293] width 239 height 381
drag, startPoint x: 166, startPoint y: 177, endPoint x: 118, endPoint y: 179, distance: 48.6
click at [118, 179] on textarea at bounding box center [206, 247] width 216 height 235
click at [142, 187] on textarea at bounding box center [206, 247] width 216 height 235
drag, startPoint x: 214, startPoint y: 188, endPoint x: 172, endPoint y: 188, distance: 42.0
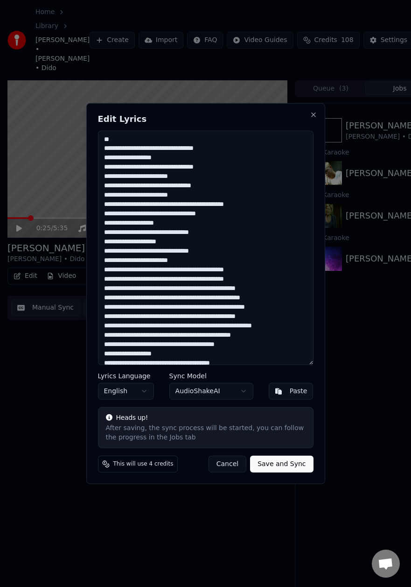
click at [172, 188] on textarea at bounding box center [206, 247] width 216 height 235
click at [190, 188] on textarea at bounding box center [206, 247] width 216 height 235
drag, startPoint x: 188, startPoint y: 196, endPoint x: 99, endPoint y: 194, distance: 88.7
click at [99, 194] on textarea at bounding box center [206, 247] width 216 height 235
drag, startPoint x: 108, startPoint y: 204, endPoint x: 100, endPoint y: 204, distance: 8.4
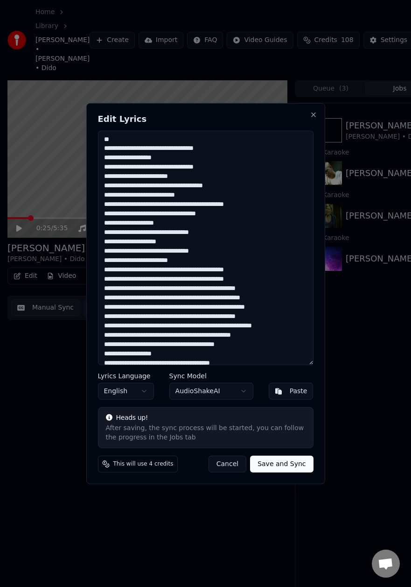
click at [100, 204] on textarea at bounding box center [206, 247] width 216 height 235
drag, startPoint x: 190, startPoint y: 205, endPoint x: 197, endPoint y: 207, distance: 7.1
click at [198, 207] on textarea at bounding box center [206, 247] width 216 height 235
drag, startPoint x: 258, startPoint y: 204, endPoint x: 241, endPoint y: 204, distance: 17.3
click at [240, 204] on textarea at bounding box center [206, 247] width 216 height 235
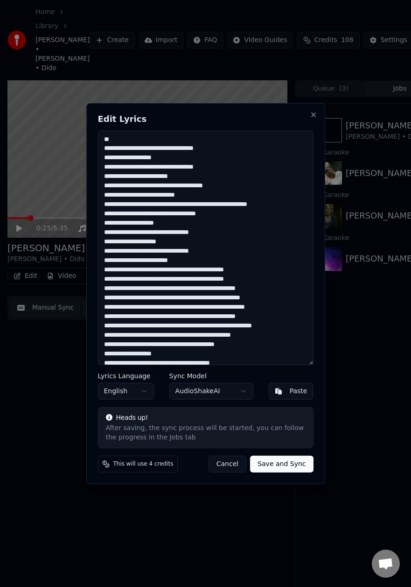
drag, startPoint x: 293, startPoint y: 205, endPoint x: 82, endPoint y: 135, distance: 222.3
click at [82, 135] on body "Home Library [PERSON_NAME] • [PERSON_NAME] • Dido Create Import FAQ Video Guide…" at bounding box center [205, 293] width 411 height 587
drag, startPoint x: 103, startPoint y: 213, endPoint x: 259, endPoint y: 274, distance: 167.2
click at [259, 274] on textarea at bounding box center [206, 247] width 216 height 235
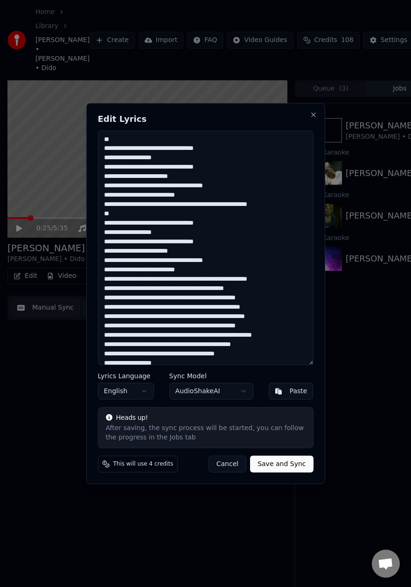
click at [104, 226] on textarea at bounding box center [206, 247] width 216 height 235
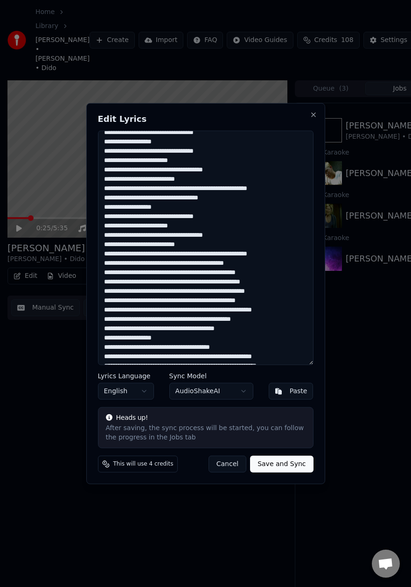
scroll to position [18, 0]
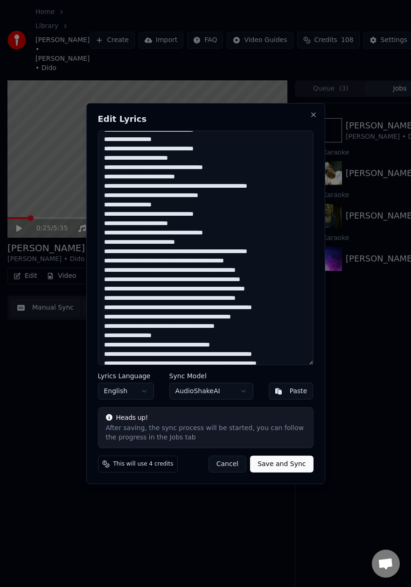
drag, startPoint x: 132, startPoint y: 263, endPoint x: 126, endPoint y: 263, distance: 6.1
click at [126, 263] on textarea at bounding box center [206, 247] width 216 height 235
drag, startPoint x: 120, startPoint y: 262, endPoint x: 242, endPoint y: 261, distance: 122.3
click at [242, 261] on textarea at bounding box center [206, 247] width 216 height 235
drag, startPoint x: 170, startPoint y: 270, endPoint x: 159, endPoint y: 271, distance: 11.2
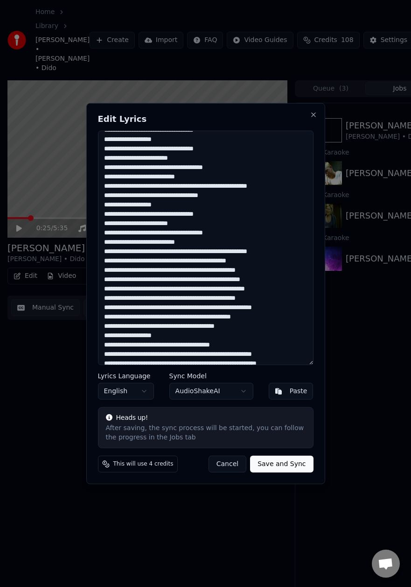
click at [159, 271] on textarea at bounding box center [206, 247] width 216 height 235
drag, startPoint x: 277, startPoint y: 269, endPoint x: 255, endPoint y: 269, distance: 22.4
click at [255, 269] on textarea at bounding box center [206, 247] width 216 height 235
drag, startPoint x: 120, startPoint y: 281, endPoint x: 110, endPoint y: 281, distance: 10.3
click at [110, 281] on textarea at bounding box center [206, 247] width 216 height 235
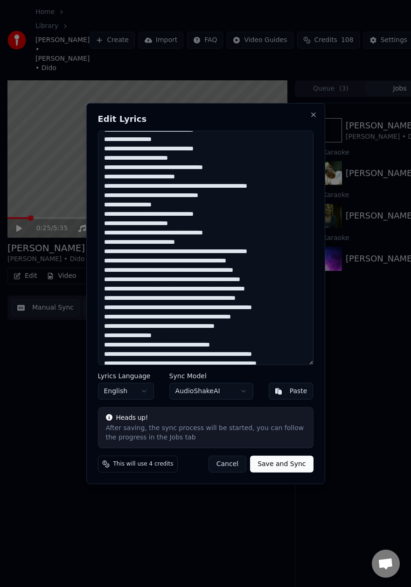
drag, startPoint x: 151, startPoint y: 279, endPoint x: 133, endPoint y: 279, distance: 18.2
click at [133, 279] on textarea at bounding box center [206, 247] width 216 height 235
drag, startPoint x: 210, startPoint y: 277, endPoint x: 165, endPoint y: 277, distance: 44.8
click at [165, 277] on textarea at bounding box center [206, 247] width 216 height 235
drag, startPoint x: 124, startPoint y: 290, endPoint x: 295, endPoint y: 288, distance: 170.9
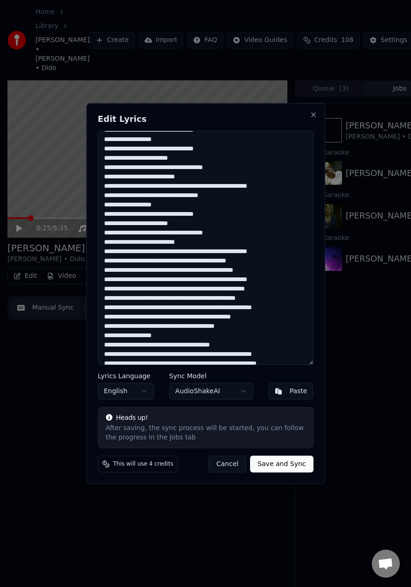
click at [295, 288] on textarea at bounding box center [206, 247] width 216 height 235
drag, startPoint x: 278, startPoint y: 299, endPoint x: 102, endPoint y: 297, distance: 176.0
click at [102, 297] on textarea at bounding box center [206, 247] width 216 height 235
drag, startPoint x: 164, startPoint y: 308, endPoint x: 147, endPoint y: 308, distance: 17.3
click at [147, 308] on textarea at bounding box center [206, 247] width 216 height 235
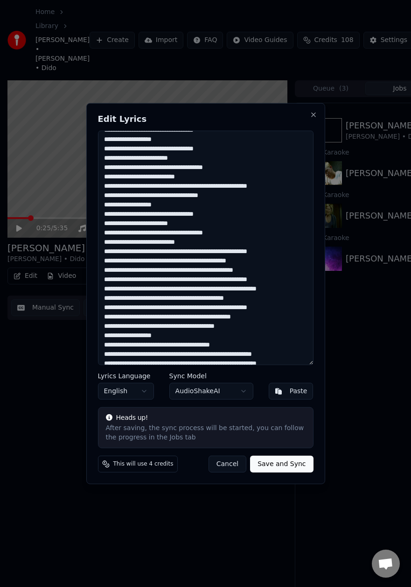
drag, startPoint x: 235, startPoint y: 306, endPoint x: 297, endPoint y: 306, distance: 62.1
click at [297, 306] on textarea at bounding box center [206, 247] width 216 height 235
drag, startPoint x: 175, startPoint y: 318, endPoint x: 116, endPoint y: 318, distance: 58.4
click at [116, 318] on textarea at bounding box center [206, 247] width 216 height 235
click at [179, 317] on textarea at bounding box center [206, 247] width 216 height 235
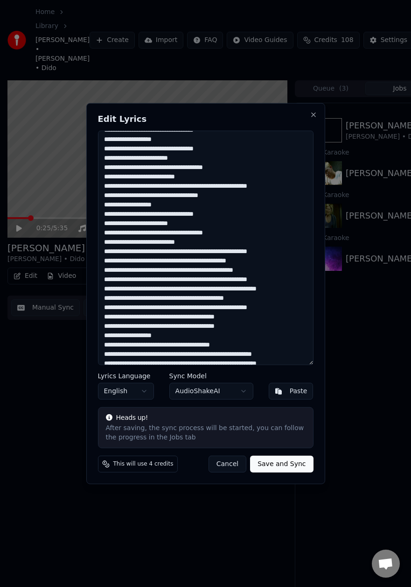
drag, startPoint x: 179, startPoint y: 317, endPoint x: 238, endPoint y: 317, distance: 58.4
click at [238, 317] on textarea at bounding box center [206, 247] width 216 height 235
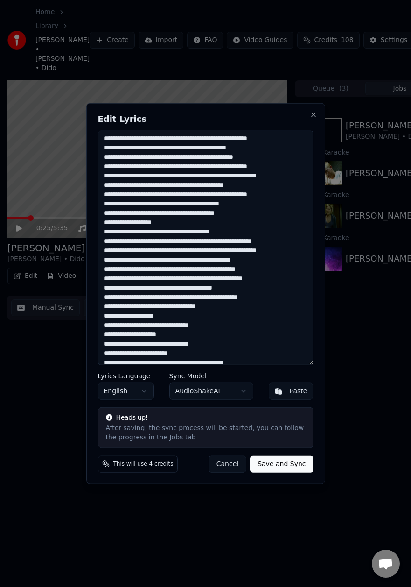
scroll to position [129, 0]
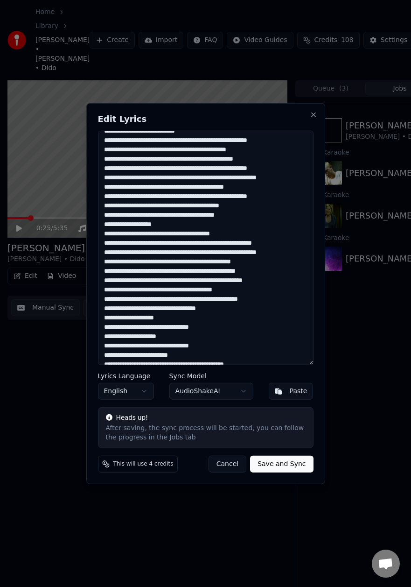
drag, startPoint x: 162, startPoint y: 216, endPoint x: 115, endPoint y: 213, distance: 46.7
click at [115, 213] on textarea at bounding box center [206, 247] width 216 height 235
drag, startPoint x: 240, startPoint y: 217, endPoint x: 219, endPoint y: 218, distance: 21.0
click at [219, 218] on textarea at bounding box center [206, 247] width 216 height 235
drag, startPoint x: 171, startPoint y: 226, endPoint x: 120, endPoint y: 225, distance: 50.4
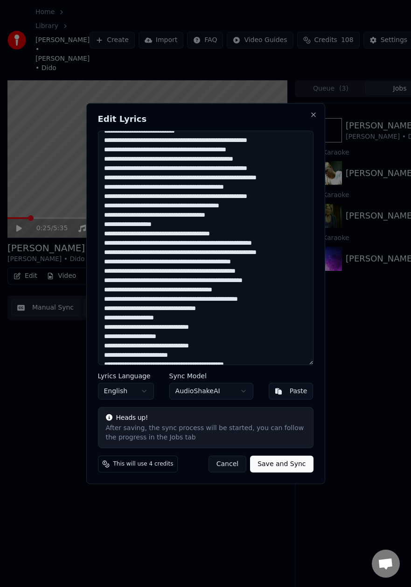
click at [120, 225] on textarea at bounding box center [206, 247] width 216 height 235
drag, startPoint x: 230, startPoint y: 234, endPoint x: 102, endPoint y: 235, distance: 128.4
click at [102, 235] on textarea at bounding box center [206, 247] width 216 height 235
drag, startPoint x: 291, startPoint y: 244, endPoint x: 99, endPoint y: 247, distance: 192.4
click at [99, 247] on textarea at bounding box center [206, 247] width 216 height 235
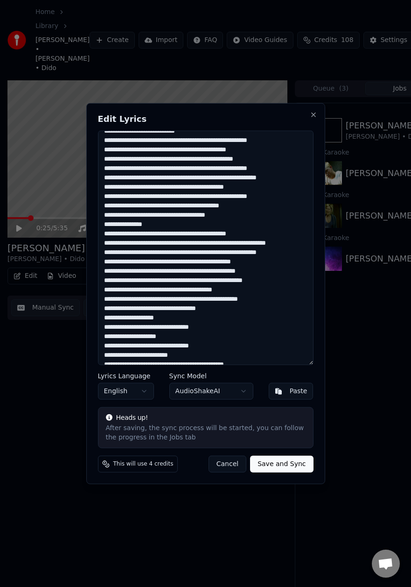
drag, startPoint x: 296, startPoint y: 261, endPoint x: 242, endPoint y: 262, distance: 54.2
click at [242, 262] on textarea at bounding box center [206, 247] width 216 height 235
drag, startPoint x: 147, startPoint y: 274, endPoint x: 268, endPoint y: 270, distance: 121.4
click at [268, 270] on textarea at bounding box center [206, 247] width 216 height 235
drag, startPoint x: 177, startPoint y: 290, endPoint x: 251, endPoint y: 288, distance: 73.3
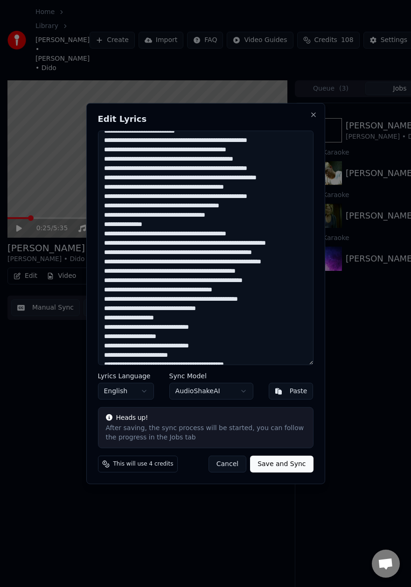
click at [251, 288] on textarea at bounding box center [206, 247] width 216 height 235
click at [207, 290] on textarea at bounding box center [206, 247] width 216 height 235
drag, startPoint x: 109, startPoint y: 298, endPoint x: 204, endPoint y: 302, distance: 95.8
click at [204, 302] on textarea at bounding box center [206, 247] width 216 height 235
drag, startPoint x: 239, startPoint y: 298, endPoint x: 281, endPoint y: 301, distance: 42.1
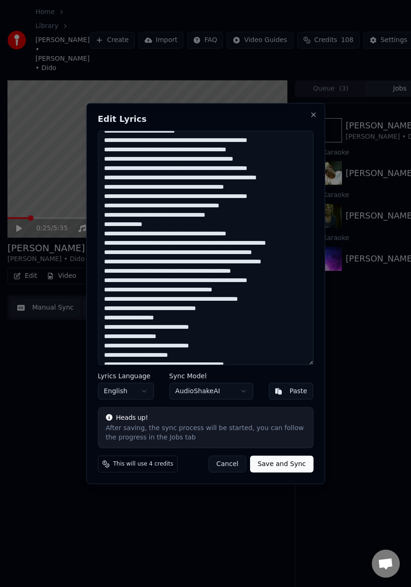
click at [281, 301] on textarea at bounding box center [206, 247] width 216 height 235
click at [249, 311] on textarea at bounding box center [206, 247] width 216 height 235
drag, startPoint x: 261, startPoint y: 319, endPoint x: 144, endPoint y: 317, distance: 117.7
click at [144, 317] on textarea at bounding box center [206, 247] width 216 height 235
click at [153, 323] on textarea at bounding box center [206, 247] width 216 height 235
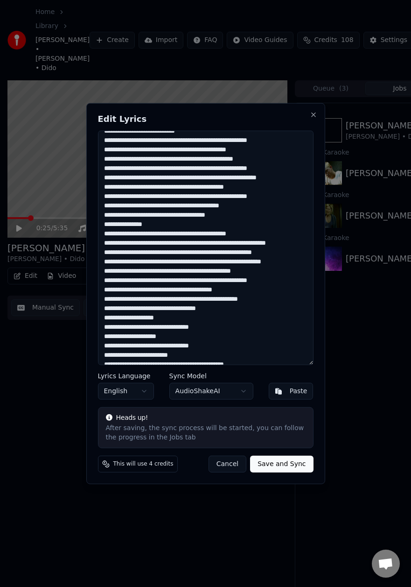
drag, startPoint x: 174, startPoint y: 319, endPoint x: 143, endPoint y: 318, distance: 30.8
click at [143, 318] on textarea at bounding box center [206, 247] width 216 height 235
drag, startPoint x: 230, startPoint y: 319, endPoint x: 184, endPoint y: 318, distance: 45.8
click at [183, 318] on textarea at bounding box center [206, 247] width 216 height 235
drag, startPoint x: 214, startPoint y: 319, endPoint x: 192, endPoint y: 318, distance: 22.0
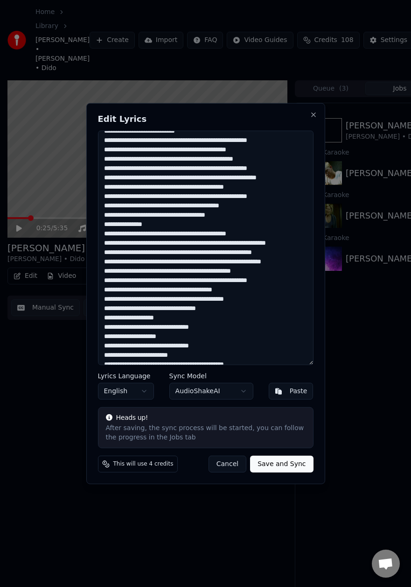
click at [192, 318] on textarea at bounding box center [206, 247] width 216 height 235
drag, startPoint x: 251, startPoint y: 321, endPoint x: 218, endPoint y: 321, distance: 33.1
click at [218, 321] on textarea at bounding box center [206, 247] width 216 height 235
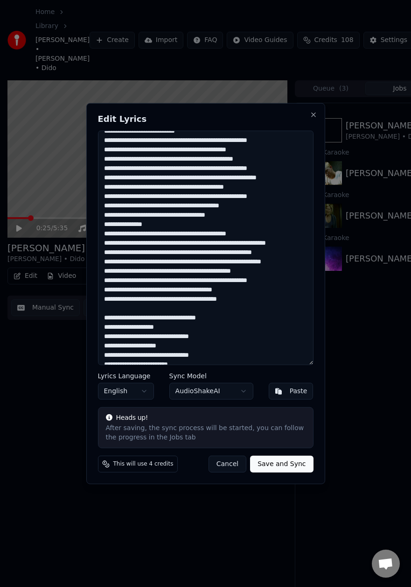
type textarea "**********"
click at [264, 464] on button "Save and Sync" at bounding box center [281, 464] width 63 height 17
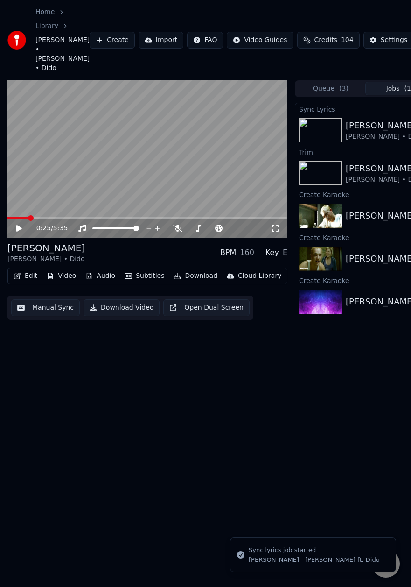
click at [188, 386] on div "0:25 / 5:35 [PERSON_NAME] [PERSON_NAME] • Dido BPM 160 Key E Edit Video Audio S…" at bounding box center [147, 340] width 280 height 521
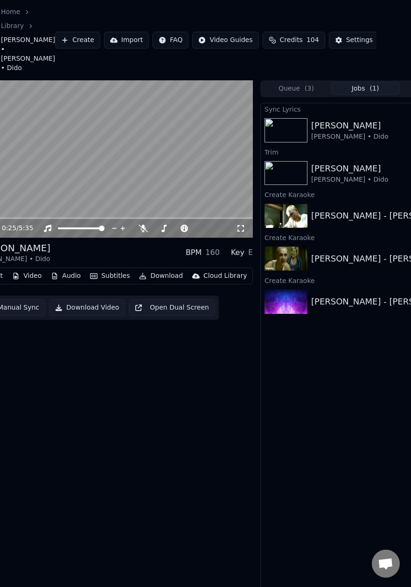
scroll to position [0, 0]
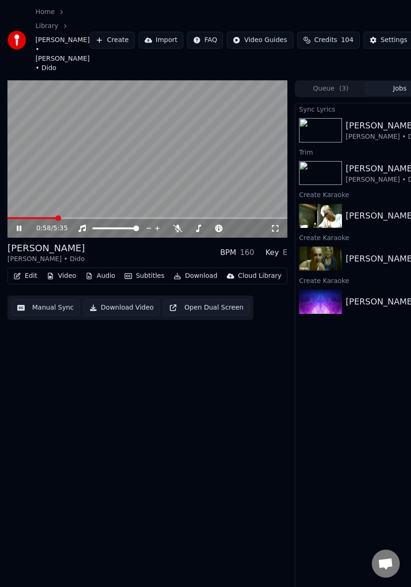
click at [17, 226] on icon at bounding box center [19, 229] width 5 height 6
click at [22, 225] on icon at bounding box center [25, 228] width 21 height 7
click at [52, 215] on span at bounding box center [55, 218] width 6 height 6
click at [43, 215] on span at bounding box center [46, 218] width 6 height 6
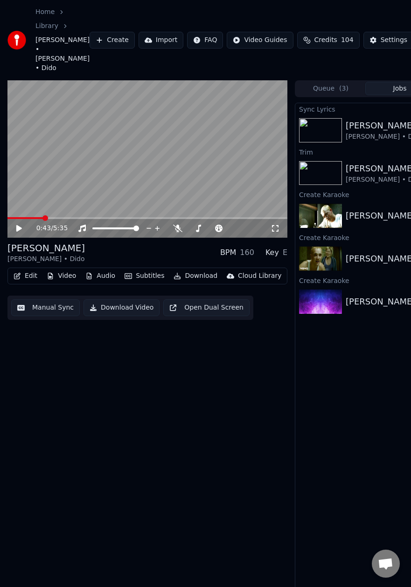
click at [21, 225] on icon at bounding box center [19, 228] width 6 height 7
click at [21, 225] on icon at bounding box center [25, 228] width 21 height 7
click at [72, 241] on div "[PERSON_NAME] [PERSON_NAME] • Dido BPM 160 Key E" at bounding box center [147, 252] width 280 height 22
click at [18, 225] on icon at bounding box center [19, 228] width 6 height 7
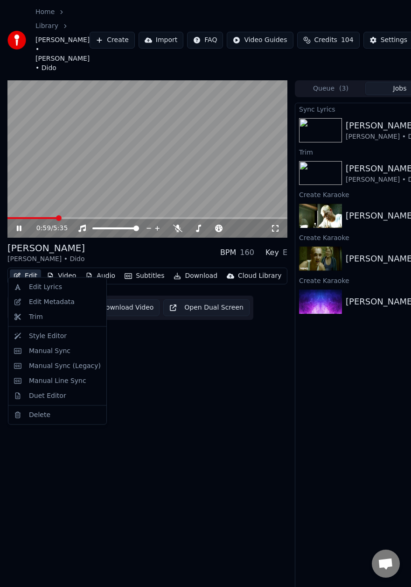
click at [25, 269] on button "Edit" at bounding box center [25, 275] width 31 height 13
click at [32, 286] on div "Edit Lyrics" at bounding box center [45, 286] width 33 height 9
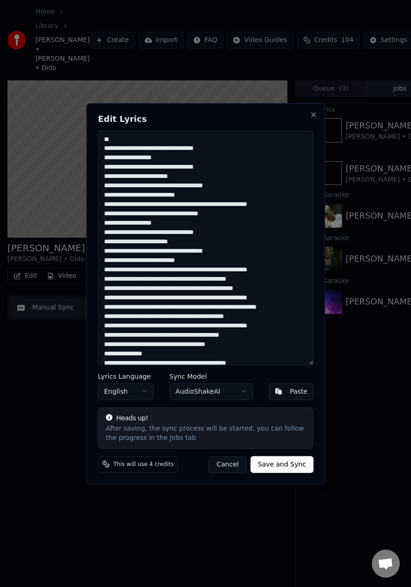
click at [104, 148] on textarea at bounding box center [206, 247] width 216 height 235
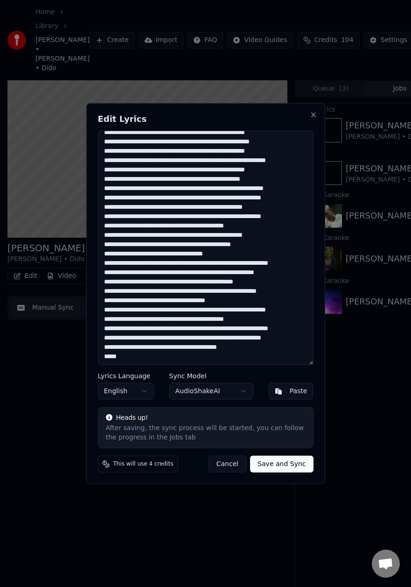
scroll to position [1062, 0]
drag, startPoint x: 103, startPoint y: 141, endPoint x: 252, endPoint y: 478, distance: 368.5
click at [252, 478] on div "Edit Lyrics Lyrics Language English Sync Model AudioShakeAI Paste Heads up! Aft…" at bounding box center [205, 293] width 239 height 381
click at [239, 465] on button "Cancel" at bounding box center [228, 464] width 38 height 17
type textarea "**********"
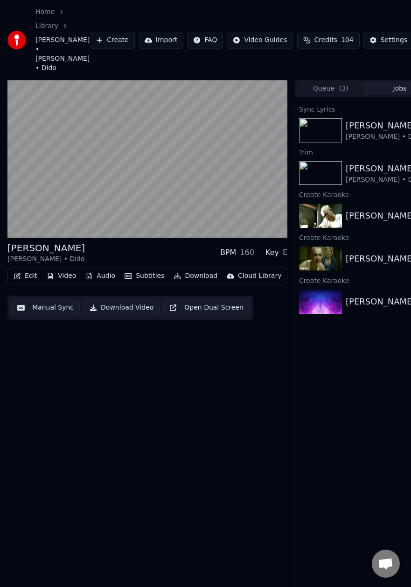
click at [318, 289] on img at bounding box center [320, 301] width 43 height 24
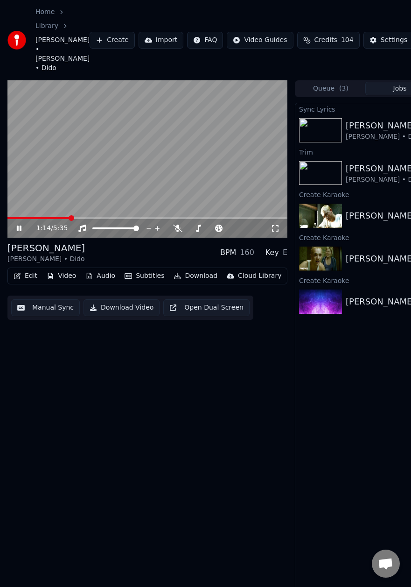
click at [90, 32] on button "Create" at bounding box center [112, 40] width 45 height 17
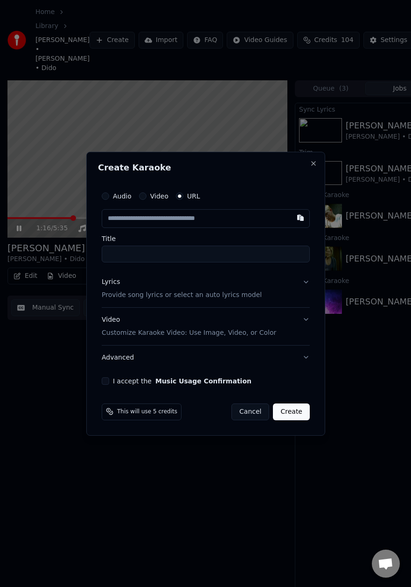
click at [153, 195] on label "Video" at bounding box center [159, 196] width 18 height 7
click at [146, 195] on button "Video" at bounding box center [142, 195] width 7 height 7
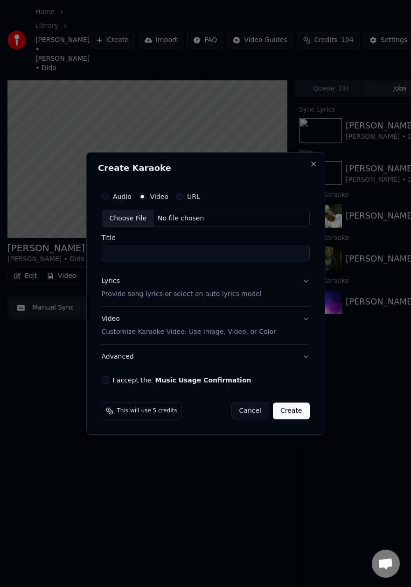
click at [139, 219] on div "Choose File" at bounding box center [128, 218] width 52 height 17
type input "**********"
click at [137, 258] on input "**********" at bounding box center [206, 253] width 208 height 17
click at [136, 296] on p "Provide song lyrics or select an auto lyrics model" at bounding box center [182, 294] width 160 height 9
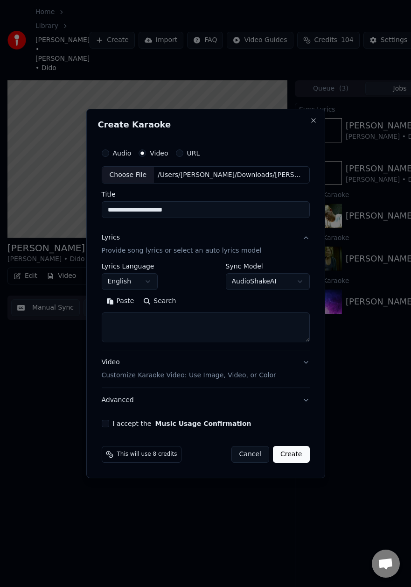
click at [129, 329] on textarea at bounding box center [206, 328] width 208 height 30
paste textarea "**********"
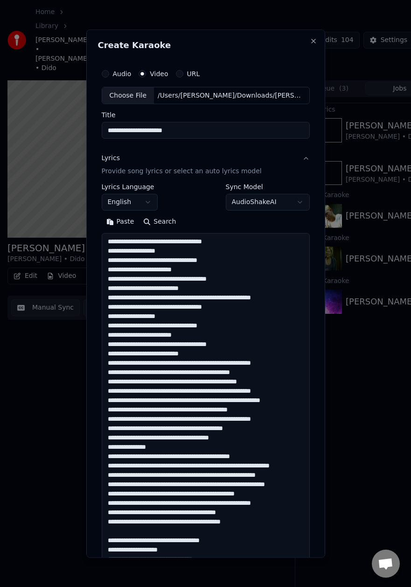
scroll to position [1355, 0]
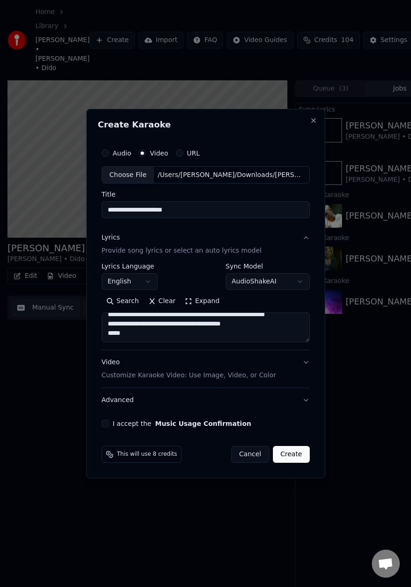
type textarea "**********"
click at [109, 426] on div "I accept the Music Usage Confirmation" at bounding box center [206, 423] width 208 height 7
click at [106, 425] on button "I accept the Music Usage Confirmation" at bounding box center [105, 423] width 7 height 7
click at [288, 456] on button "Create" at bounding box center [291, 454] width 37 height 17
select select
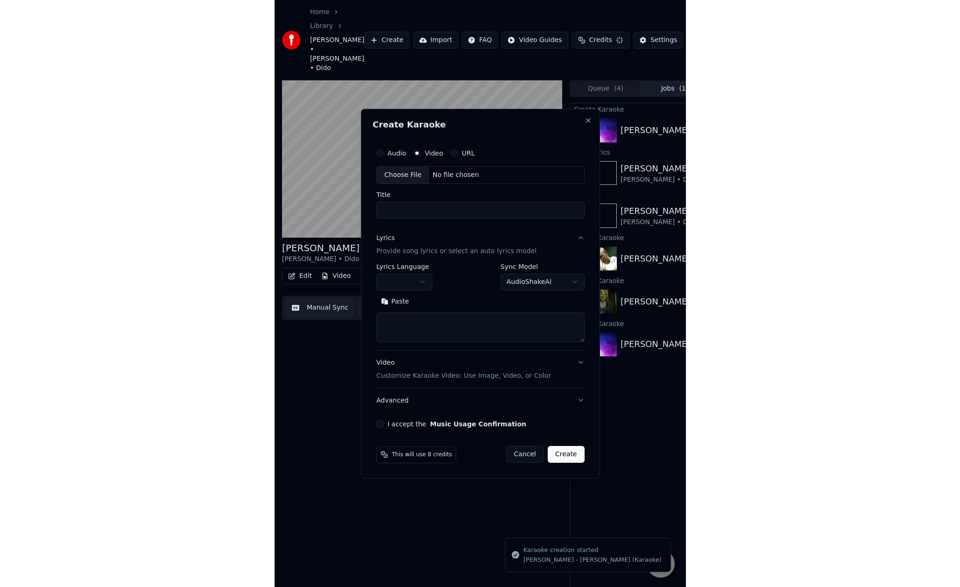
scroll to position [0, 0]
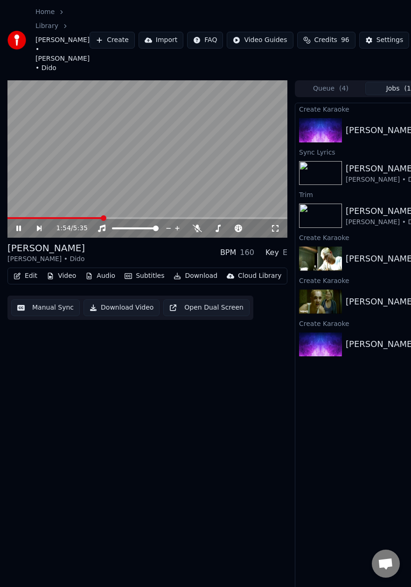
click at [17, 226] on icon at bounding box center [18, 229] width 5 height 6
click at [185, 413] on div "1:57 / 5:35 [PERSON_NAME] [PERSON_NAME] • Dido BPM 160 Key E Edit Video Audio S…" at bounding box center [147, 340] width 280 height 521
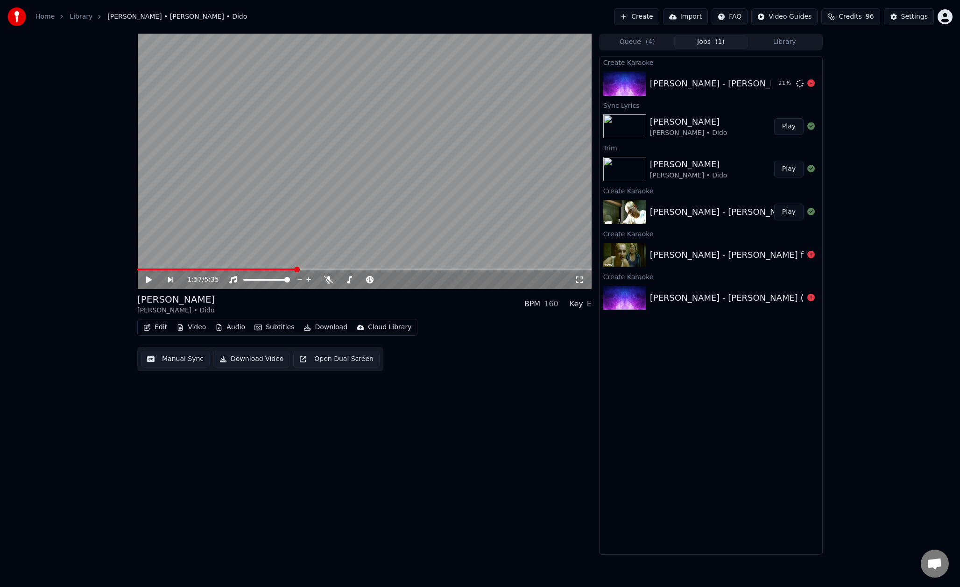
click at [699, 84] on div "[PERSON_NAME] - [PERSON_NAME] (Karaoke)" at bounding box center [745, 83] width 191 height 13
click at [793, 82] on button "Play" at bounding box center [788, 83] width 29 height 17
click at [149, 279] on icon at bounding box center [155, 279] width 21 height 7
click at [155, 328] on button "Edit" at bounding box center [155, 327] width 31 height 13
click at [315, 417] on div "0:06 / 7:00 [PERSON_NAME] [PERSON_NAME] BPM 80 Key B Edit Video Audio Subtitles…" at bounding box center [364, 294] width 454 height 521
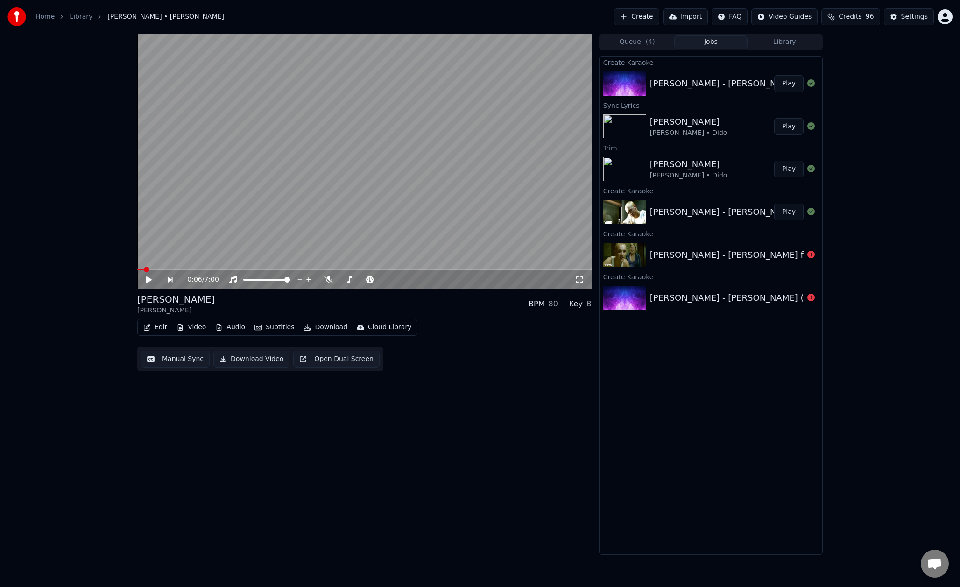
click at [170, 357] on button "Manual Sync" at bounding box center [175, 359] width 69 height 17
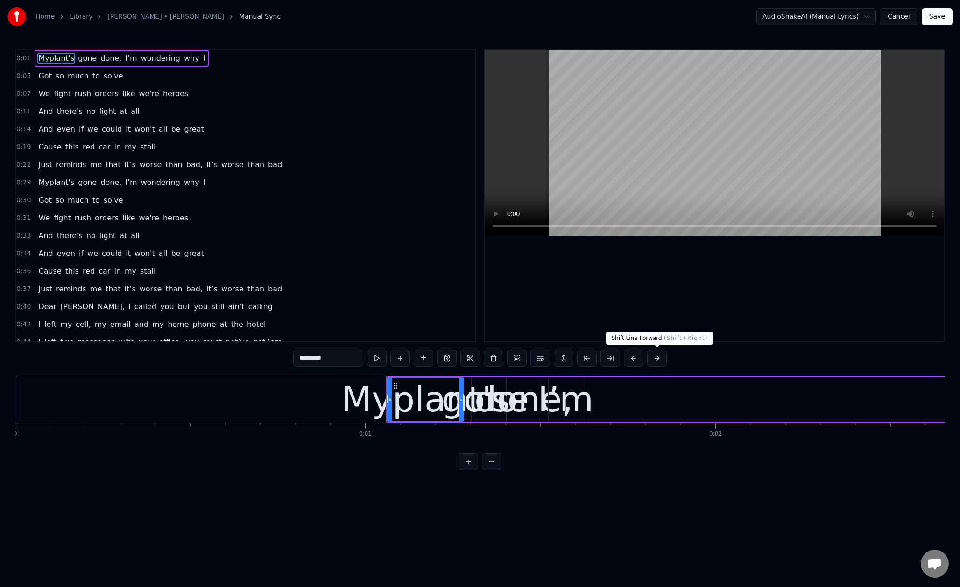
click at [654, 358] on button at bounding box center [657, 358] width 20 height 17
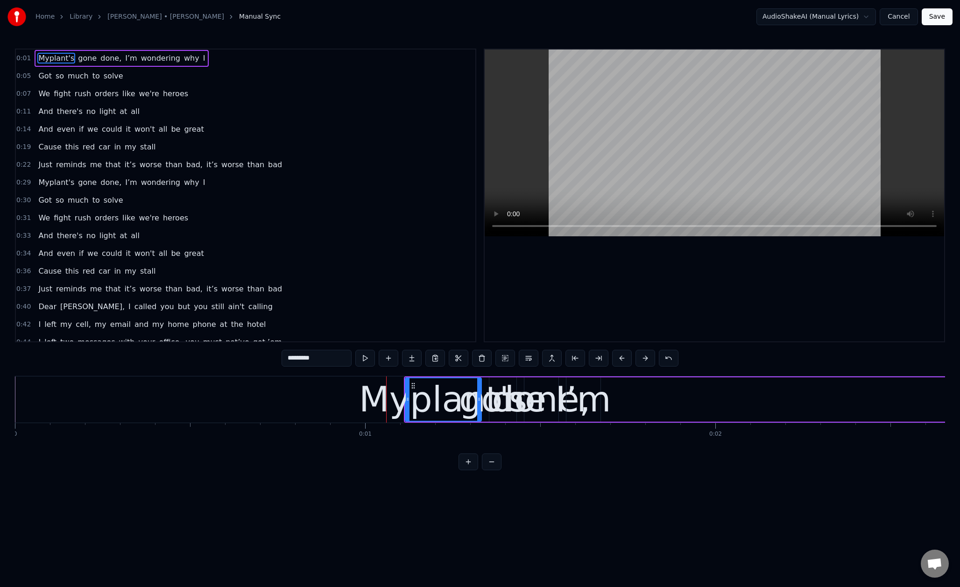
click at [654, 358] on button at bounding box center [645, 358] width 20 height 17
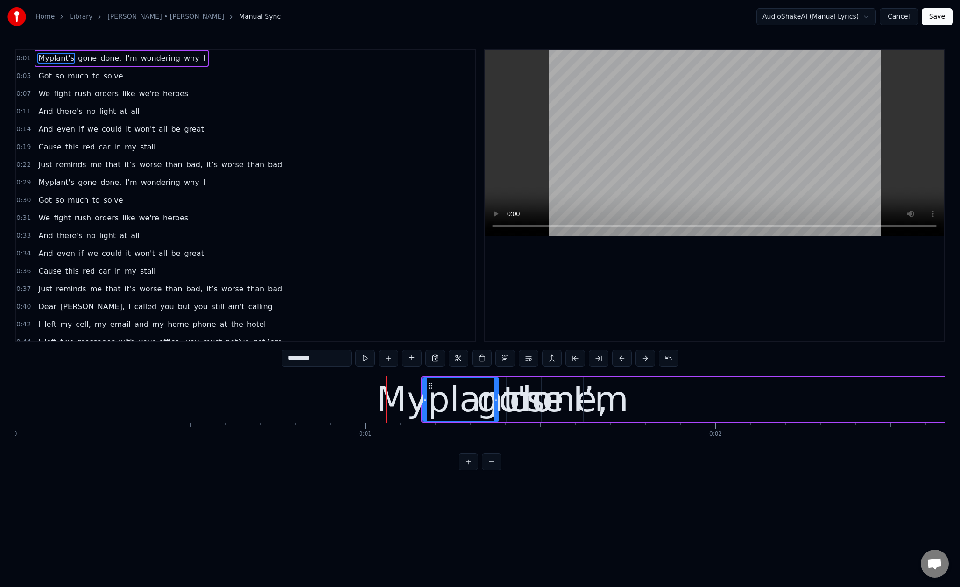
click at [654, 358] on button at bounding box center [645, 358] width 20 height 17
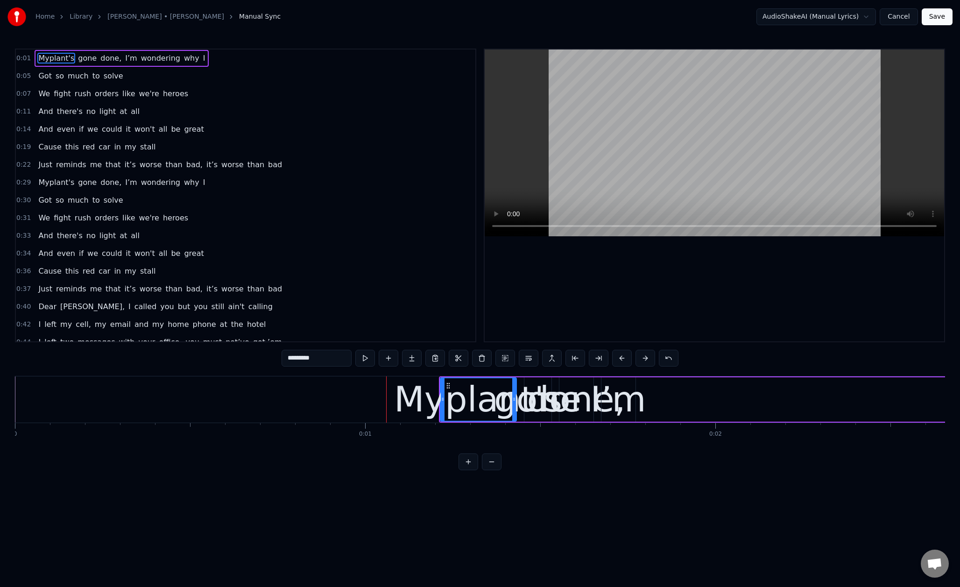
click at [654, 358] on button at bounding box center [645, 358] width 20 height 17
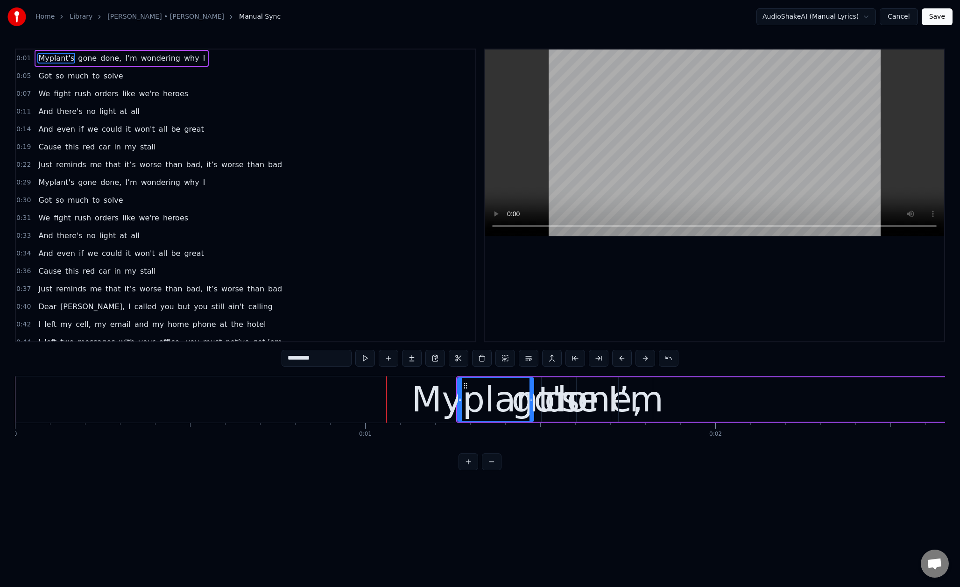
click at [654, 358] on button at bounding box center [645, 358] width 20 height 17
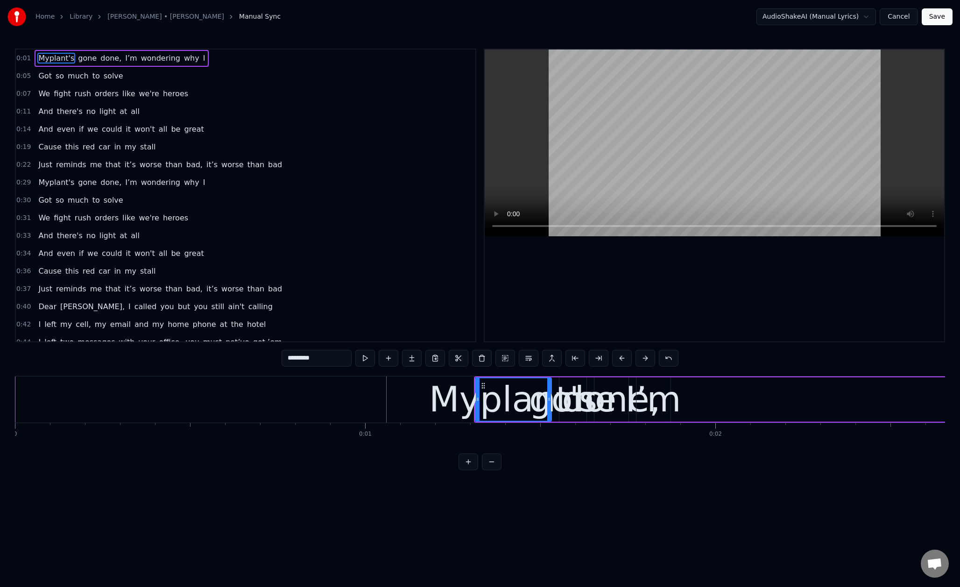
click at [654, 358] on button at bounding box center [645, 358] width 20 height 17
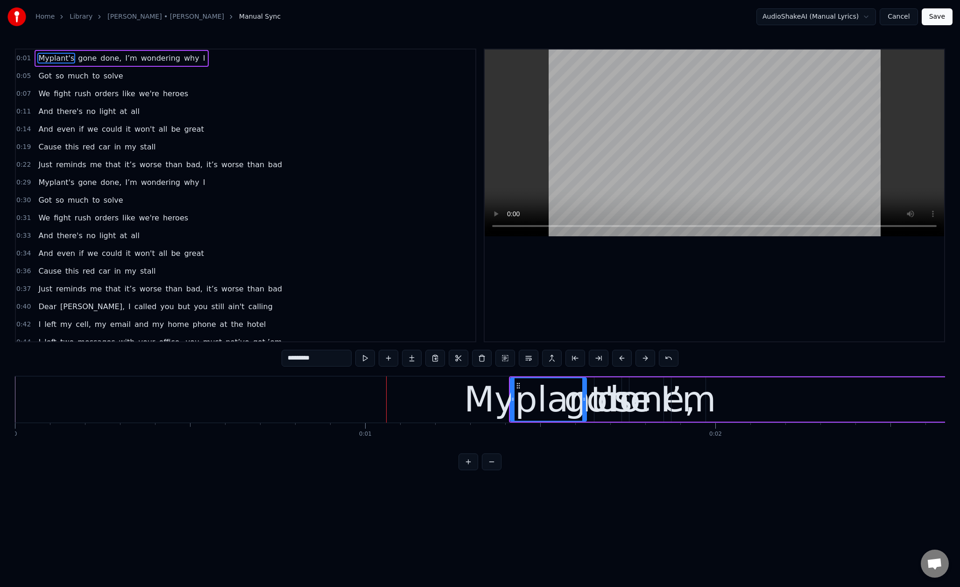
click at [654, 358] on button at bounding box center [645, 358] width 20 height 17
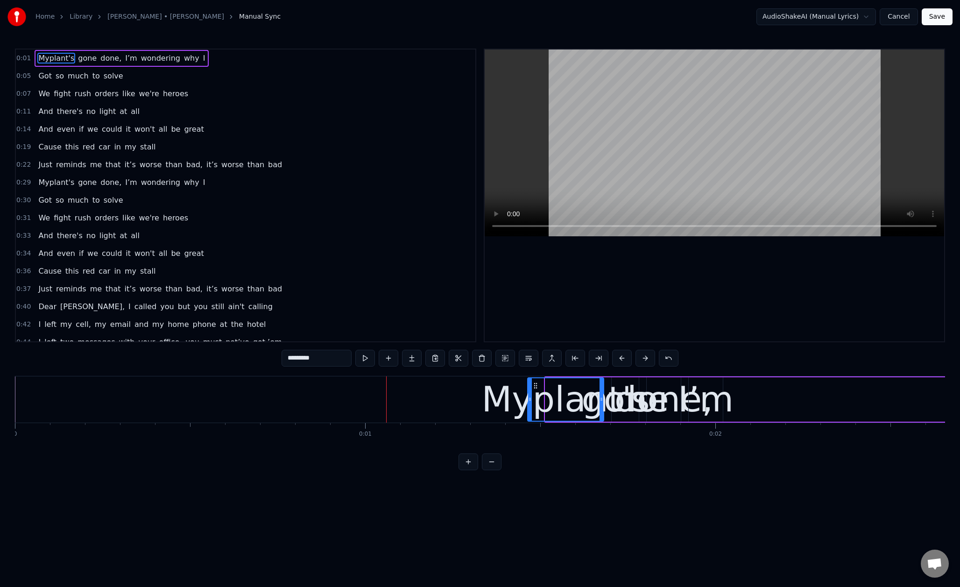
click at [654, 358] on button at bounding box center [645, 358] width 20 height 17
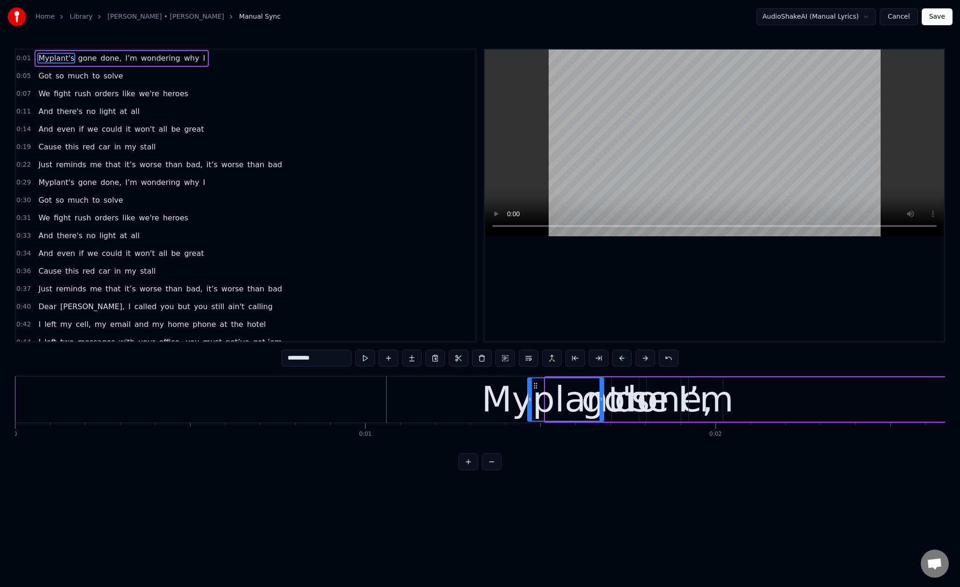
click at [654, 358] on button at bounding box center [645, 358] width 20 height 17
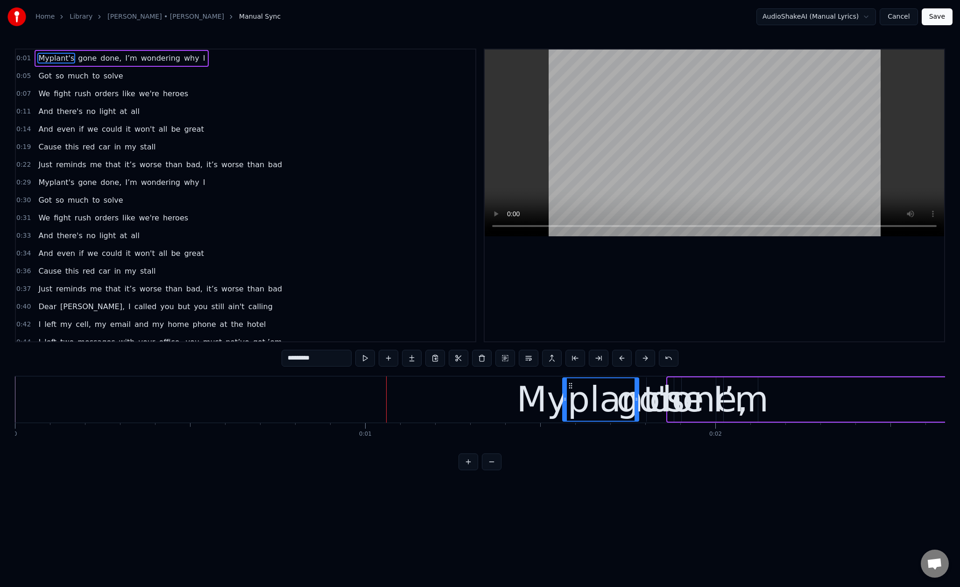
click at [654, 358] on button at bounding box center [645, 358] width 20 height 17
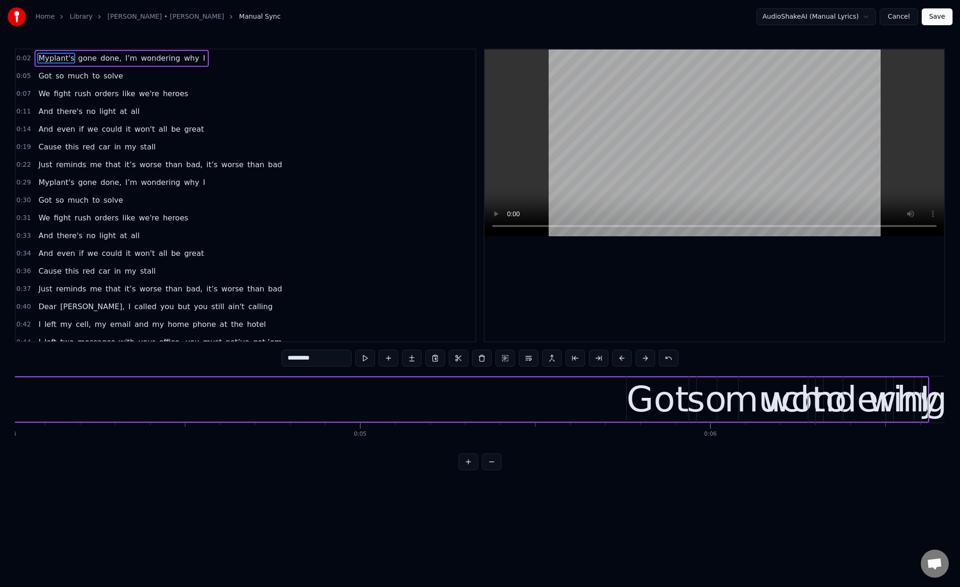
scroll to position [0, 1407]
click at [642, 360] on button at bounding box center [645, 358] width 20 height 17
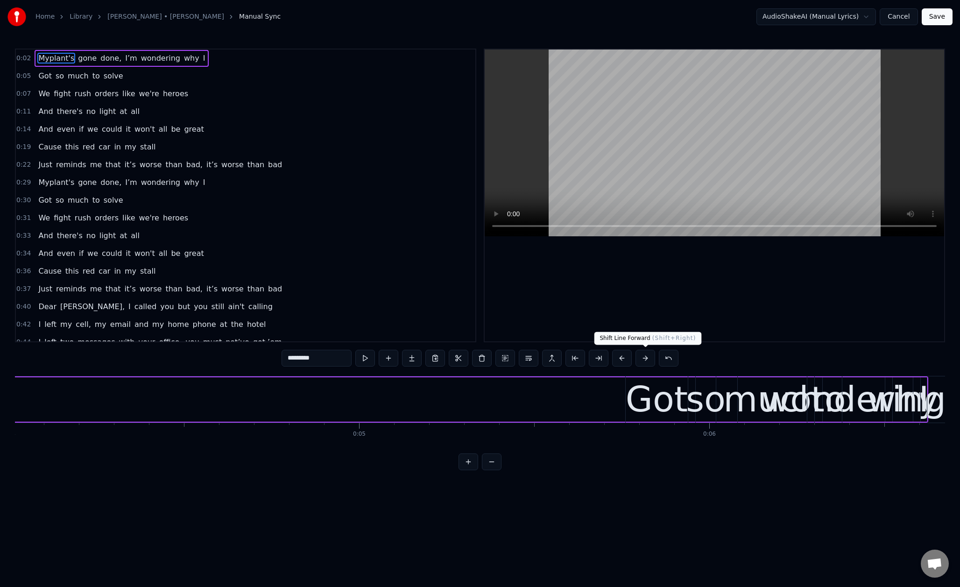
click at [642, 360] on button at bounding box center [645, 358] width 20 height 17
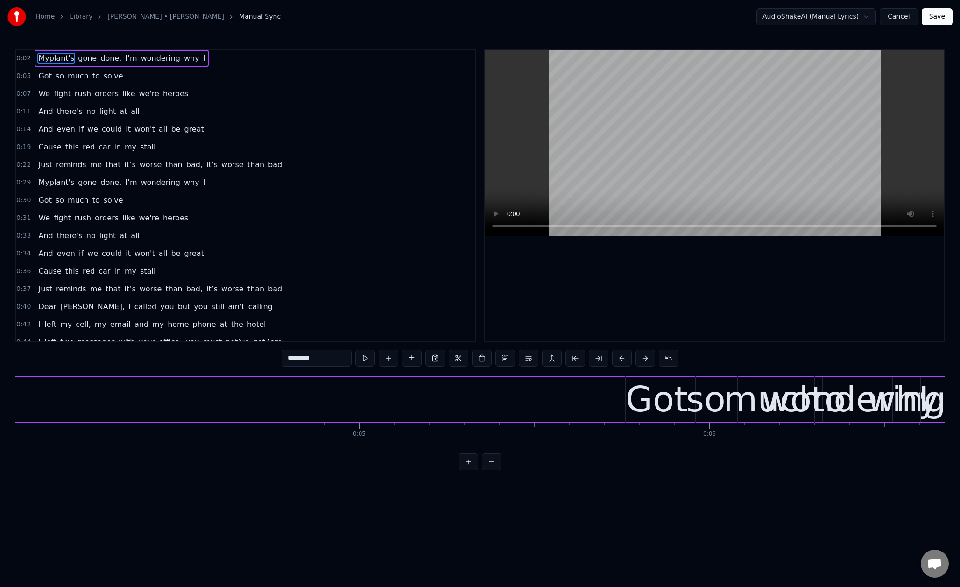
click at [642, 360] on button at bounding box center [645, 358] width 20 height 17
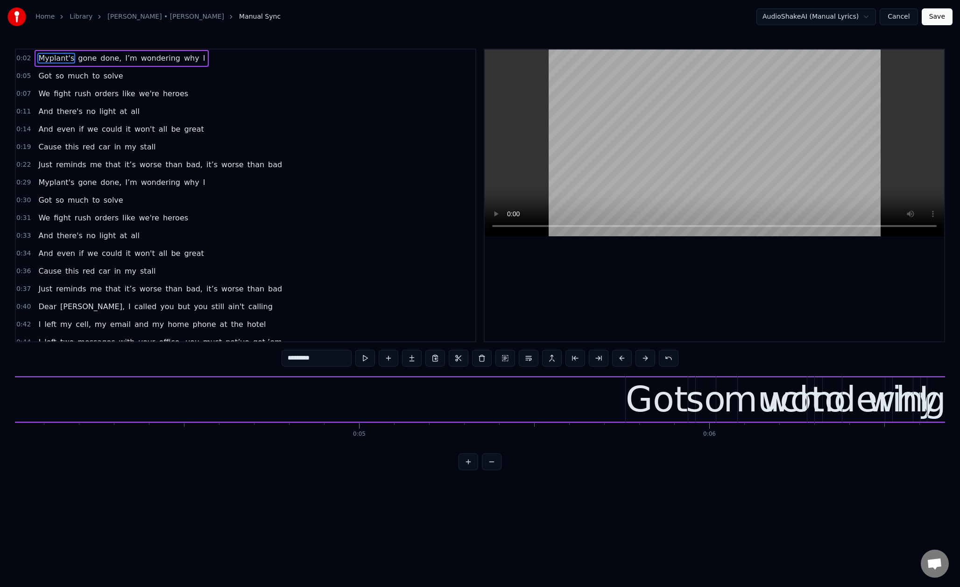
click at [642, 360] on button at bounding box center [645, 358] width 20 height 17
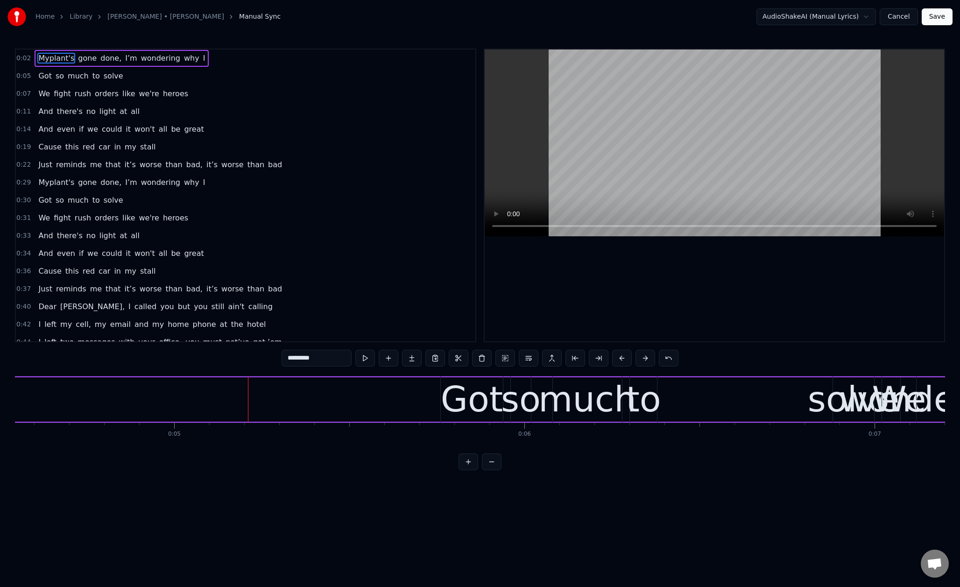
scroll to position [0, 1607]
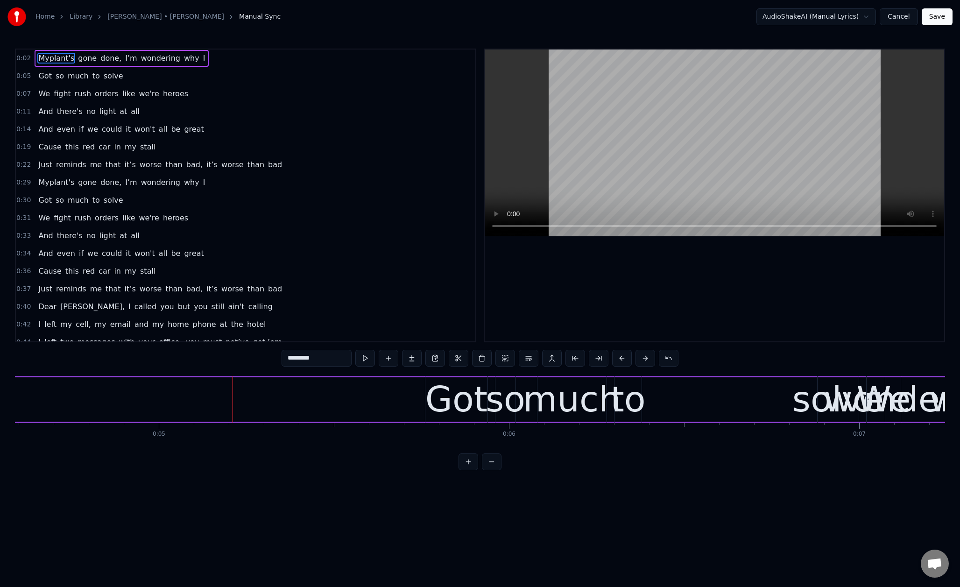
click at [107, 56] on span "done," at bounding box center [110, 58] width 23 height 11
type input "*****"
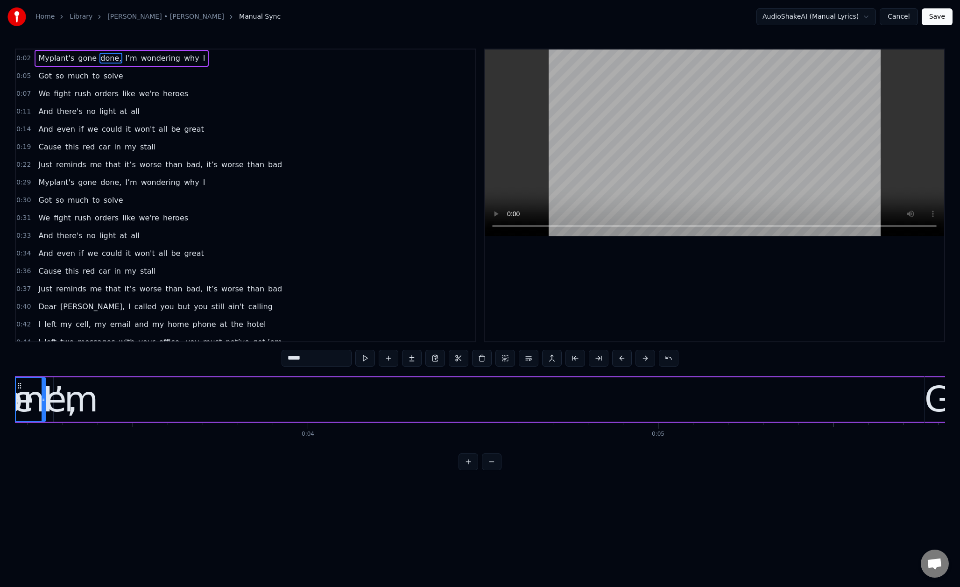
scroll to position [0, 1056]
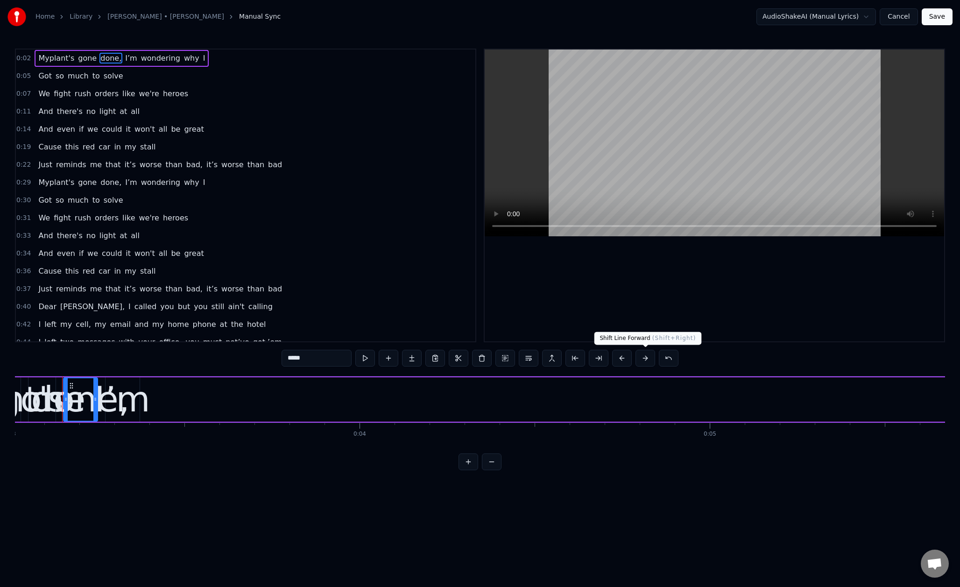
click at [644, 361] on button at bounding box center [645, 358] width 20 height 17
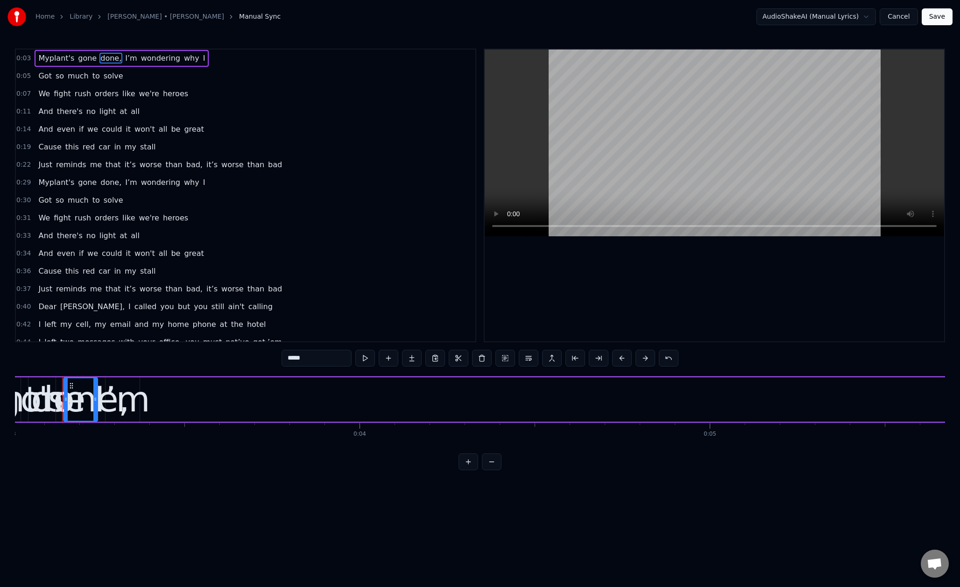
click at [644, 361] on button at bounding box center [645, 358] width 20 height 17
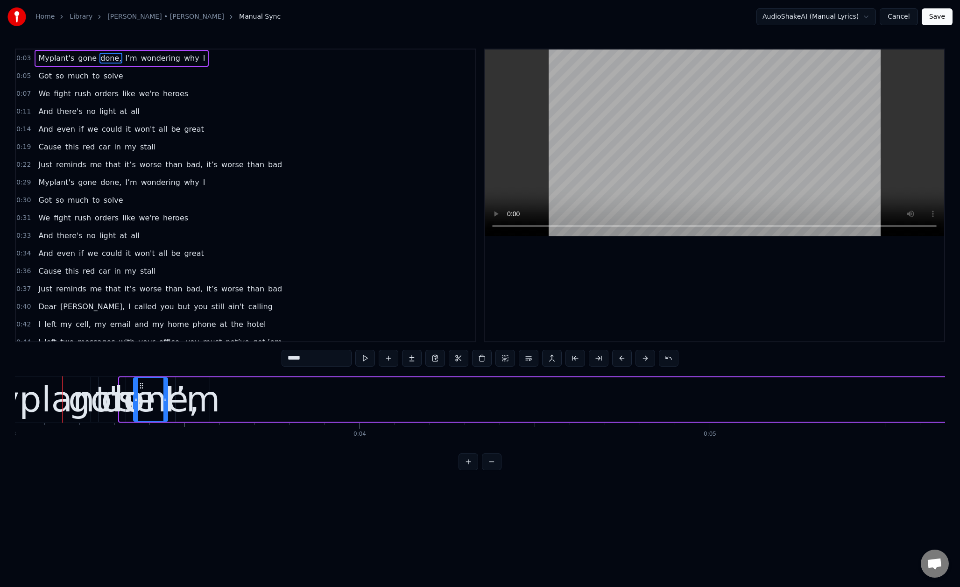
click at [644, 361] on button at bounding box center [645, 358] width 20 height 17
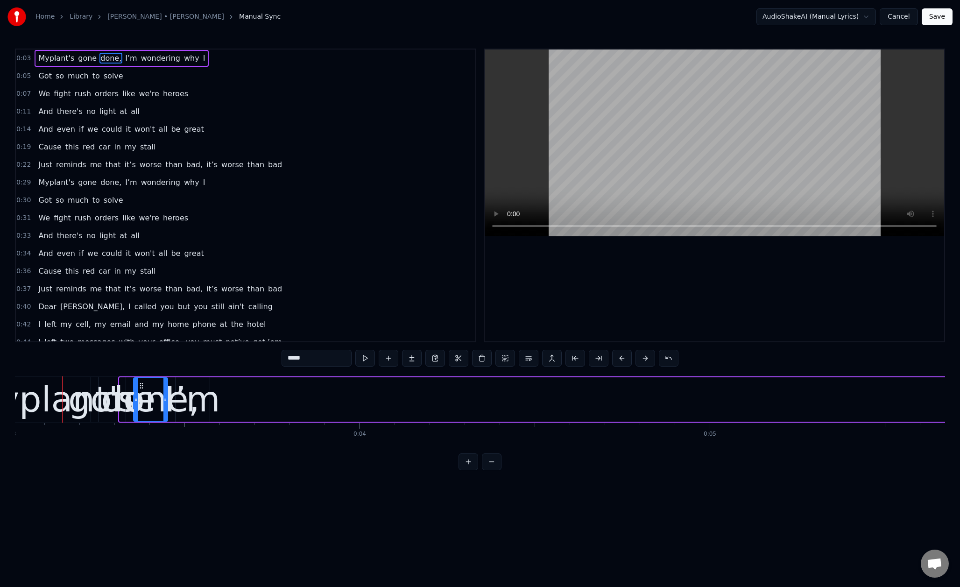
click at [644, 361] on button at bounding box center [645, 358] width 20 height 17
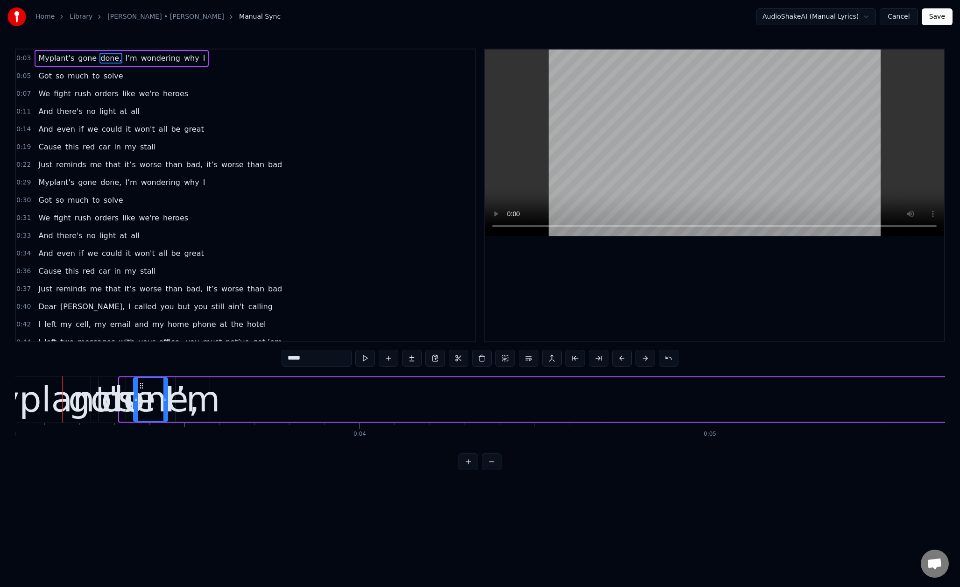
click at [644, 361] on button at bounding box center [645, 358] width 20 height 17
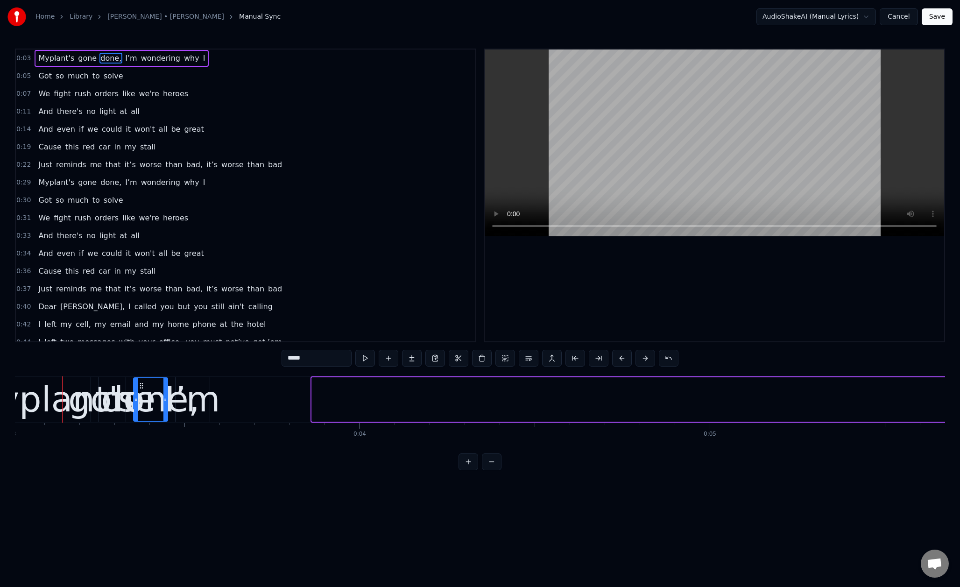
click at [644, 361] on button at bounding box center [645, 358] width 20 height 17
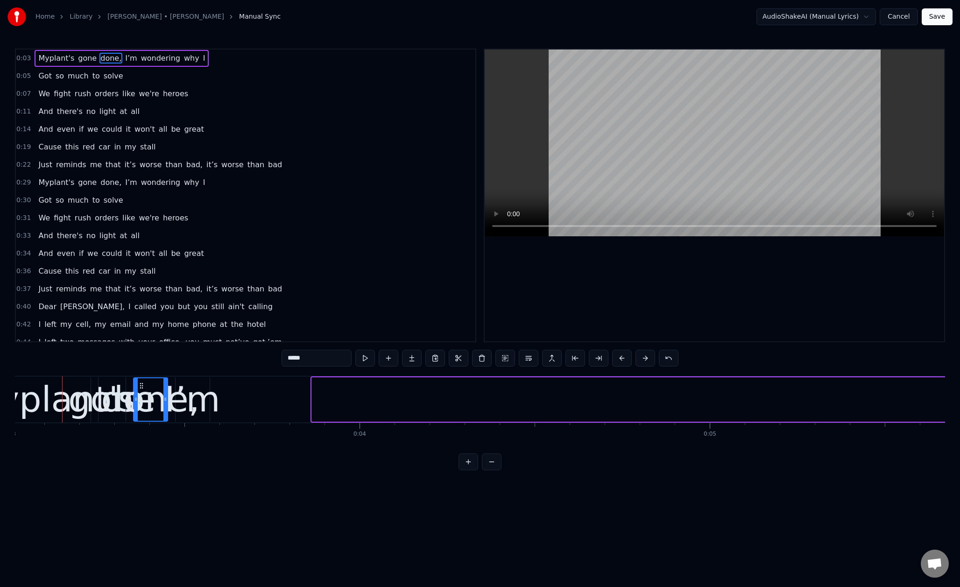
click at [644, 361] on button at bounding box center [645, 358] width 20 height 17
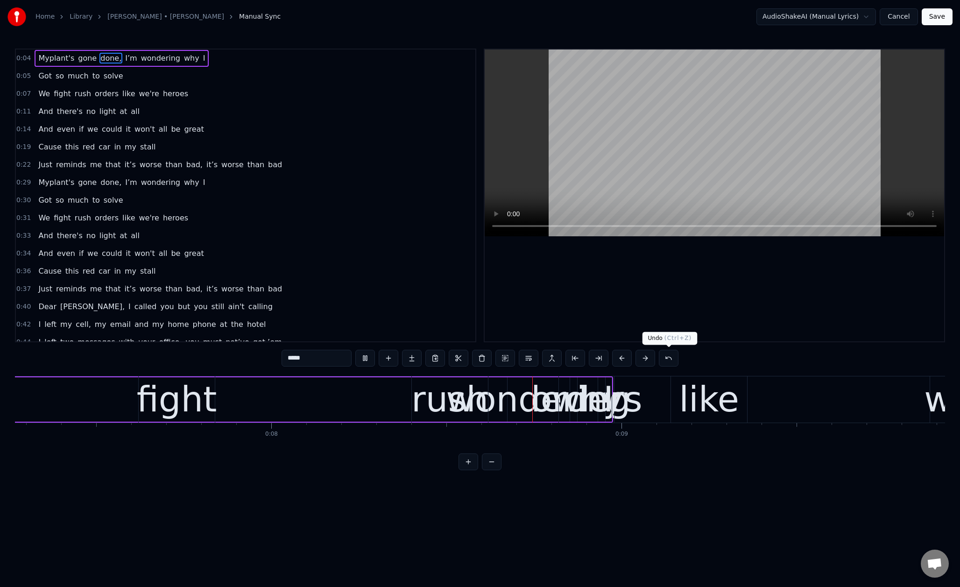
scroll to position [0, 2797]
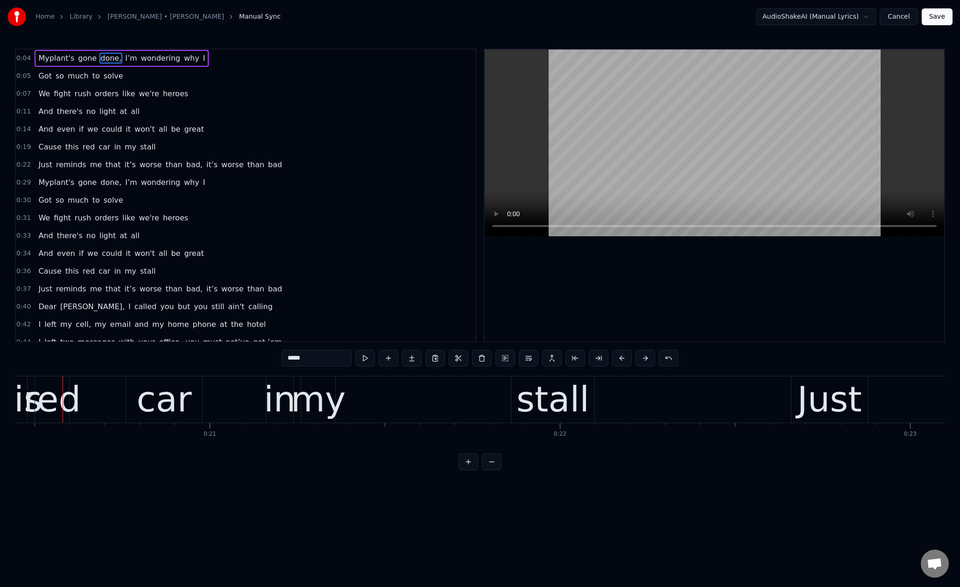
scroll to position [0, 7160]
click at [888, 14] on button "Cancel" at bounding box center [899, 16] width 38 height 17
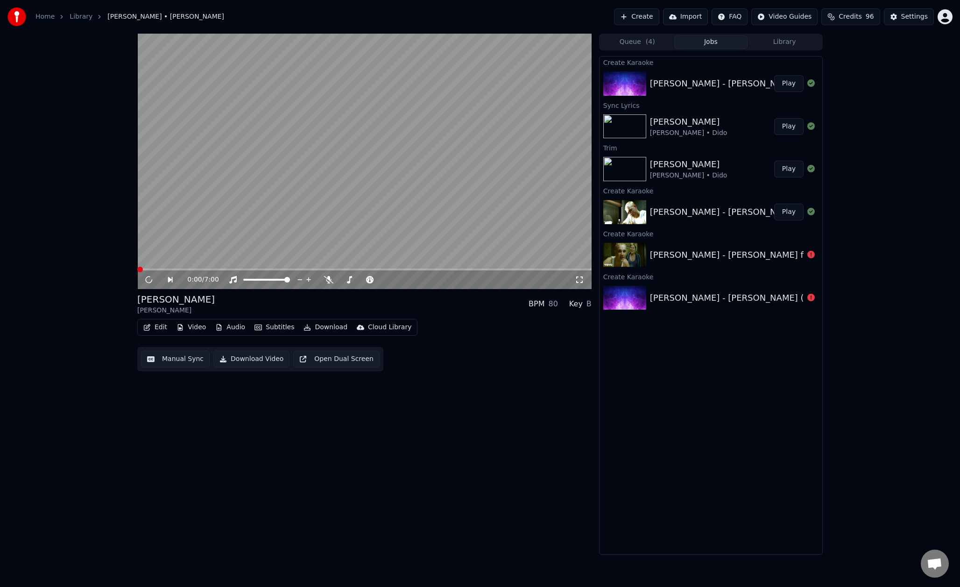
click at [680, 82] on div "[PERSON_NAME] - [PERSON_NAME] (Karaoke)" at bounding box center [745, 83] width 191 height 13
click at [151, 281] on icon at bounding box center [149, 280] width 5 height 6
click at [235, 327] on button "Audio" at bounding box center [229, 327] width 37 height 13
click at [195, 329] on button "Video" at bounding box center [191, 327] width 37 height 13
click at [190, 327] on button "Video" at bounding box center [191, 327] width 37 height 13
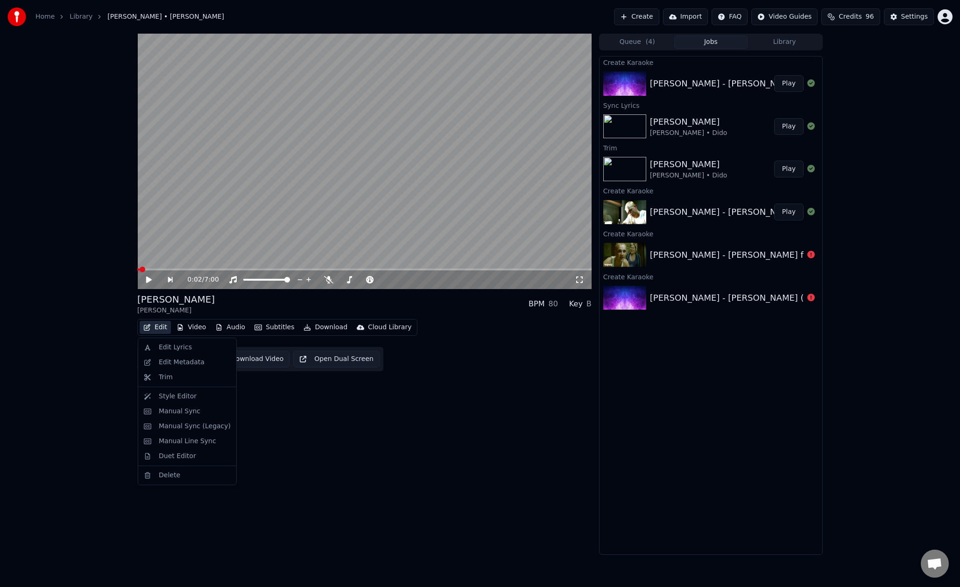
click at [151, 331] on button "Edit" at bounding box center [155, 327] width 31 height 13
click at [154, 330] on button "Edit" at bounding box center [155, 327] width 31 height 13
click at [180, 438] on div "Manual Line Sync" at bounding box center [187, 441] width 57 height 9
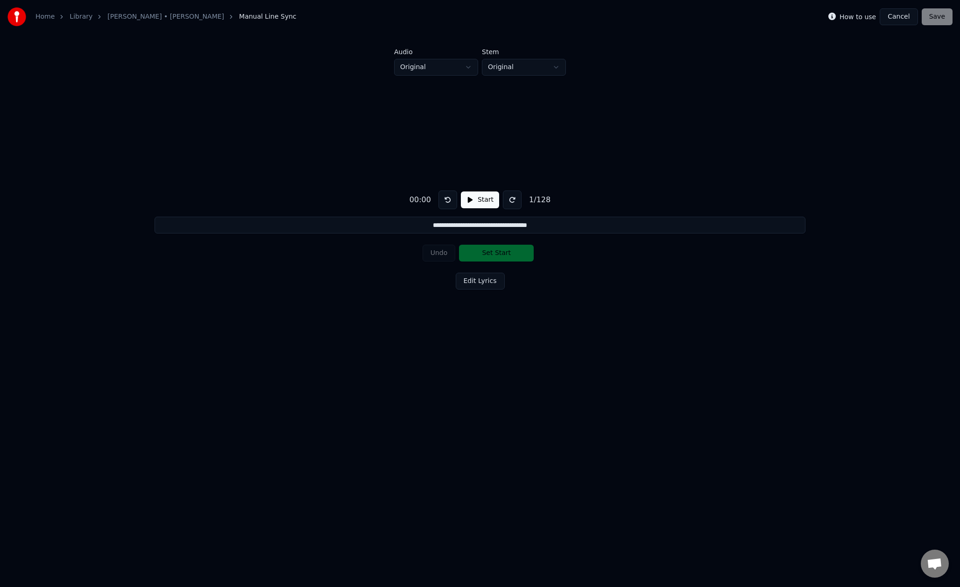
click at [512, 198] on button at bounding box center [512, 199] width 19 height 19
click at [444, 204] on button at bounding box center [447, 199] width 19 height 19
click at [451, 68] on html "**********" at bounding box center [480, 208] width 960 height 416
click at [501, 70] on html "**********" at bounding box center [480, 208] width 960 height 416
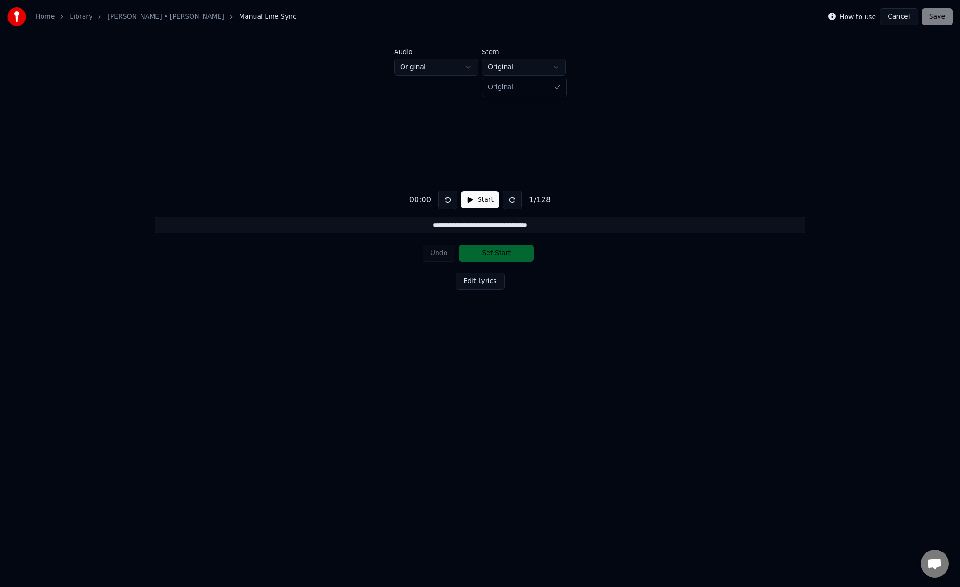
click at [501, 70] on html "**********" at bounding box center [480, 208] width 960 height 416
click at [508, 198] on button at bounding box center [512, 199] width 19 height 19
click at [508, 204] on button at bounding box center [512, 199] width 19 height 19
click at [506, 204] on button at bounding box center [512, 199] width 19 height 19
click at [424, 201] on div "00:15" at bounding box center [420, 199] width 29 height 11
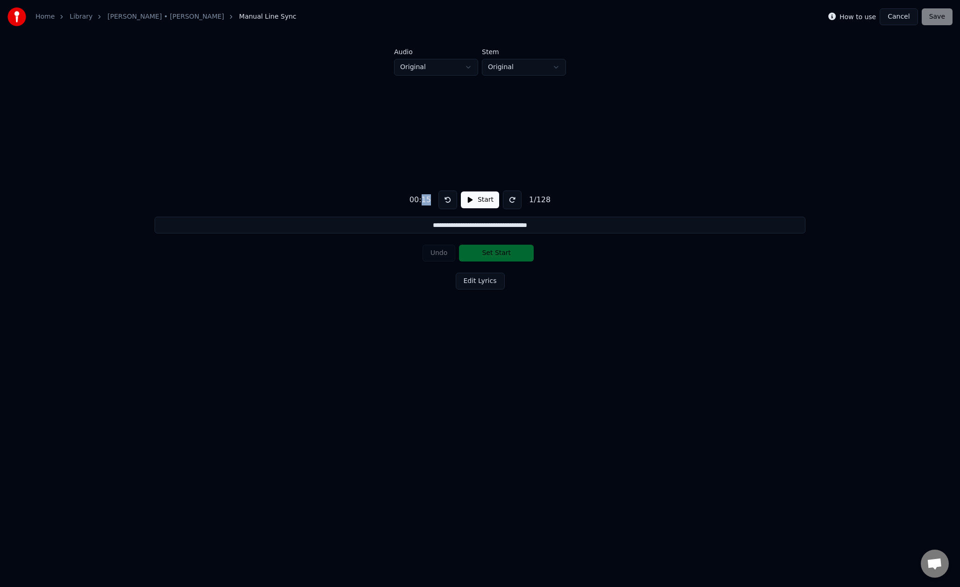
click at [424, 201] on div "00:15" at bounding box center [420, 199] width 29 height 11
click at [697, 284] on div "**********" at bounding box center [480, 238] width 930 height 325
click at [518, 196] on button at bounding box center [512, 199] width 19 height 19
click at [485, 261] on div "Undo Set Start" at bounding box center [480, 253] width 115 height 24
click at [443, 195] on button at bounding box center [447, 199] width 19 height 19
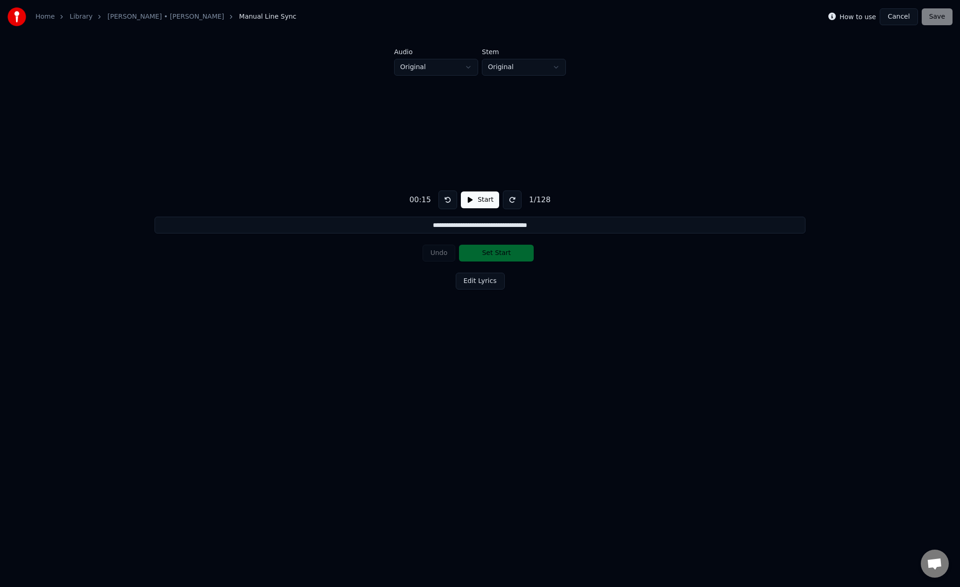
click at [513, 257] on div "Undo Set Start" at bounding box center [480, 253] width 115 height 24
click at [559, 226] on input "**********" at bounding box center [480, 225] width 651 height 17
click at [478, 250] on div "Undo Set Start" at bounding box center [480, 253] width 115 height 24
click at [444, 250] on div "Undo Set Start" at bounding box center [480, 253] width 115 height 24
click at [479, 204] on button "Start" at bounding box center [480, 199] width 38 height 17
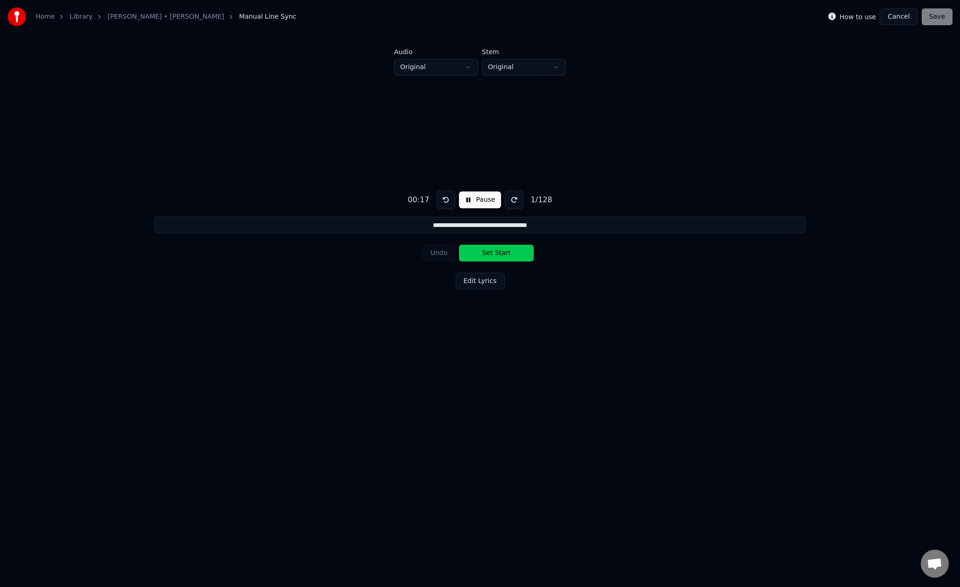
click at [489, 252] on button "Set Start" at bounding box center [496, 253] width 75 height 17
click at [475, 201] on button "Pause" at bounding box center [480, 199] width 42 height 17
click at [451, 200] on button at bounding box center [447, 199] width 19 height 19
click at [481, 204] on button "Start" at bounding box center [480, 199] width 38 height 17
click at [489, 248] on button "Set Start" at bounding box center [496, 253] width 75 height 17
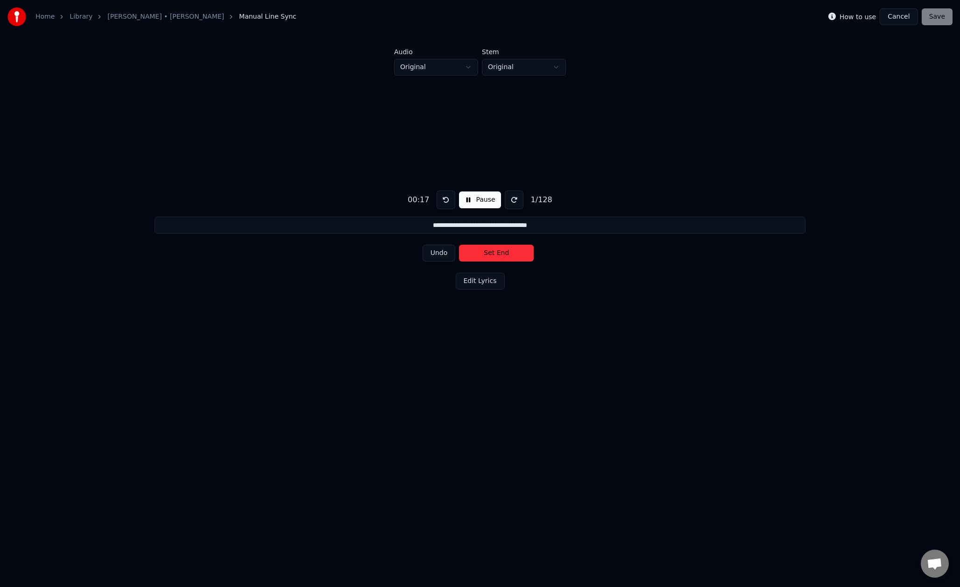
click at [476, 204] on button "Pause" at bounding box center [480, 199] width 42 height 17
click at [442, 201] on button at bounding box center [447, 199] width 19 height 19
click at [480, 200] on button "Start" at bounding box center [480, 199] width 38 height 17
click at [497, 254] on button "Set Start" at bounding box center [496, 253] width 75 height 17
click at [938, 13] on div "How to use Cancel Save" at bounding box center [890, 16] width 124 height 17
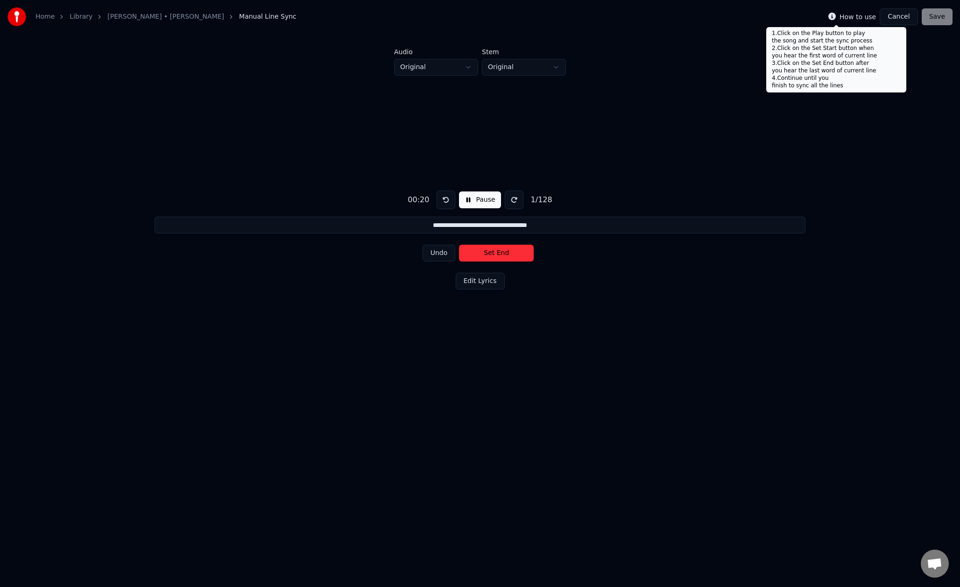
click at [836, 11] on button at bounding box center [831, 16] width 7 height 11
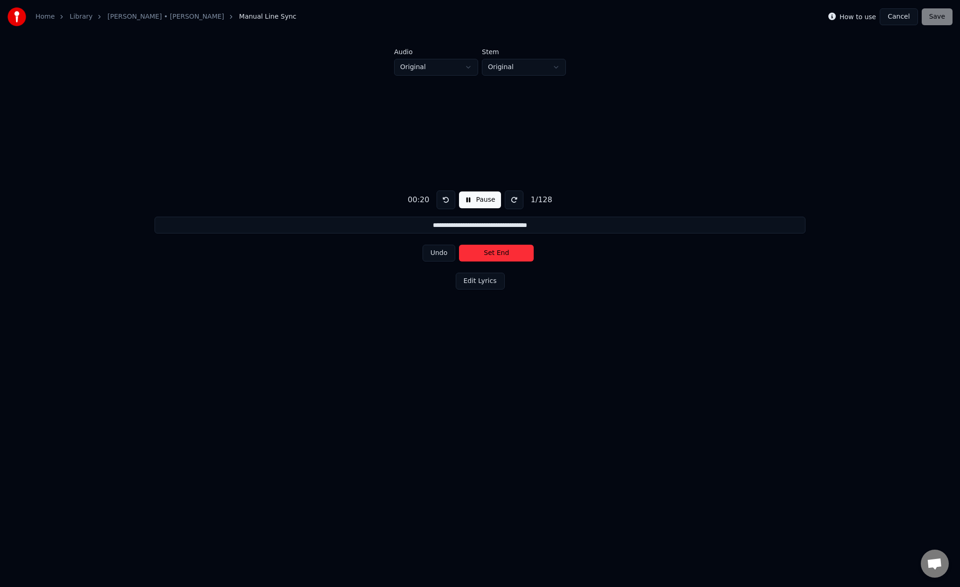
click at [836, 16] on icon at bounding box center [831, 16] width 7 height 7
click at [120, 20] on link "[PERSON_NAME] • [PERSON_NAME]" at bounding box center [165, 16] width 117 height 9
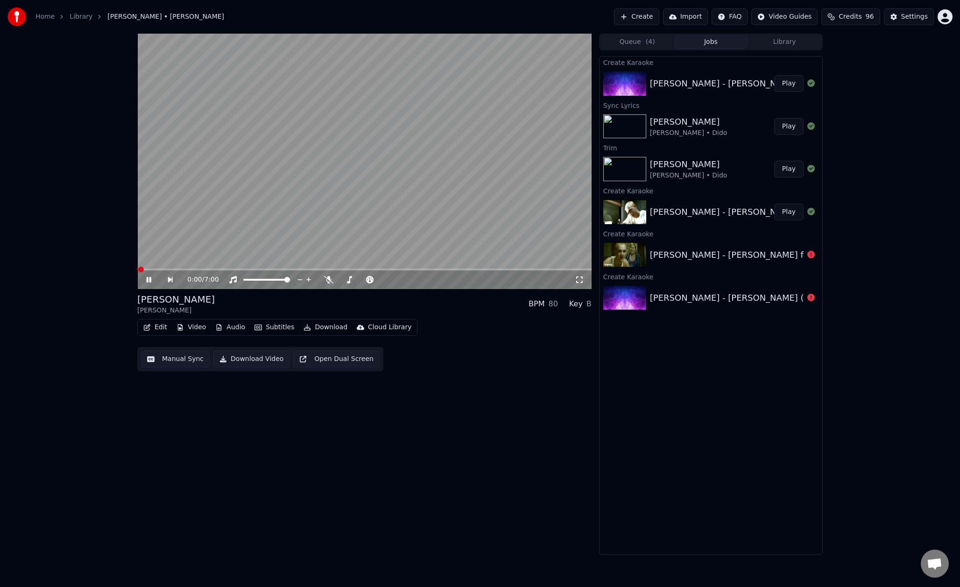
click at [324, 356] on button "Open Dual Screen" at bounding box center [336, 359] width 86 height 17
click at [146, 282] on icon at bounding box center [155, 279] width 21 height 7
click at [162, 328] on button "Edit" at bounding box center [155, 327] width 31 height 13
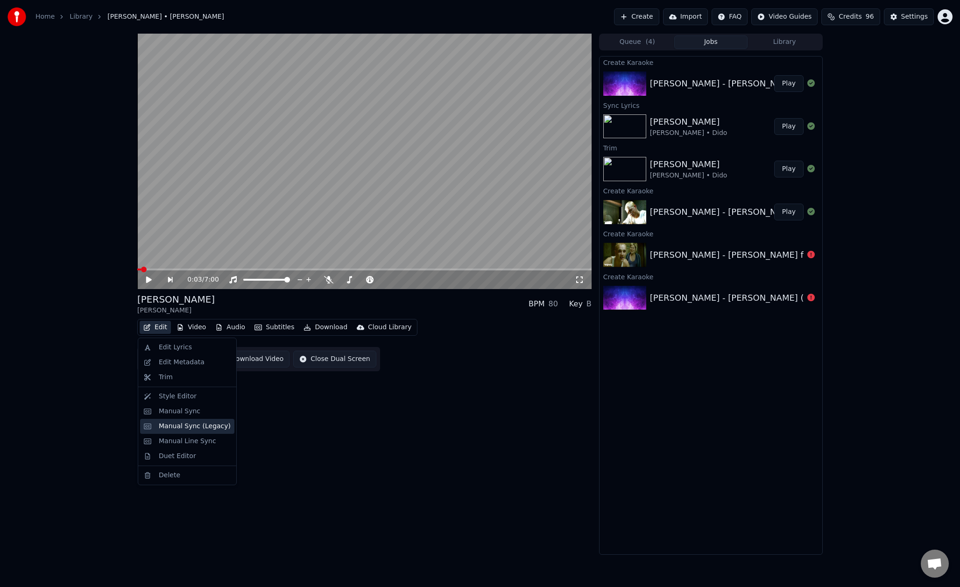
click at [193, 424] on div "Manual Sync (Legacy)" at bounding box center [195, 426] width 72 height 9
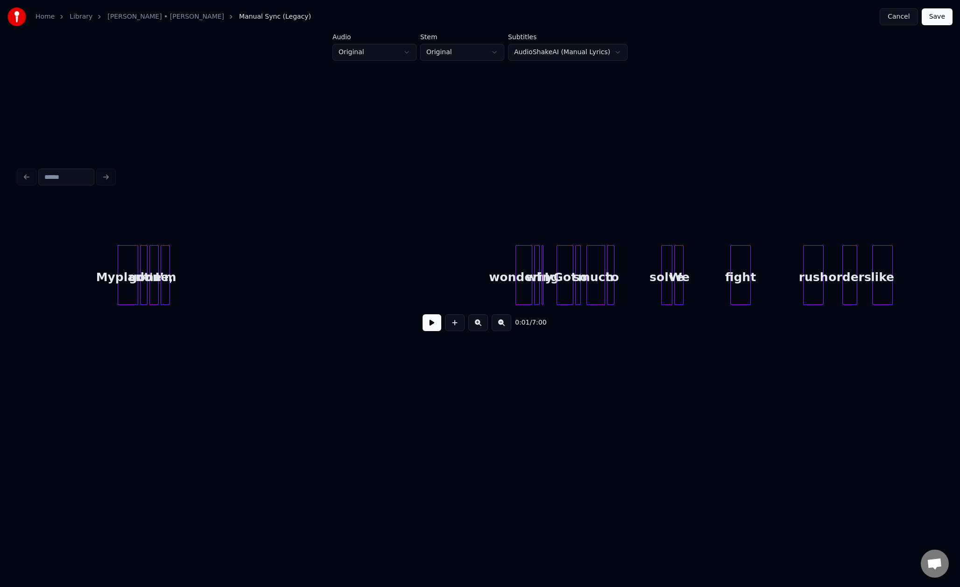
click at [77, 176] on input at bounding box center [66, 177] width 56 height 17
click at [105, 175] on div at bounding box center [480, 177] width 930 height 21
click at [126, 275] on div "Myplant's" at bounding box center [128, 277] width 20 height 63
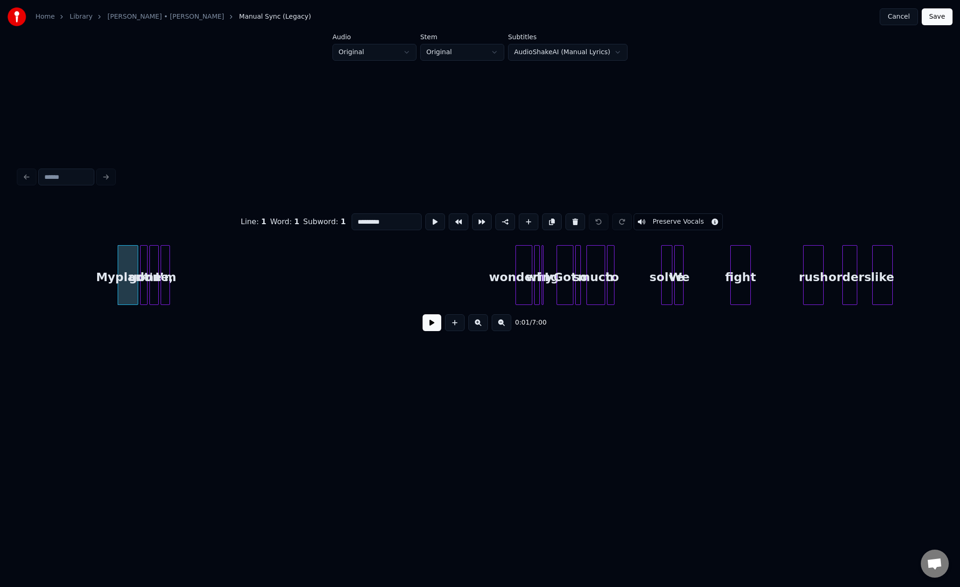
click at [289, 224] on div "Word : 1" at bounding box center [284, 221] width 29 height 11
click at [482, 326] on button at bounding box center [478, 322] width 20 height 17
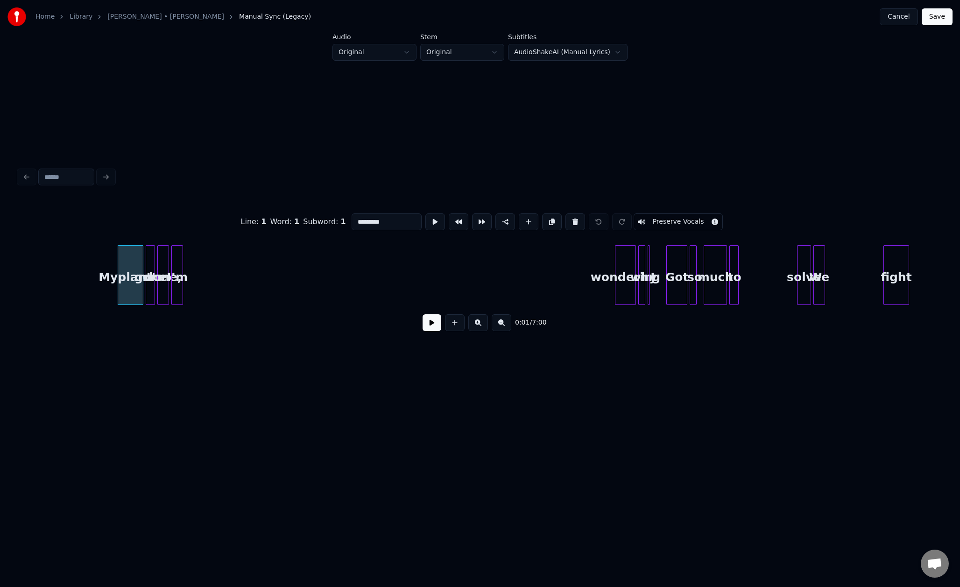
click at [482, 326] on button at bounding box center [478, 322] width 20 height 17
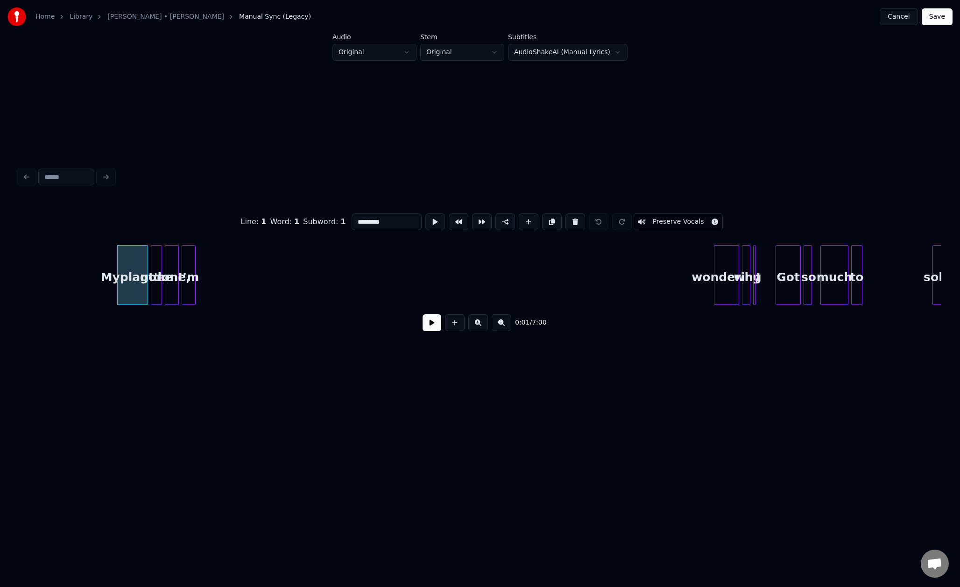
click at [482, 326] on button at bounding box center [478, 322] width 20 height 17
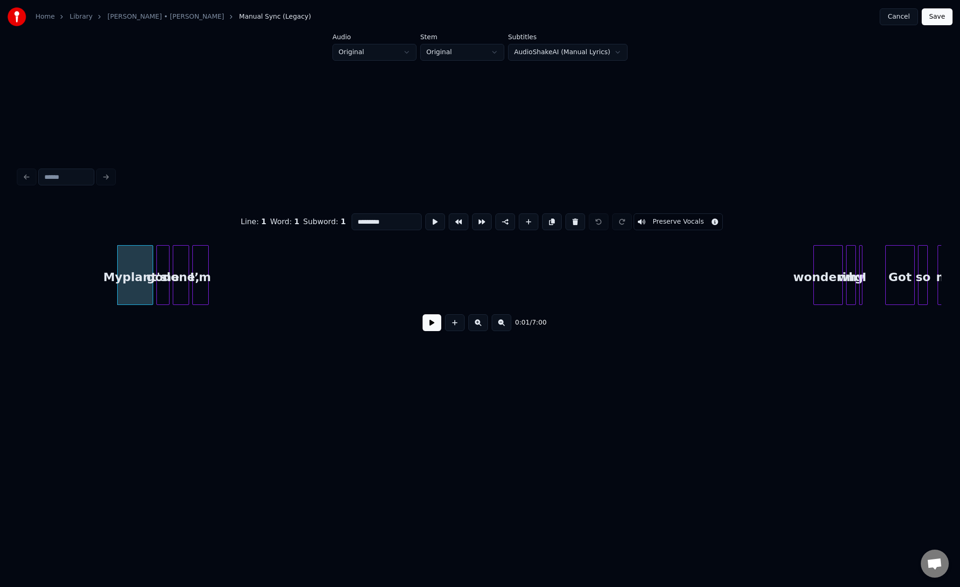
click at [482, 326] on button at bounding box center [478, 322] width 20 height 17
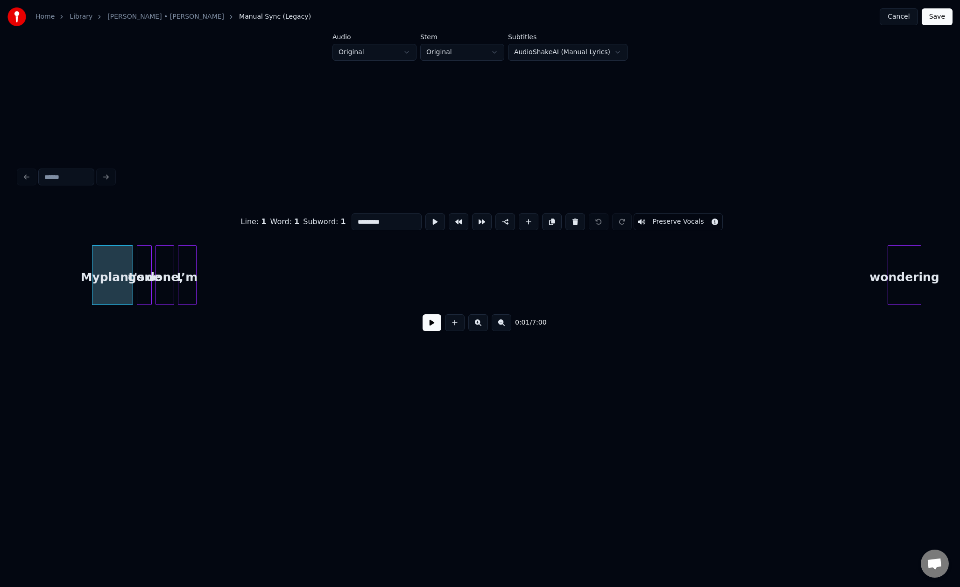
click at [482, 326] on button at bounding box center [478, 322] width 20 height 17
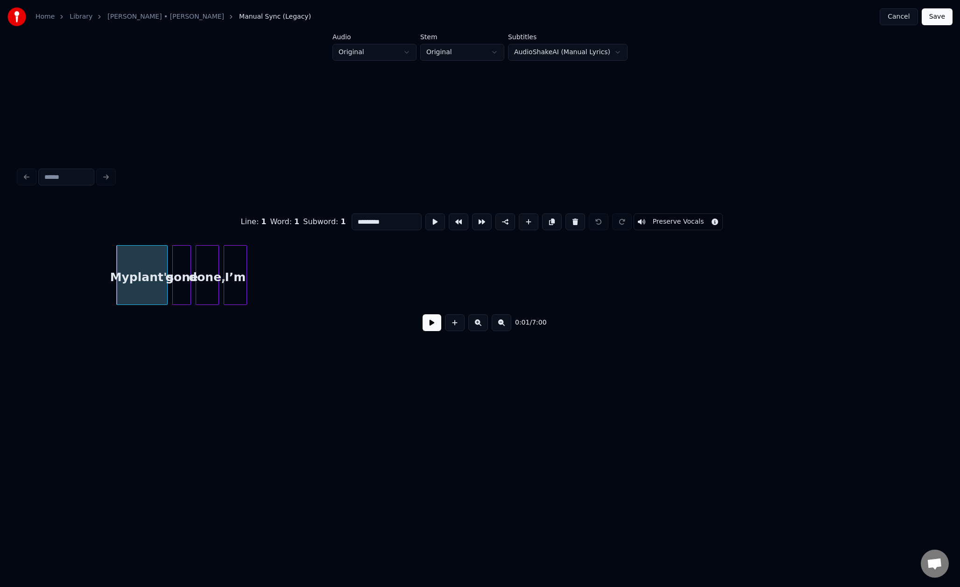
click at [482, 326] on button at bounding box center [478, 322] width 20 height 17
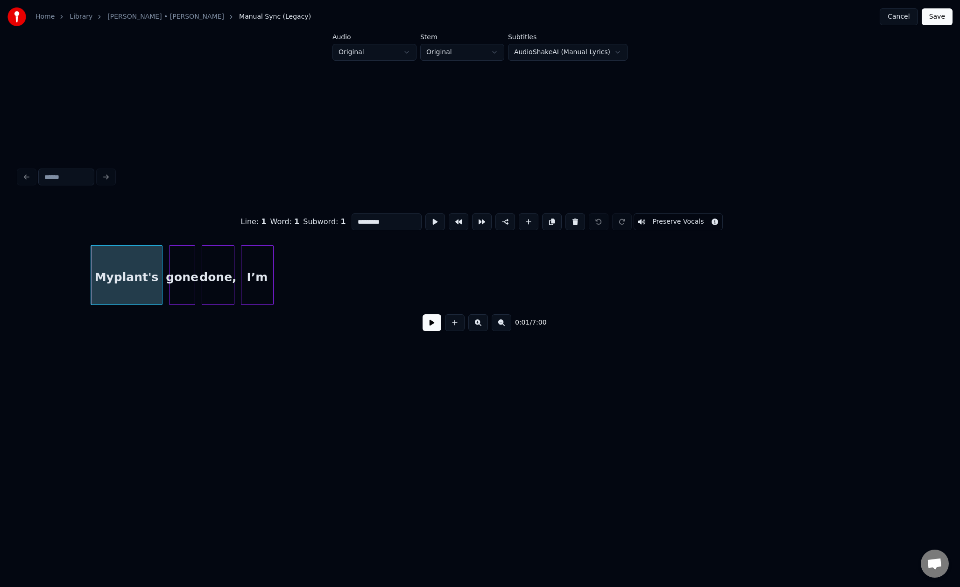
click at [482, 326] on button at bounding box center [478, 322] width 20 height 17
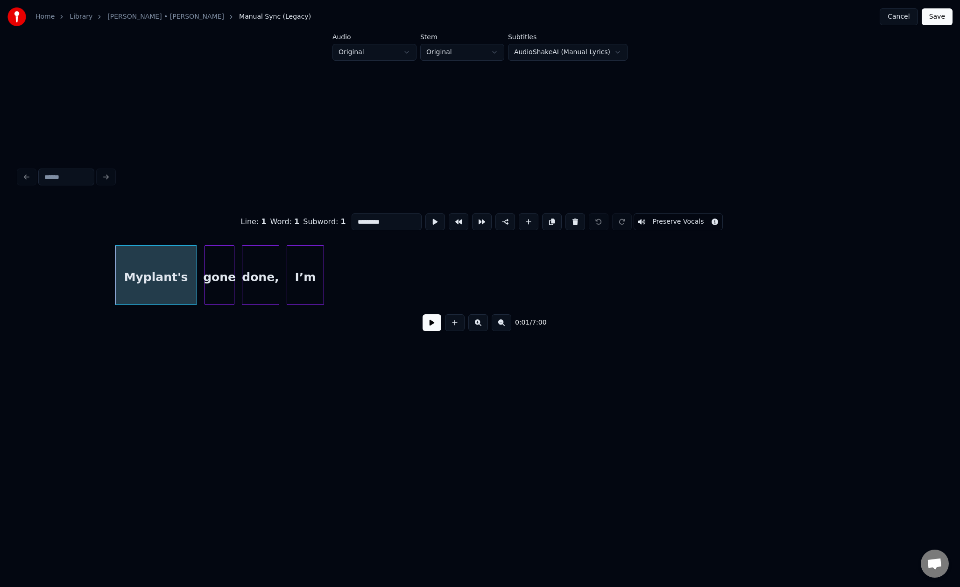
click at [482, 326] on button at bounding box center [478, 322] width 20 height 17
click at [481, 326] on button at bounding box center [478, 322] width 20 height 17
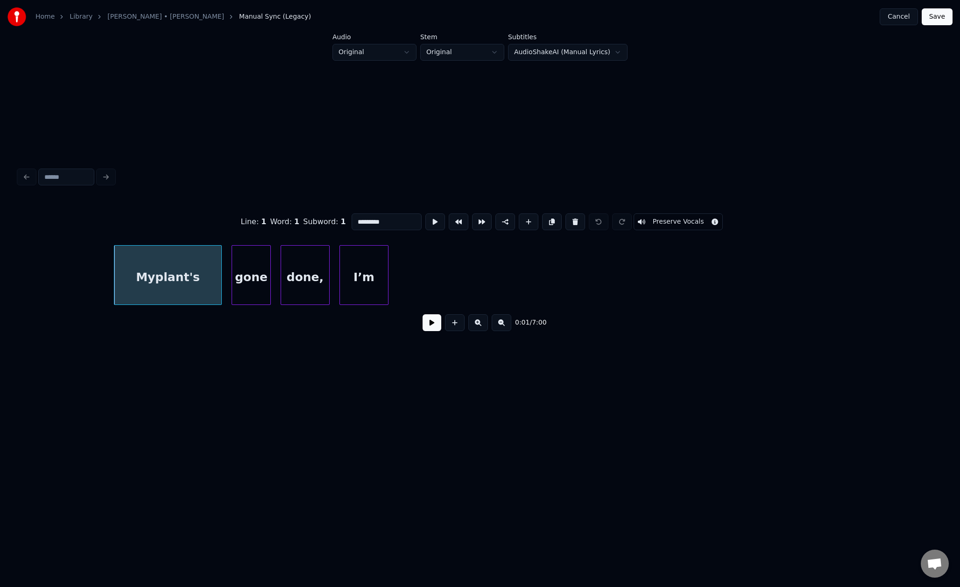
click at [481, 326] on button at bounding box center [478, 322] width 20 height 17
click at [387, 221] on input "*********" at bounding box center [387, 221] width 70 height 17
click at [742, 378] on div "Line : 1 Word : 1 Subword : 1 ********* Preserve Vocals 0:01 / 7:00" at bounding box center [480, 252] width 930 height 352
click at [540, 56] on html "Home Library Stan • Eminem Manual Sync (Legacy) Cancel Save Audio Original Stem…" at bounding box center [480, 221] width 960 height 443
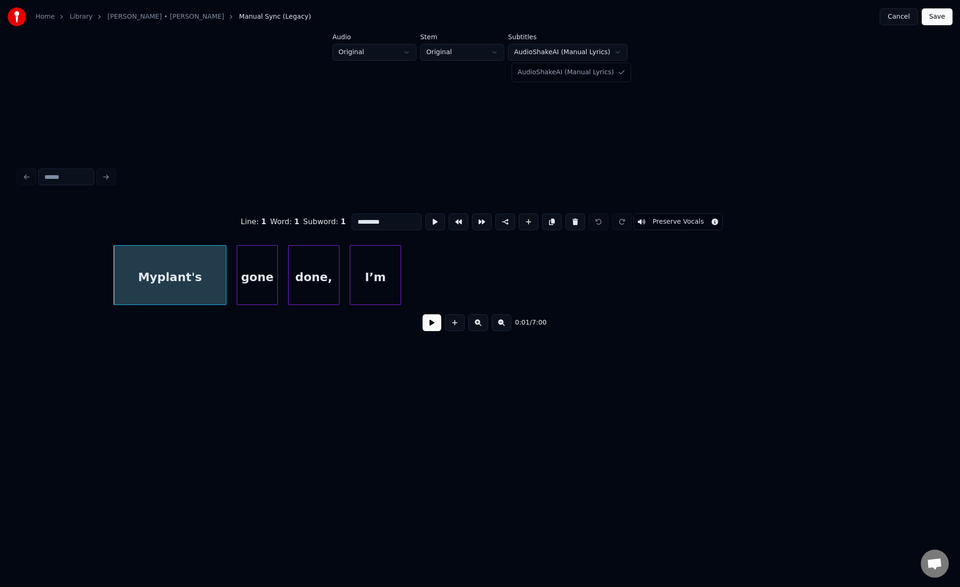
click at [540, 56] on html "Home Library Stan • Eminem Manual Sync (Legacy) Cancel Save Audio Original Stem…" at bounding box center [480, 221] width 960 height 443
click at [137, 19] on link "[PERSON_NAME] • [PERSON_NAME]" at bounding box center [165, 16] width 117 height 9
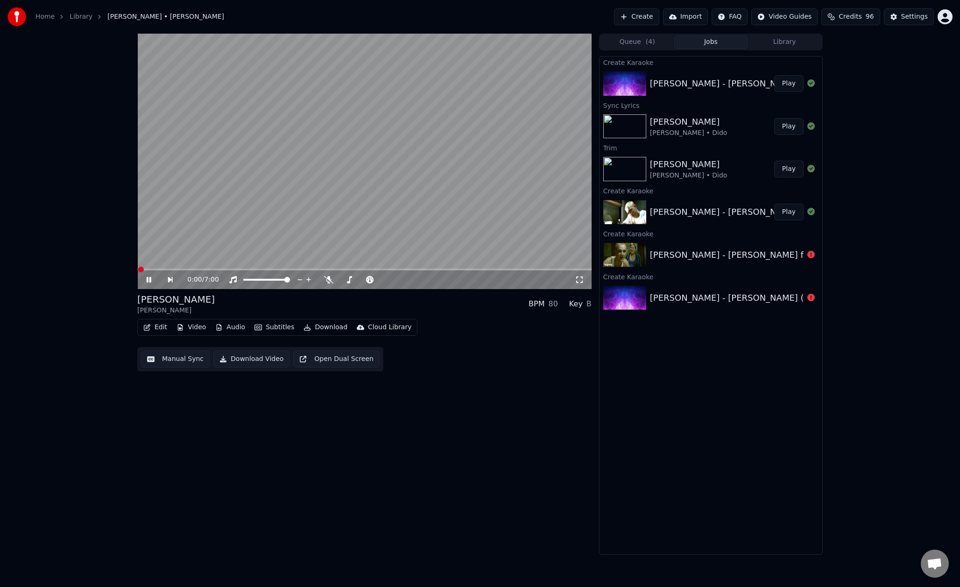
click at [148, 282] on icon at bounding box center [155, 279] width 21 height 7
click at [157, 329] on button "Edit" at bounding box center [155, 327] width 31 height 13
click at [165, 345] on div "Edit Lyrics" at bounding box center [175, 347] width 33 height 9
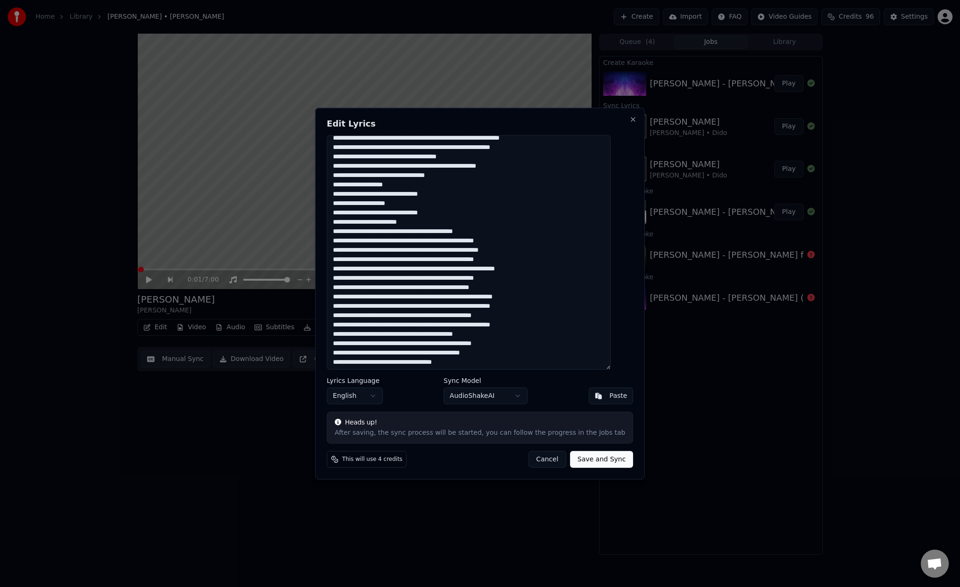
scroll to position [968, 0]
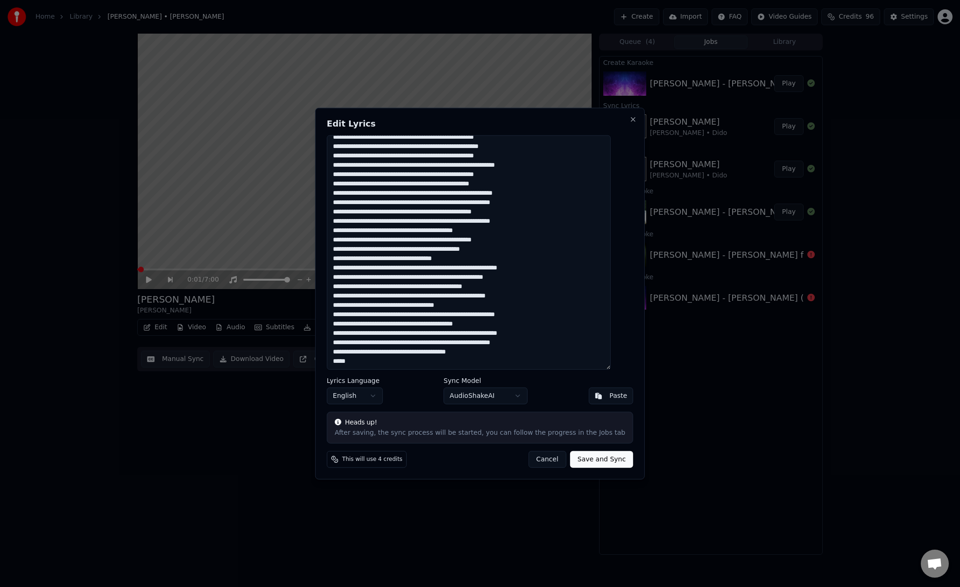
drag, startPoint x: 343, startPoint y: 144, endPoint x: 546, endPoint y: 394, distance: 322.3
click at [546, 394] on div "Edit Lyrics Lyrics Language English Sync Model AudioShakeAI Paste Heads up! Aft…" at bounding box center [480, 293] width 330 height 372
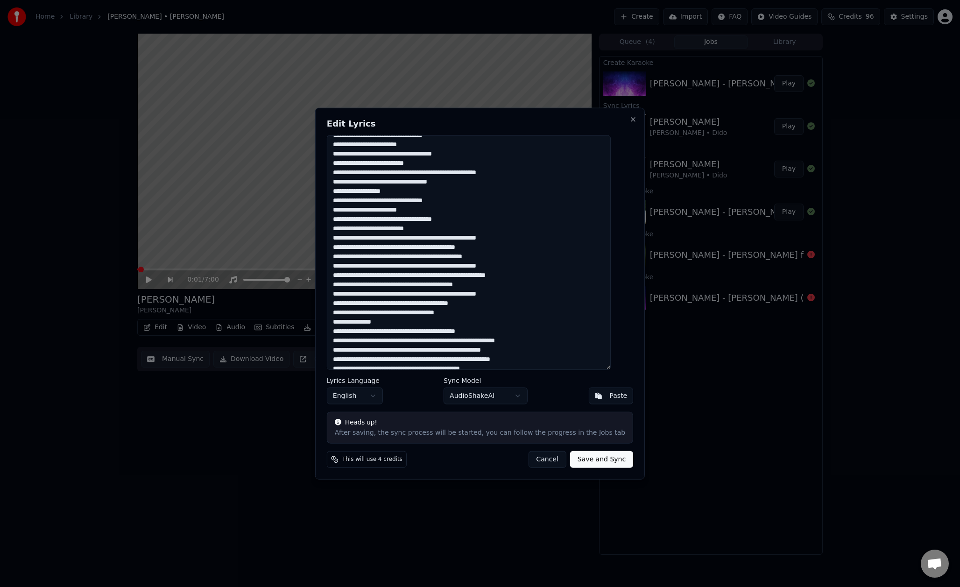
scroll to position [0, 0]
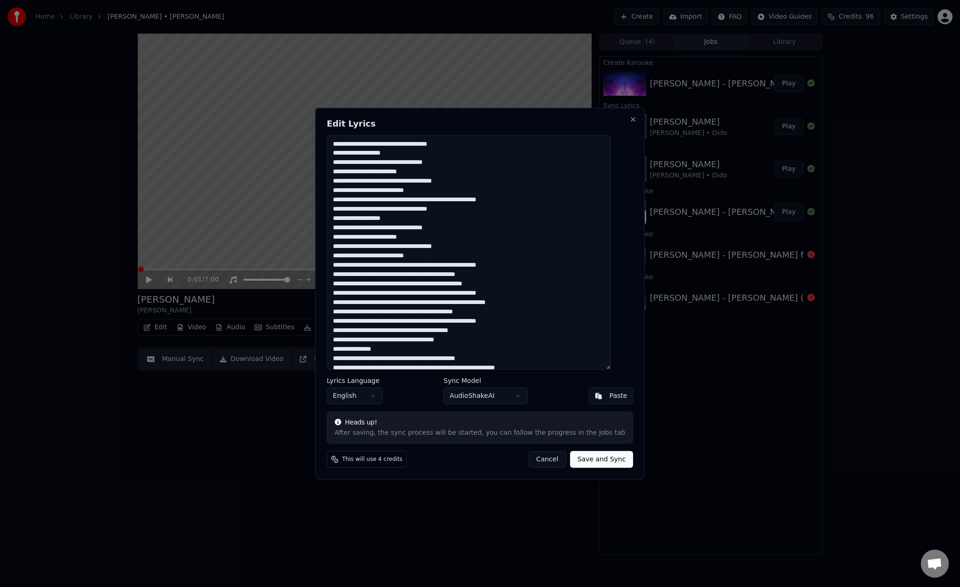
click at [536, 458] on button "Cancel" at bounding box center [547, 459] width 38 height 17
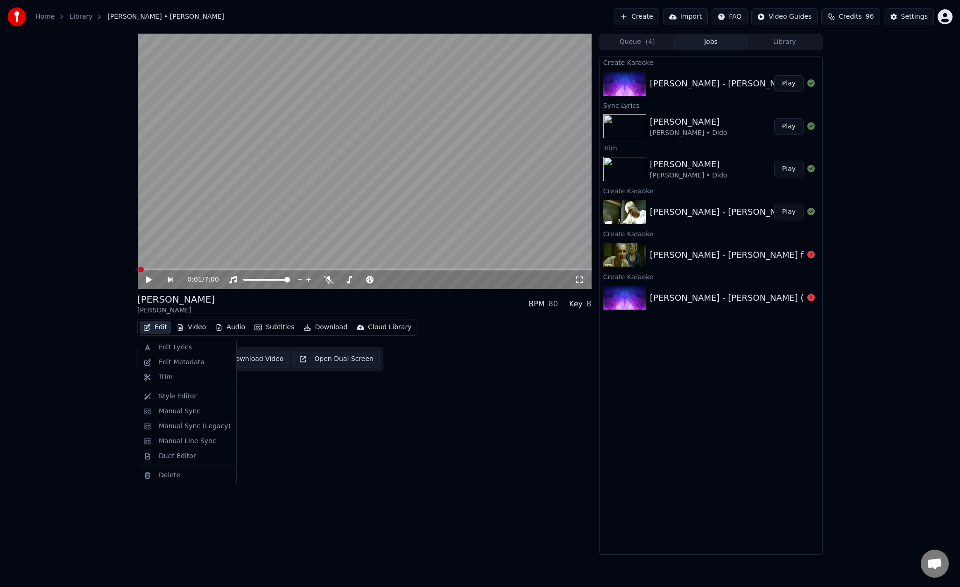
click at [159, 330] on button "Edit" at bounding box center [155, 327] width 31 height 13
click at [167, 345] on div "Edit Lyrics" at bounding box center [175, 347] width 33 height 9
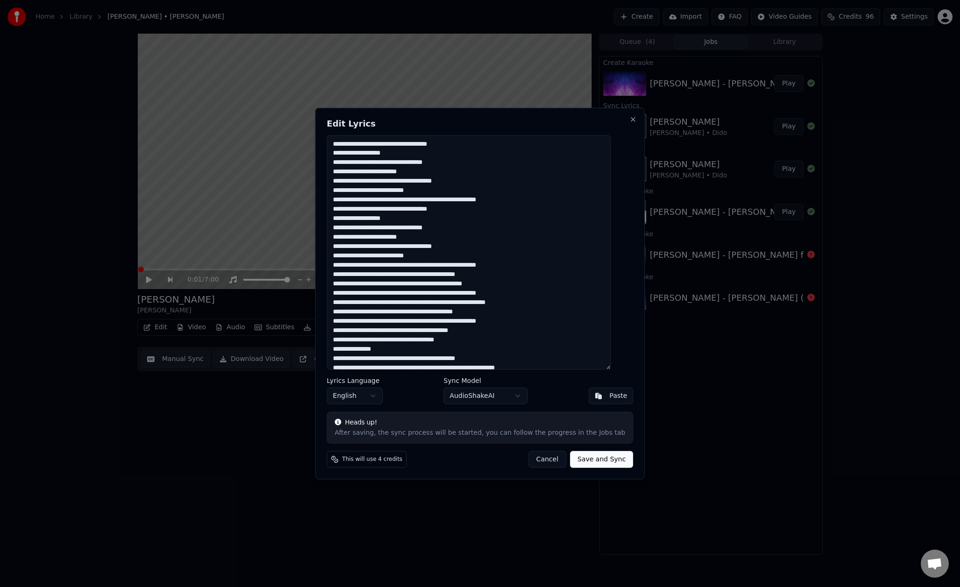
click at [546, 465] on button "Cancel" at bounding box center [547, 459] width 38 height 17
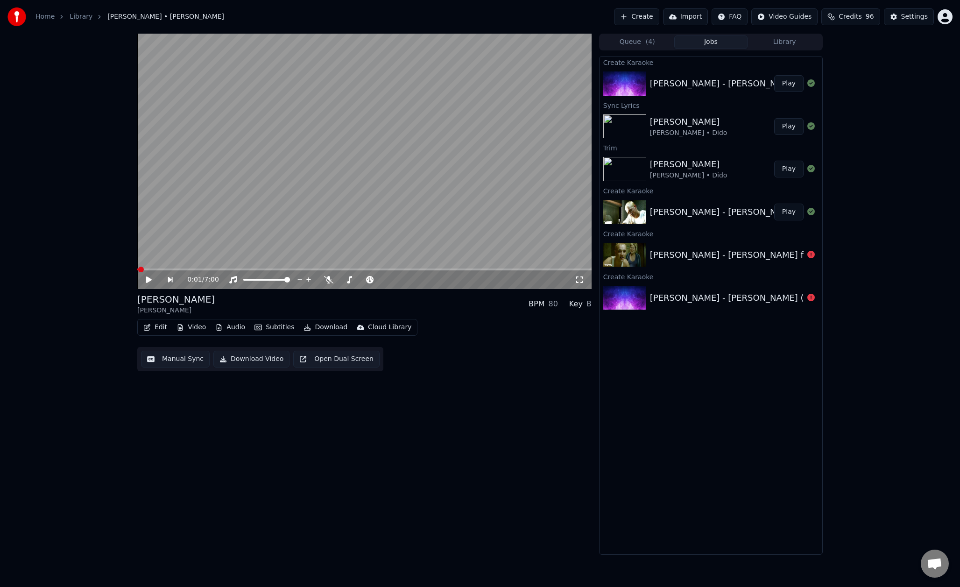
click at [650, 17] on button "Create" at bounding box center [636, 16] width 45 height 17
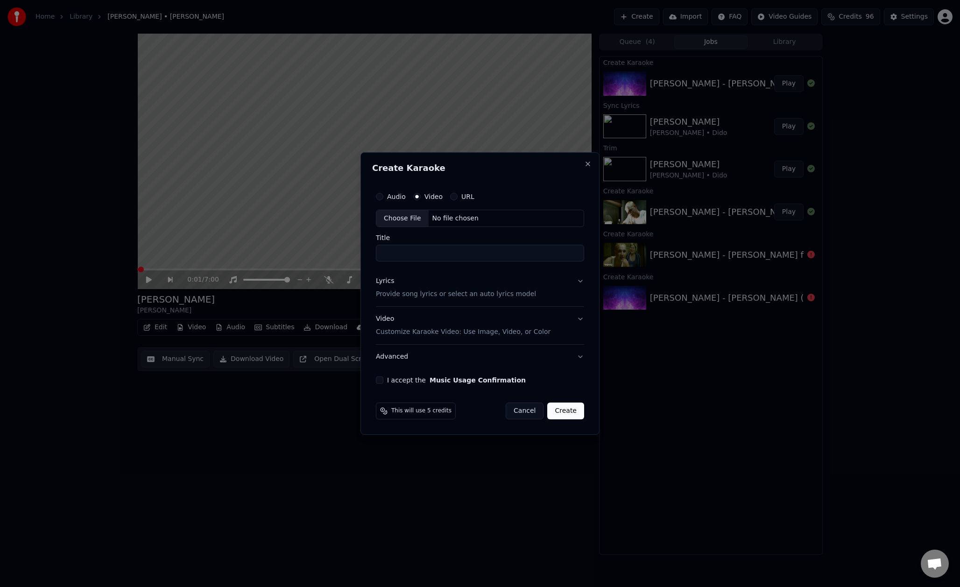
click at [456, 217] on div "No file chosen" at bounding box center [456, 218] width 54 height 9
type input "**********"
click at [566, 289] on button "Lyrics Provide song lyrics or select an auto lyrics model" at bounding box center [480, 287] width 212 height 37
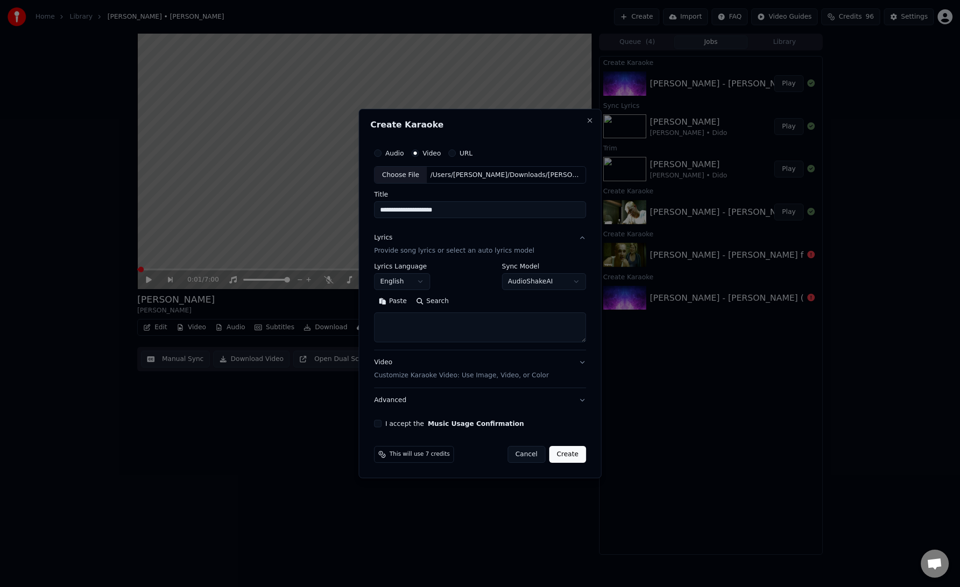
click at [404, 330] on textarea at bounding box center [480, 328] width 212 height 30
paste textarea "**********"
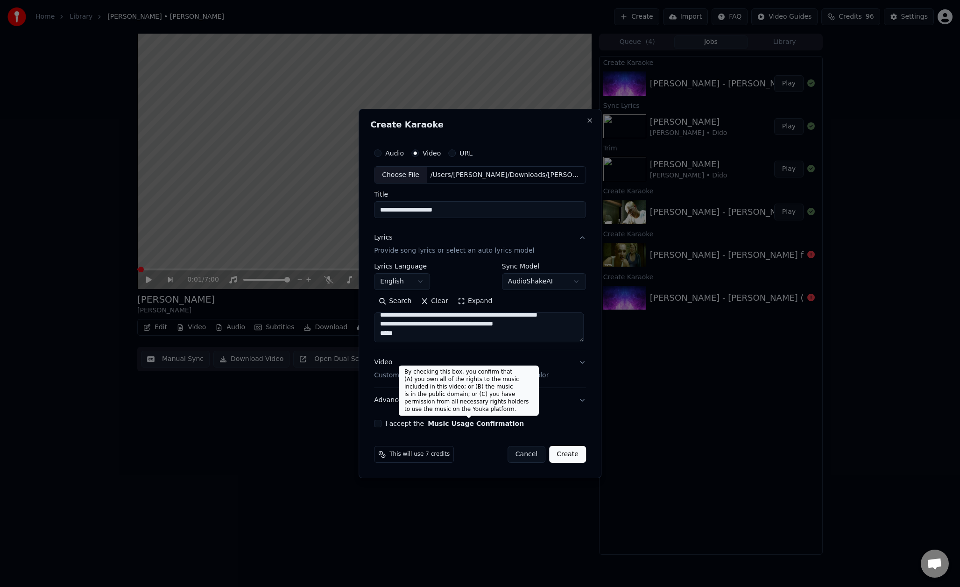
type textarea "**********"
click at [459, 422] on button "Music Usage Confirmation" at bounding box center [476, 423] width 96 height 7
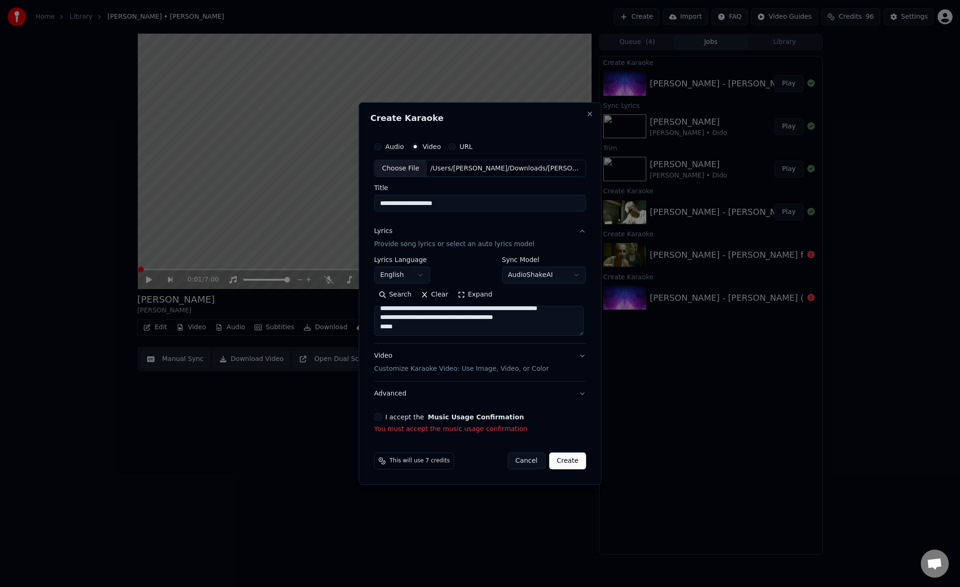
click at [381, 420] on button "I accept the Music Usage Confirmation" at bounding box center [377, 416] width 7 height 7
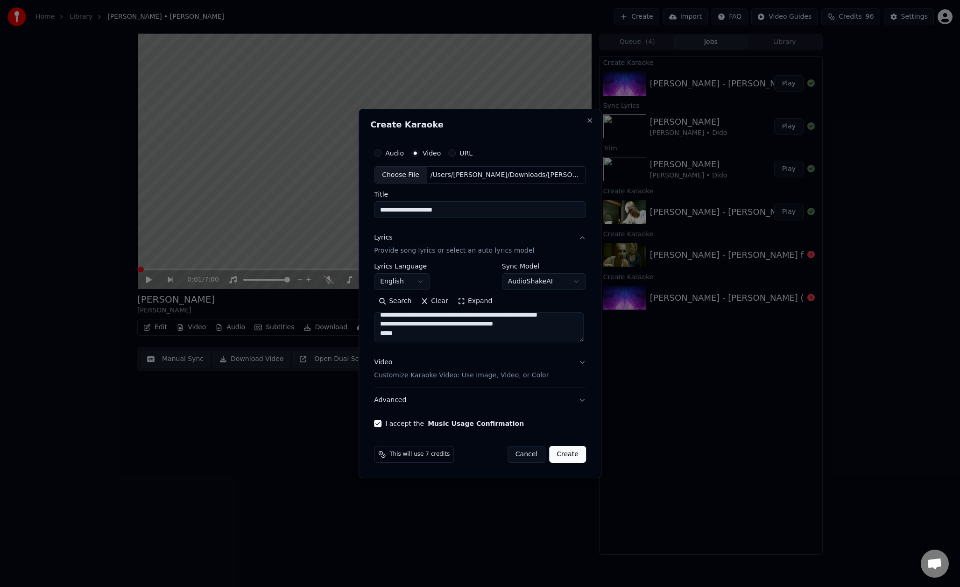
click at [572, 455] on button "Create" at bounding box center [567, 454] width 37 height 17
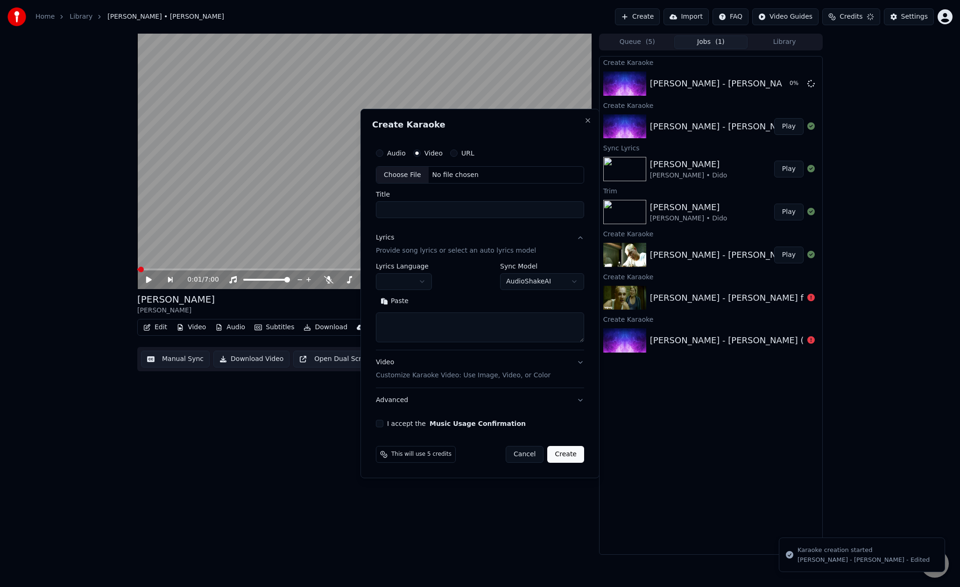
scroll to position [0, 0]
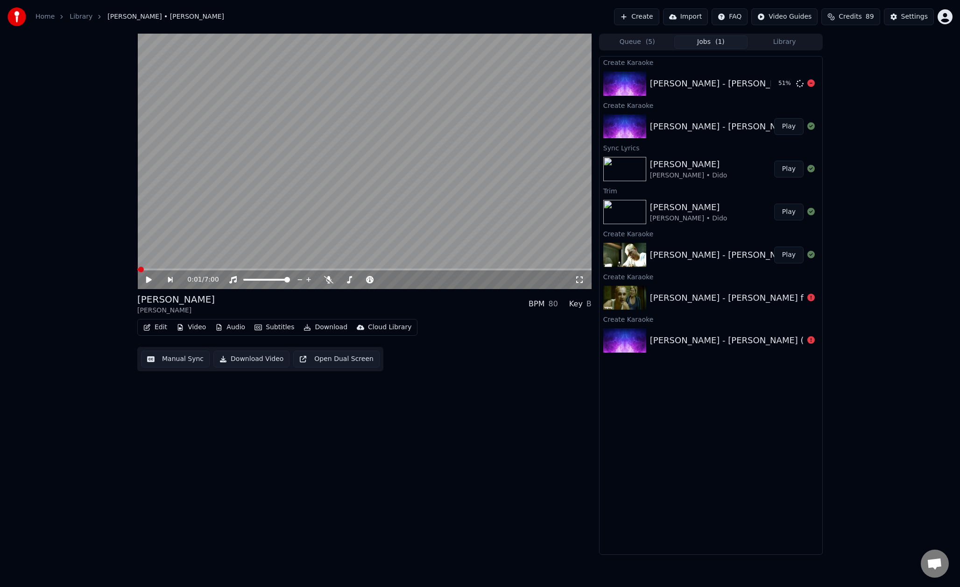
click at [716, 85] on div "Stan - Eminem - Edited" at bounding box center [741, 83] width 183 height 13
click at [691, 66] on div "Create Karaoke" at bounding box center [710, 61] width 223 height 11
click at [689, 101] on div "Create Karaoke" at bounding box center [710, 104] width 223 height 11
click at [690, 85] on div "Stan - Eminem - Edited" at bounding box center [741, 83] width 183 height 13
click at [798, 79] on button "Play" at bounding box center [788, 83] width 29 height 17
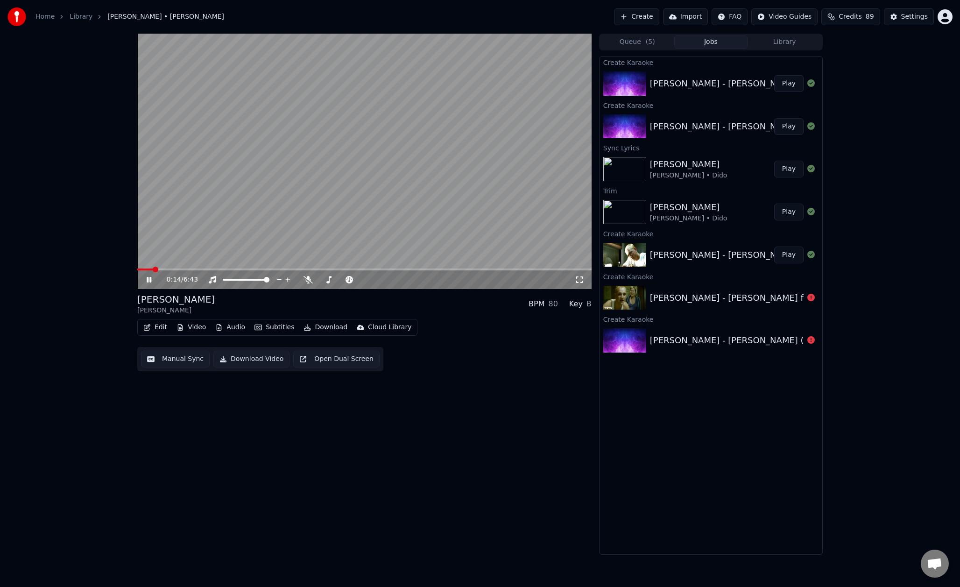
click at [148, 283] on icon at bounding box center [156, 279] width 22 height 7
click at [153, 324] on button "Edit" at bounding box center [155, 327] width 31 height 13
click at [169, 349] on div "Edit Lyrics" at bounding box center [175, 347] width 33 height 9
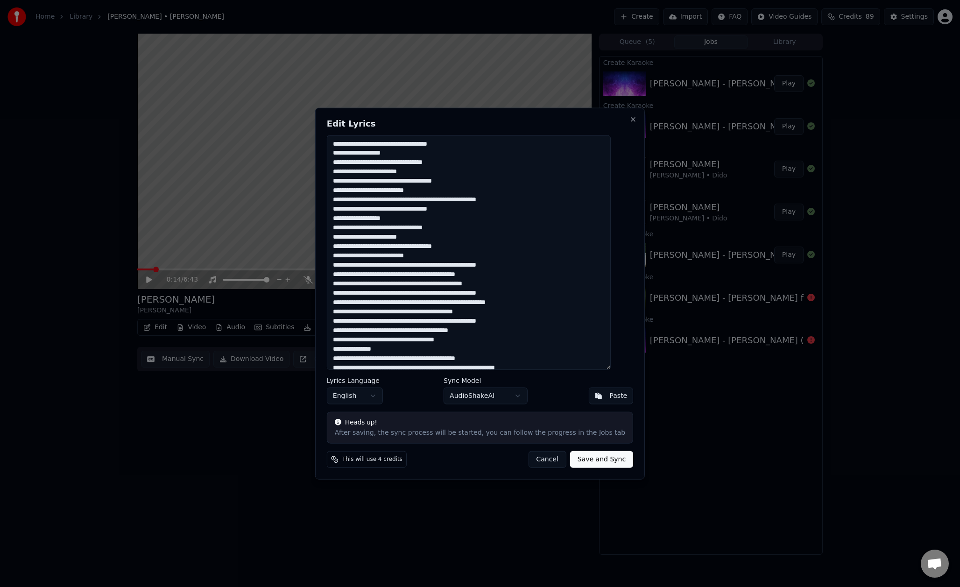
click at [540, 460] on button "Cancel" at bounding box center [547, 459] width 38 height 17
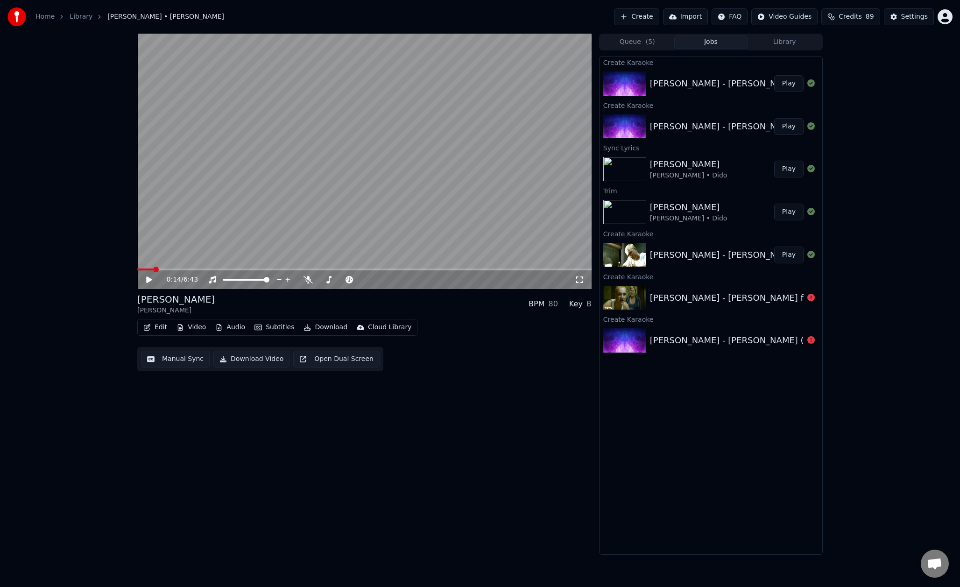
click at [158, 356] on button "Manual Sync" at bounding box center [175, 359] width 69 height 17
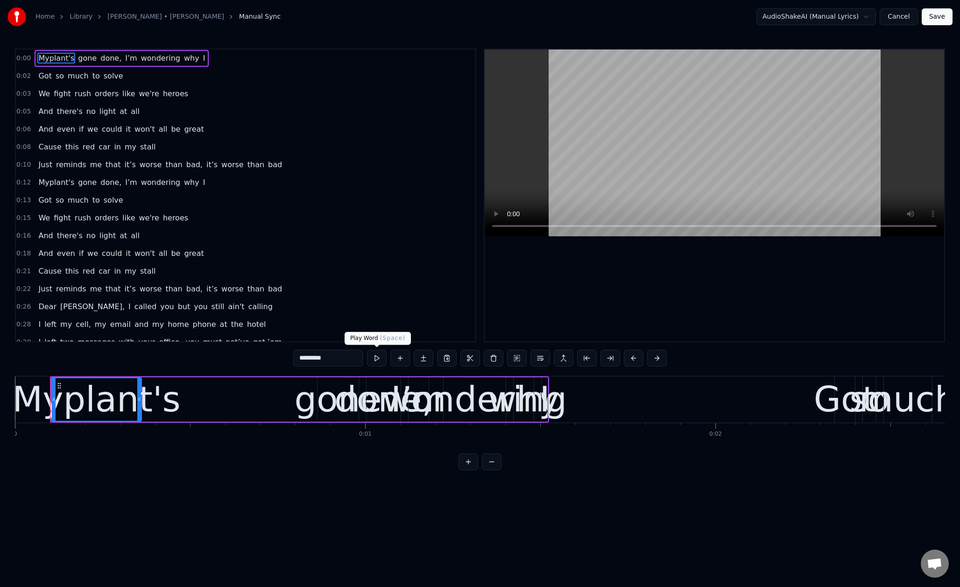
click at [382, 357] on button at bounding box center [377, 358] width 20 height 17
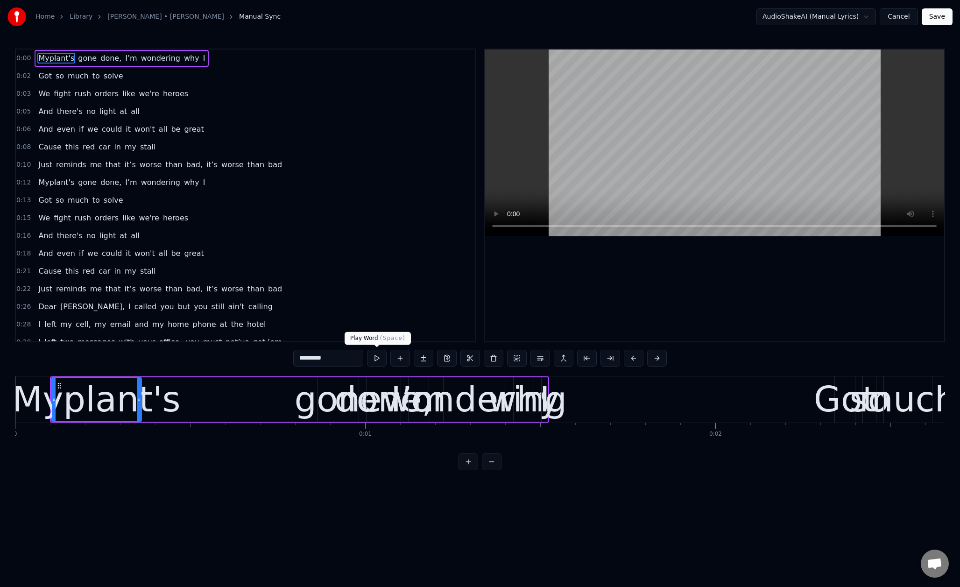
click at [380, 357] on button at bounding box center [377, 358] width 20 height 17
click at [140, 61] on span "wondering" at bounding box center [160, 58] width 41 height 11
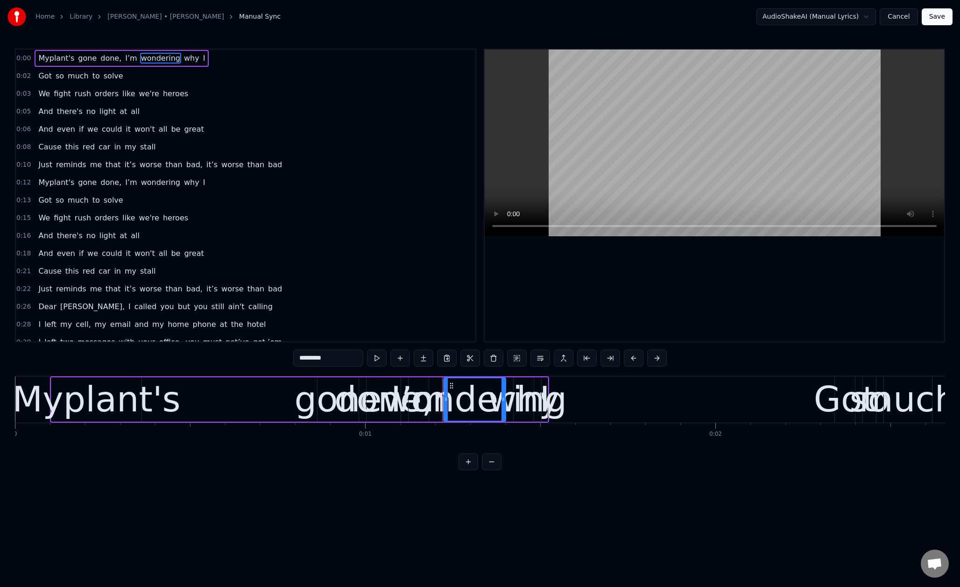
click at [113, 60] on span "done," at bounding box center [110, 58] width 23 height 11
click at [124, 59] on span "I’m" at bounding box center [131, 58] width 14 height 11
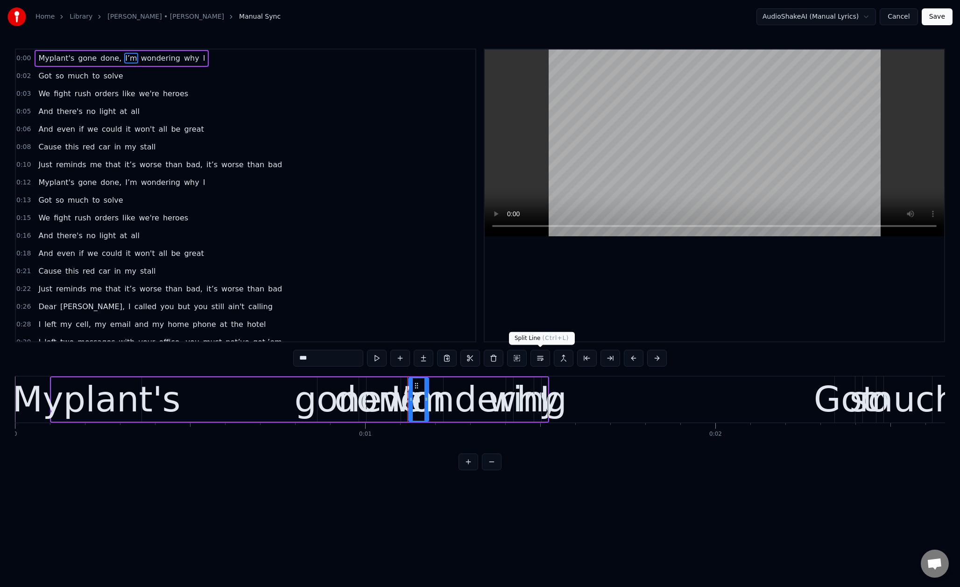
click at [542, 359] on button at bounding box center [540, 358] width 20 height 17
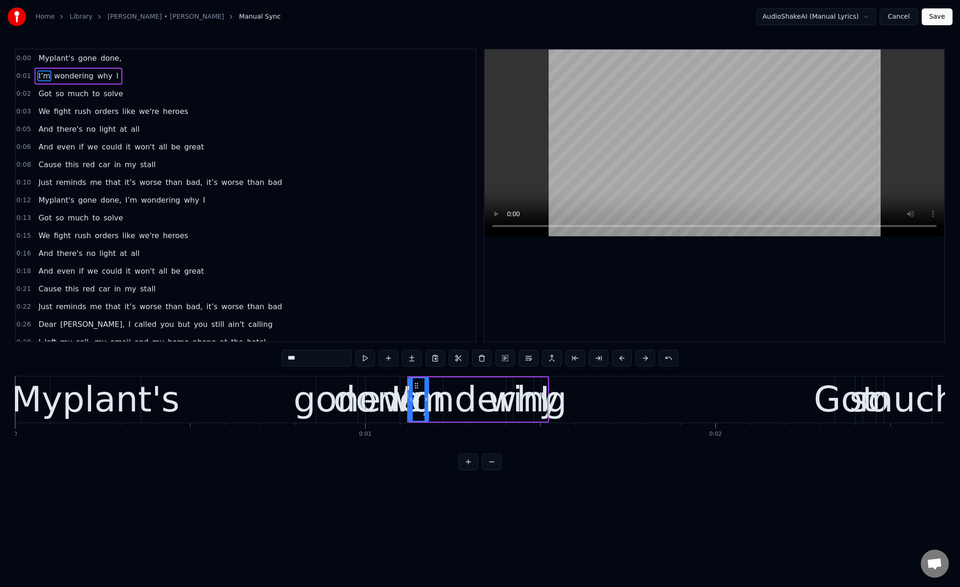
click at [92, 91] on span "to" at bounding box center [96, 93] width 9 height 11
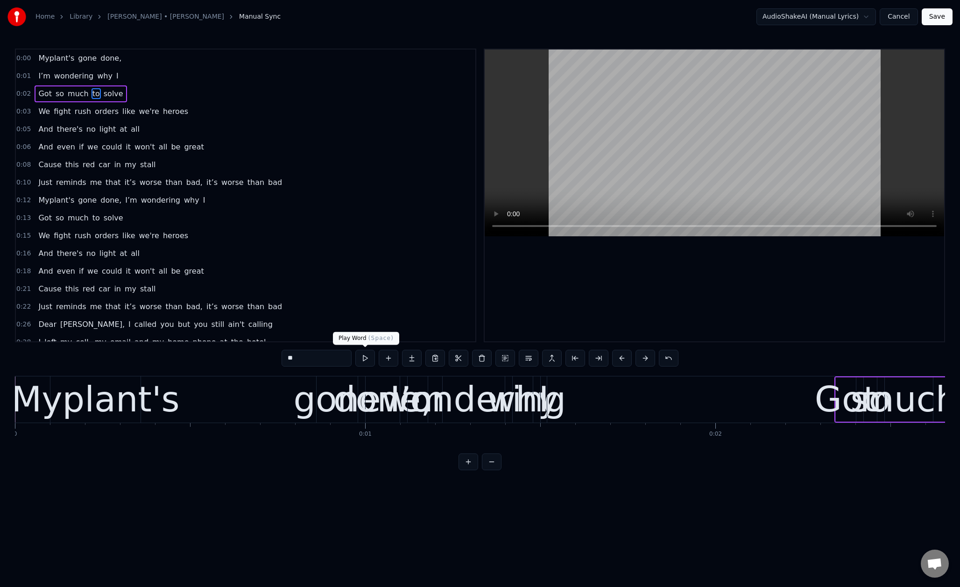
click at [360, 364] on button at bounding box center [365, 358] width 20 height 17
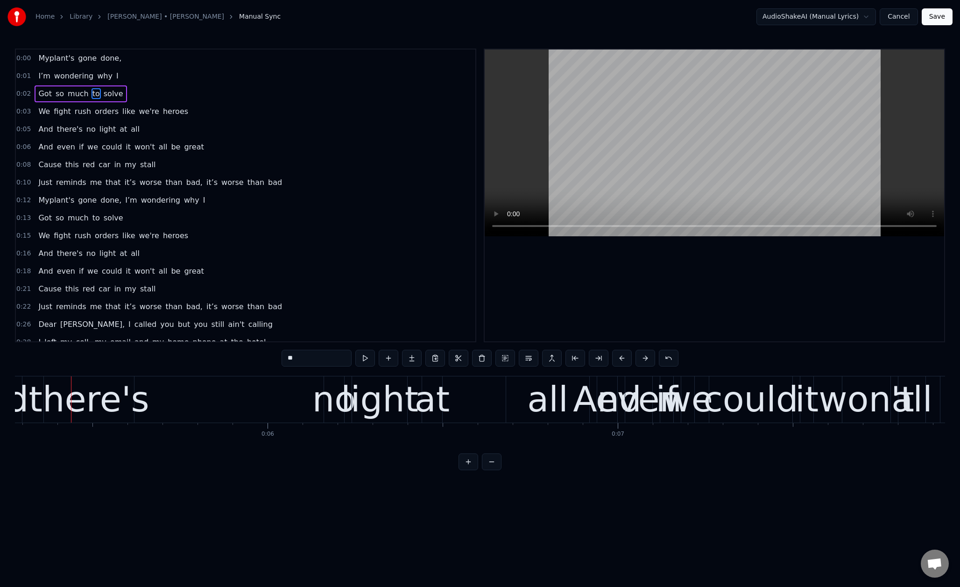
scroll to position [0, 1858]
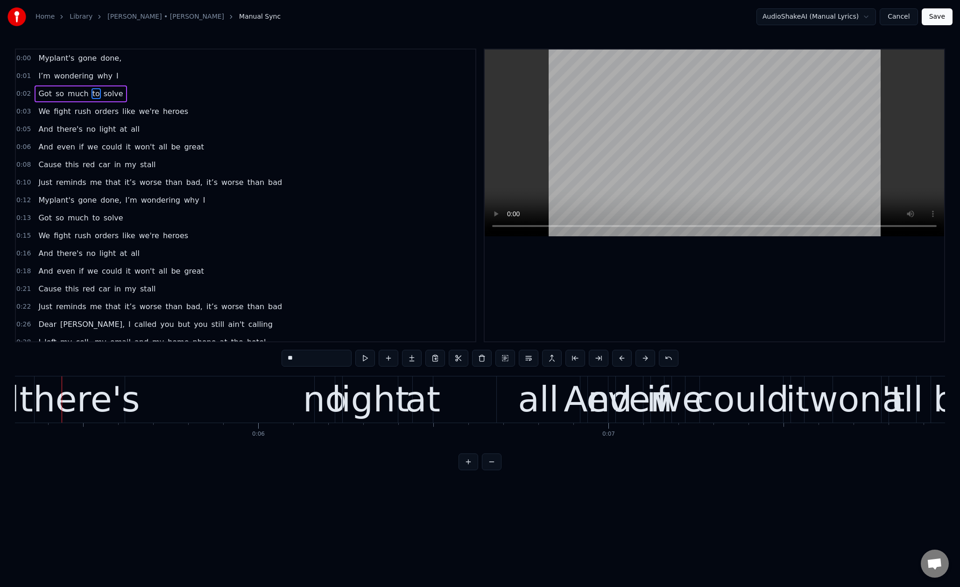
click at [109, 115] on span "orders" at bounding box center [107, 111] width 26 height 11
type input "******"
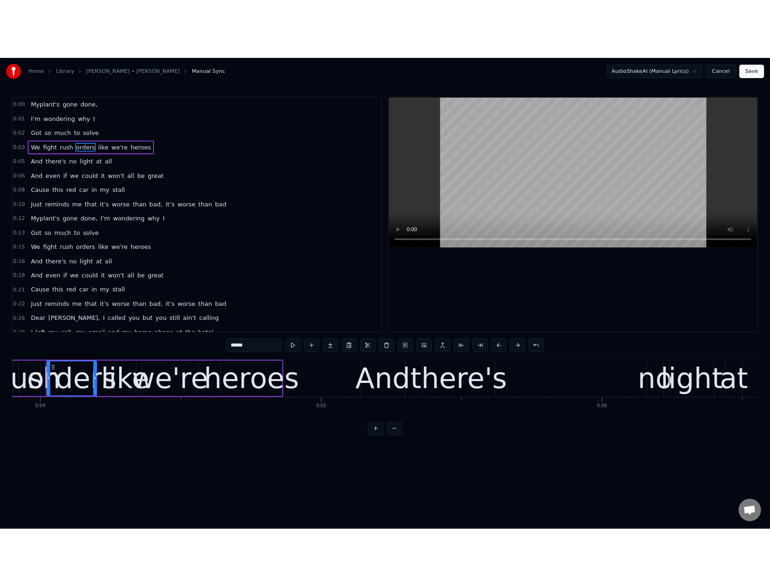
scroll to position [0, 1361]
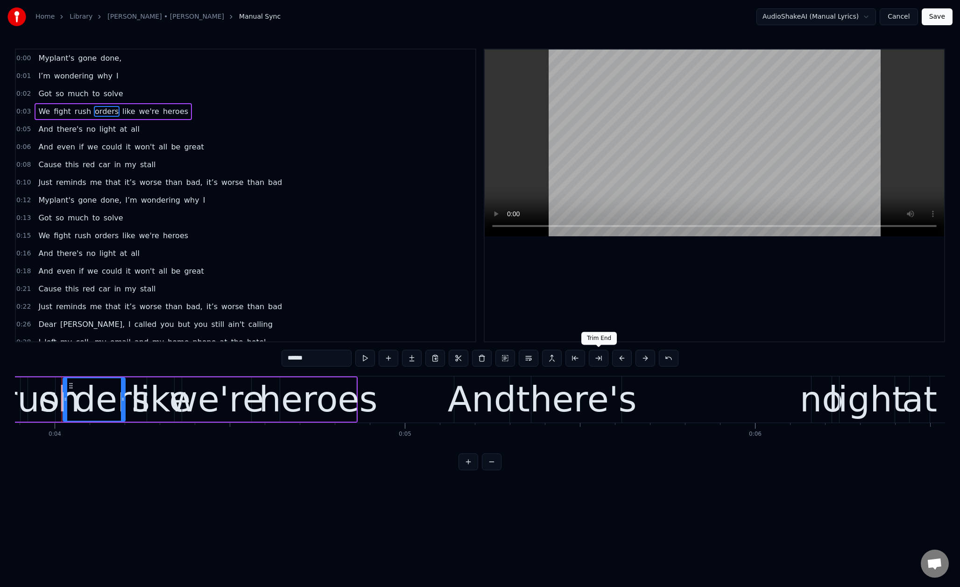
click at [591, 359] on button at bounding box center [599, 358] width 20 height 17
click at [595, 359] on button at bounding box center [599, 358] width 20 height 17
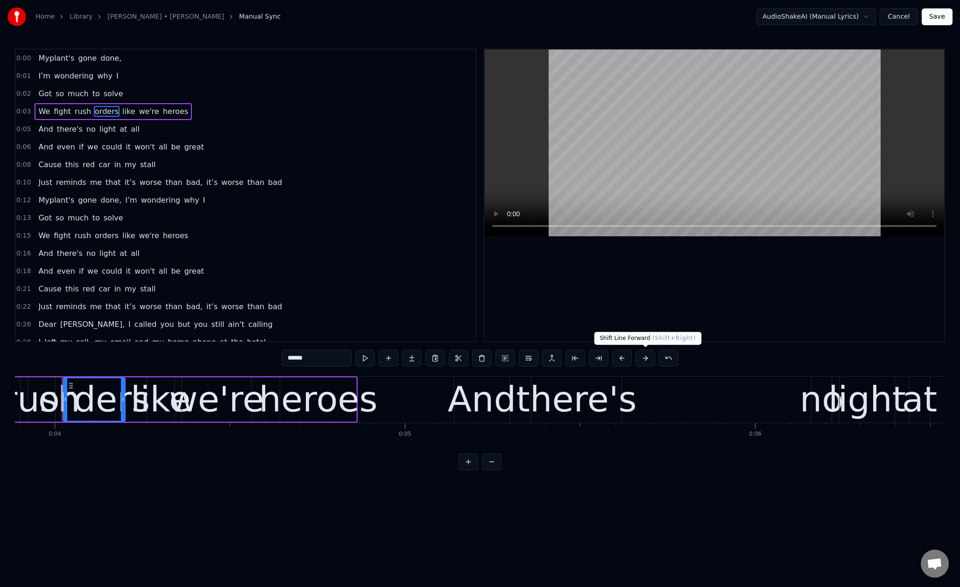
click at [640, 356] on button at bounding box center [645, 358] width 20 height 17
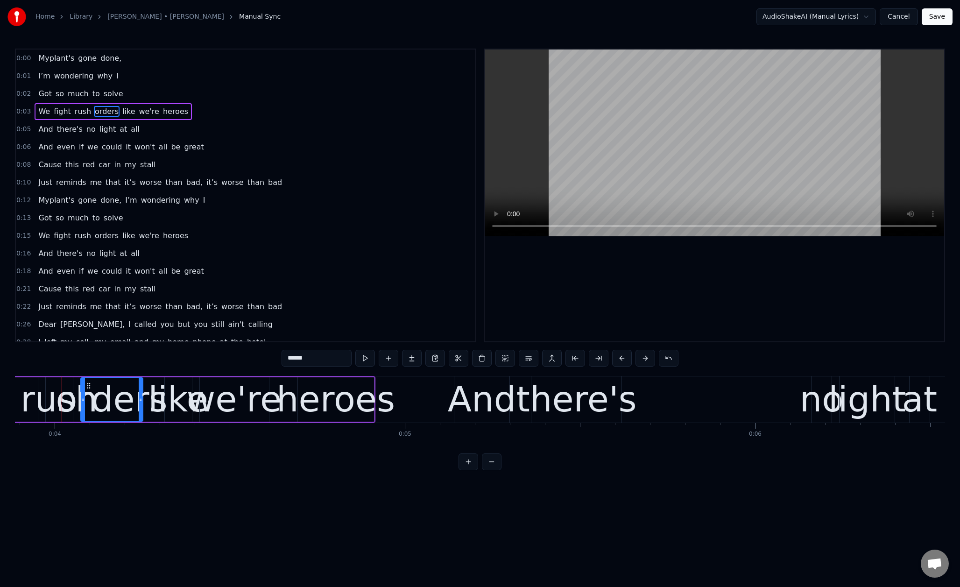
click at [640, 356] on button at bounding box center [645, 358] width 20 height 17
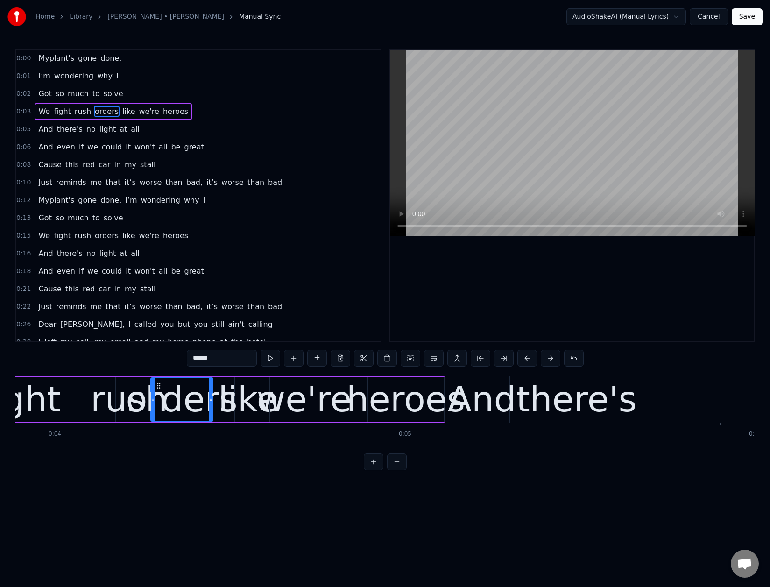
click at [45, 12] on link "Home" at bounding box center [44, 16] width 19 height 9
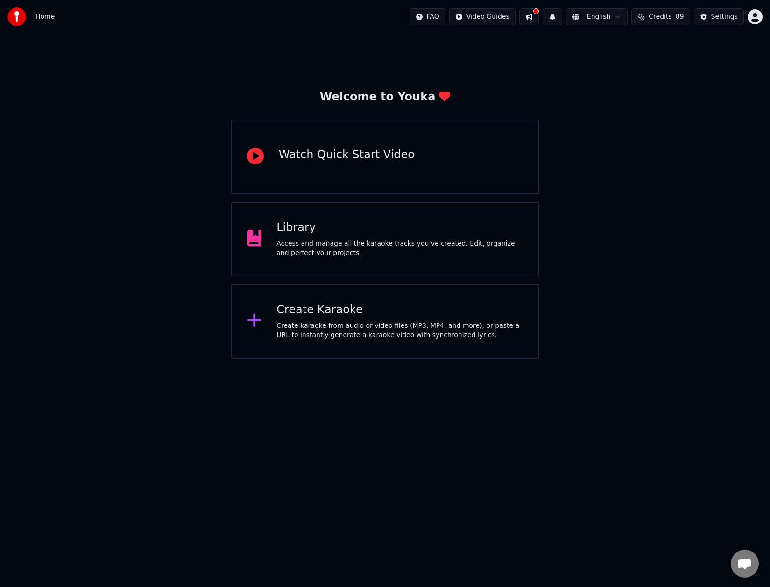
click at [399, 236] on div "Library Access and manage all the karaoke tracks you’ve created. Edit, organize…" at bounding box center [399, 238] width 247 height 37
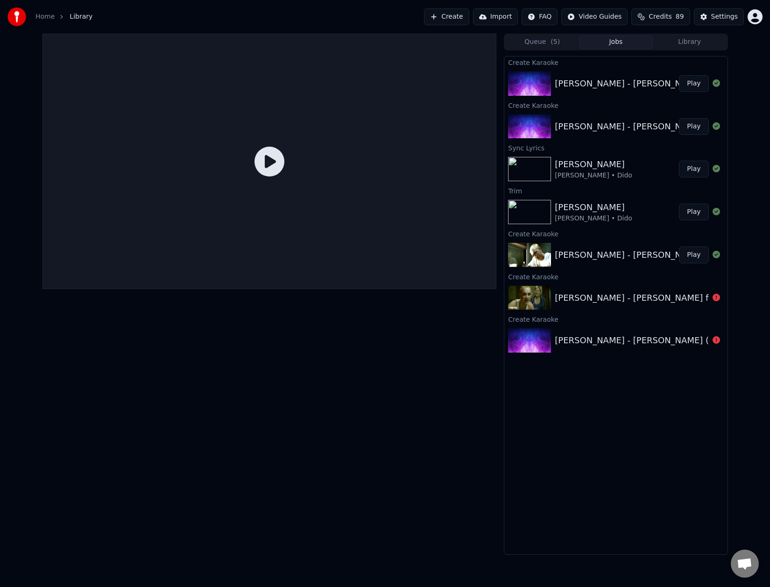
click at [272, 177] on div at bounding box center [269, 161] width 454 height 255
click at [564, 87] on div "Stan - Eminem - Edited" at bounding box center [646, 83] width 183 height 13
click at [686, 85] on button "Play" at bounding box center [693, 83] width 29 height 17
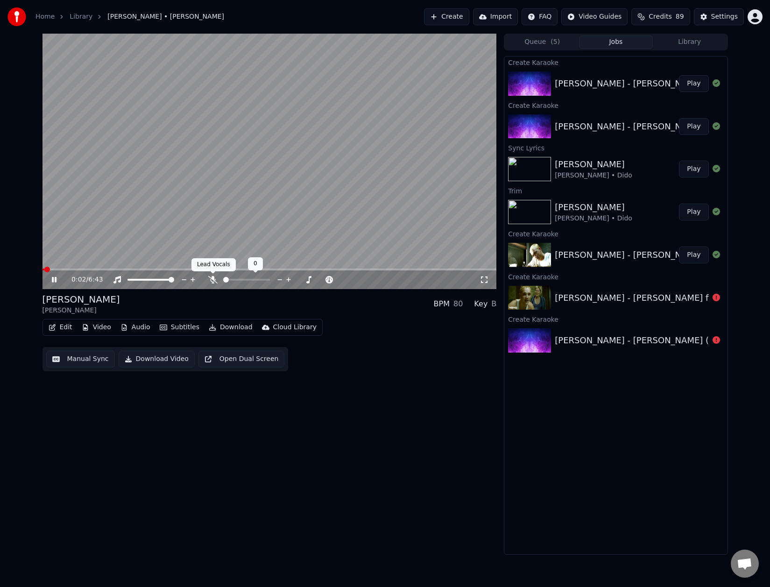
click at [209, 280] on icon at bounding box center [212, 279] width 9 height 7
click at [211, 276] on icon at bounding box center [213, 279] width 5 height 7
click at [583, 174] on div "[PERSON_NAME] • Dido" at bounding box center [594, 175] width 78 height 9
click at [691, 170] on button "Play" at bounding box center [693, 169] width 29 height 17
click at [63, 270] on span at bounding box center [269, 269] width 454 height 2
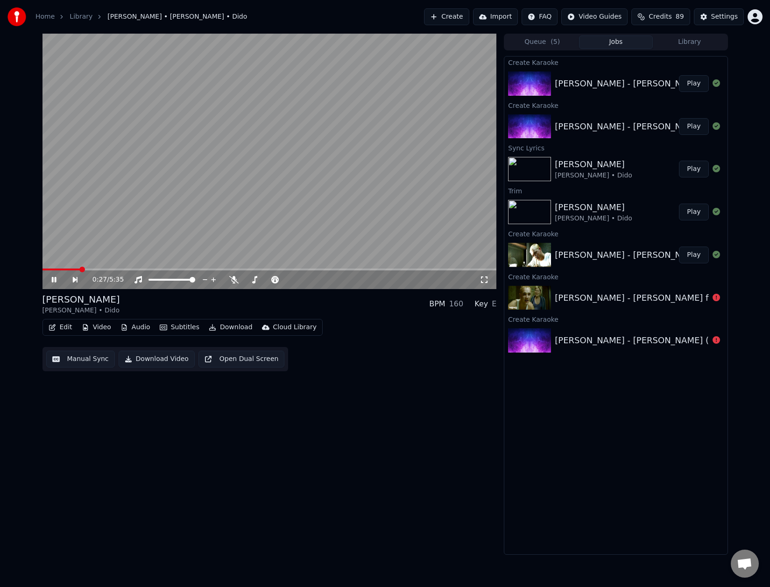
click at [695, 172] on button "Play" at bounding box center [693, 169] width 29 height 17
click at [451, 307] on div "BPM 160" at bounding box center [446, 303] width 34 height 11
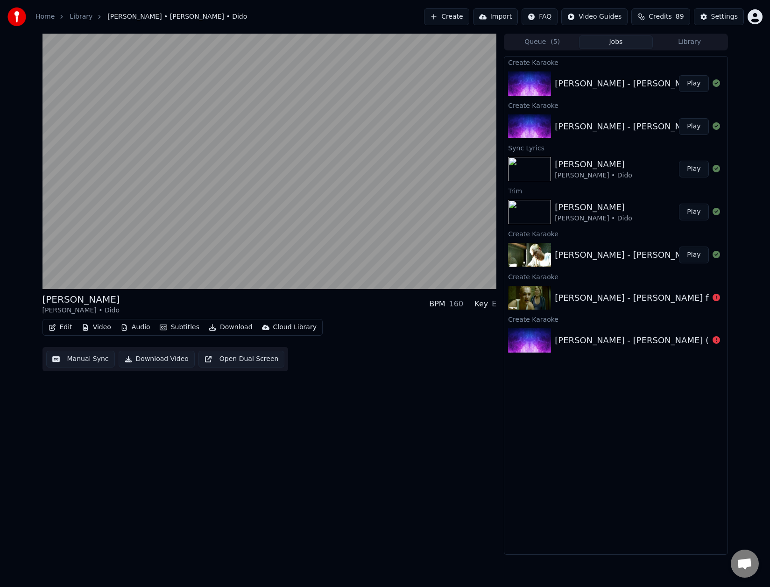
click at [437, 350] on div "Edit Video Audio Subtitles Download Cloud Library Manual Sync Download Video Op…" at bounding box center [269, 345] width 454 height 52
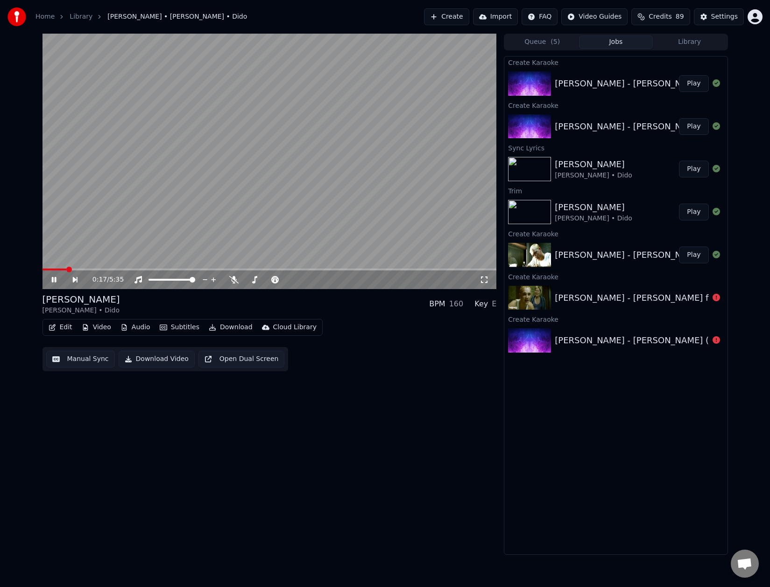
click at [55, 283] on icon at bounding box center [60, 279] width 21 height 7
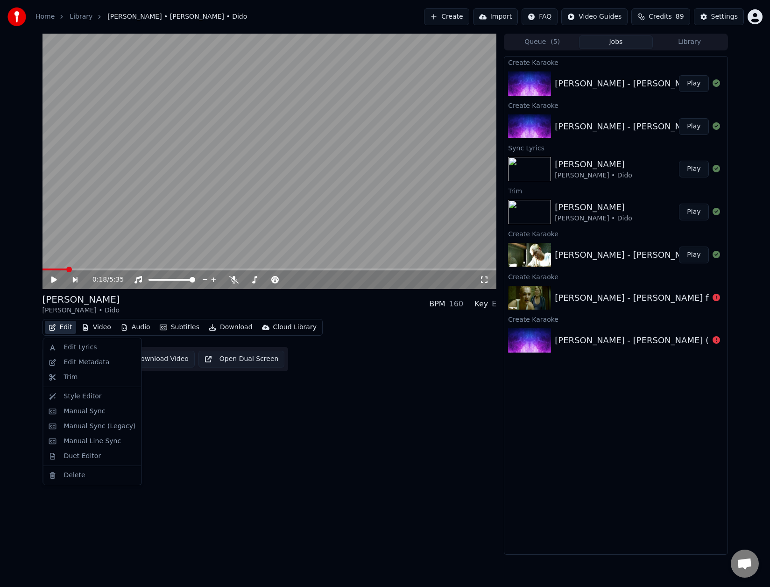
click at [53, 331] on button "Edit" at bounding box center [60, 327] width 31 height 13
click at [75, 352] on div "Edit Lyrics" at bounding box center [92, 347] width 94 height 15
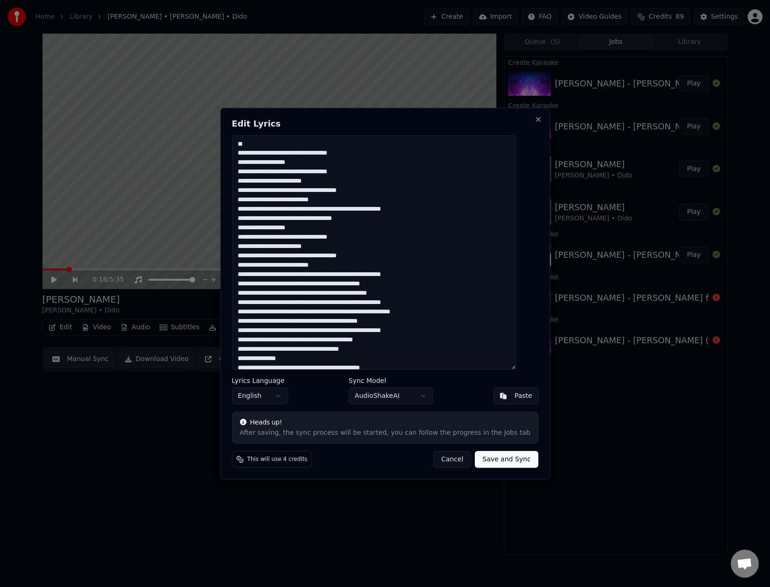
click at [303, 155] on textarea at bounding box center [374, 252] width 284 height 235
click at [247, 156] on textarea at bounding box center [374, 252] width 284 height 235
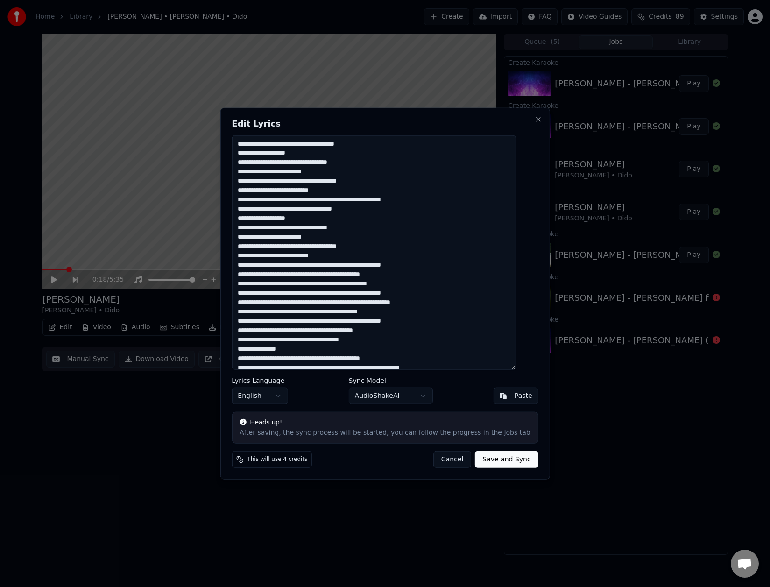
type textarea "**********"
click at [481, 462] on button "Save and Sync" at bounding box center [506, 459] width 63 height 17
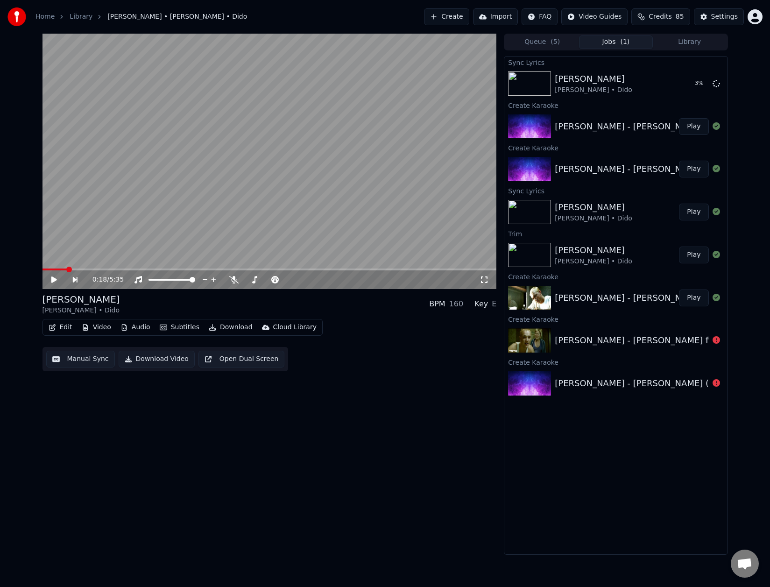
click at [51, 279] on icon at bounding box center [54, 279] width 6 height 7
click at [52, 282] on icon at bounding box center [53, 280] width 5 height 6
click at [53, 278] on icon at bounding box center [53, 280] width 5 height 6
click at [614, 88] on div "Stan Eminem • Dido" at bounding box center [617, 83] width 124 height 22
click at [700, 87] on button "Play" at bounding box center [693, 83] width 29 height 17
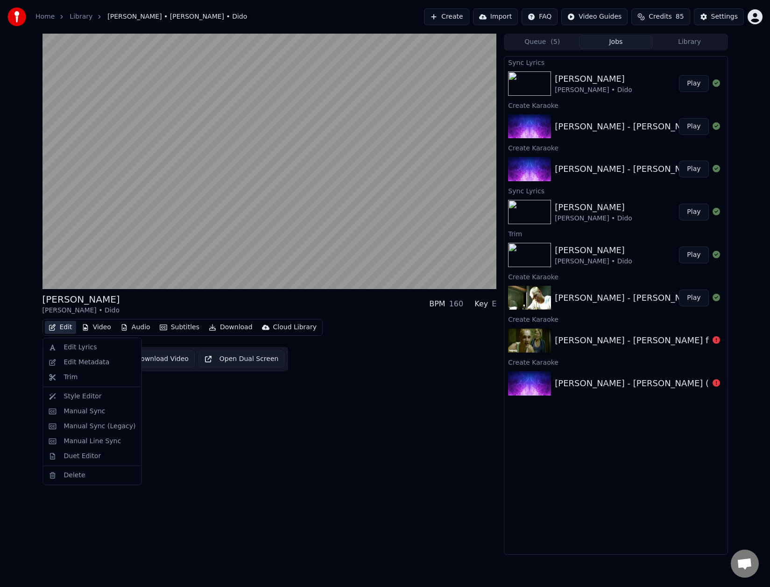
click at [62, 324] on button "Edit" at bounding box center [60, 327] width 31 height 13
click at [73, 348] on div "Edit Lyrics" at bounding box center [80, 347] width 33 height 9
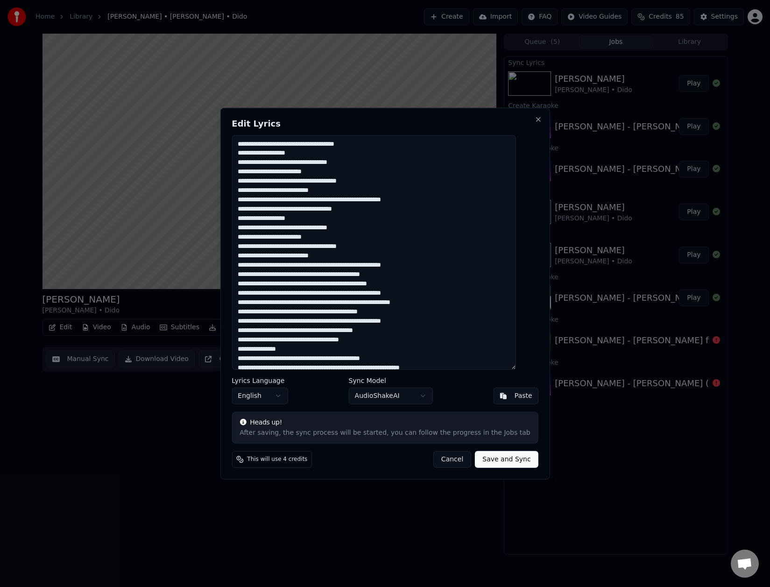
click at [447, 461] on button "Cancel" at bounding box center [452, 459] width 38 height 17
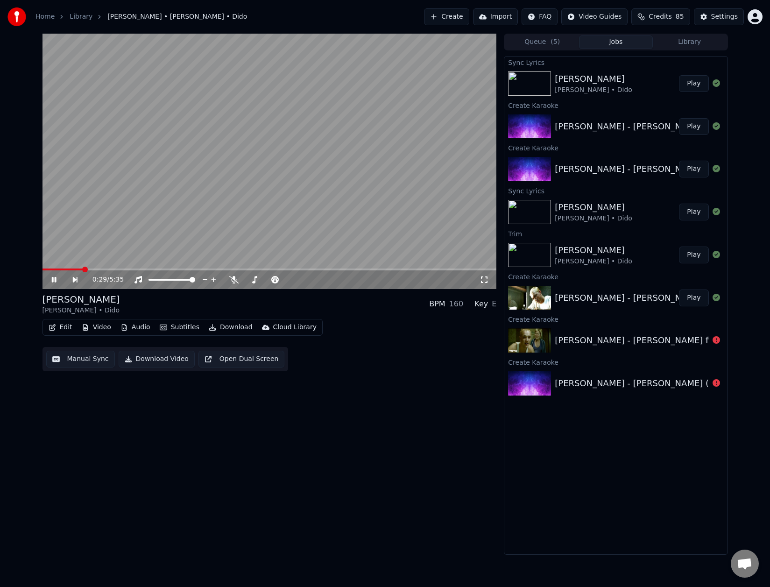
click at [53, 280] on icon at bounding box center [53, 280] width 5 height 6
